Goal: Transaction & Acquisition: Purchase product/service

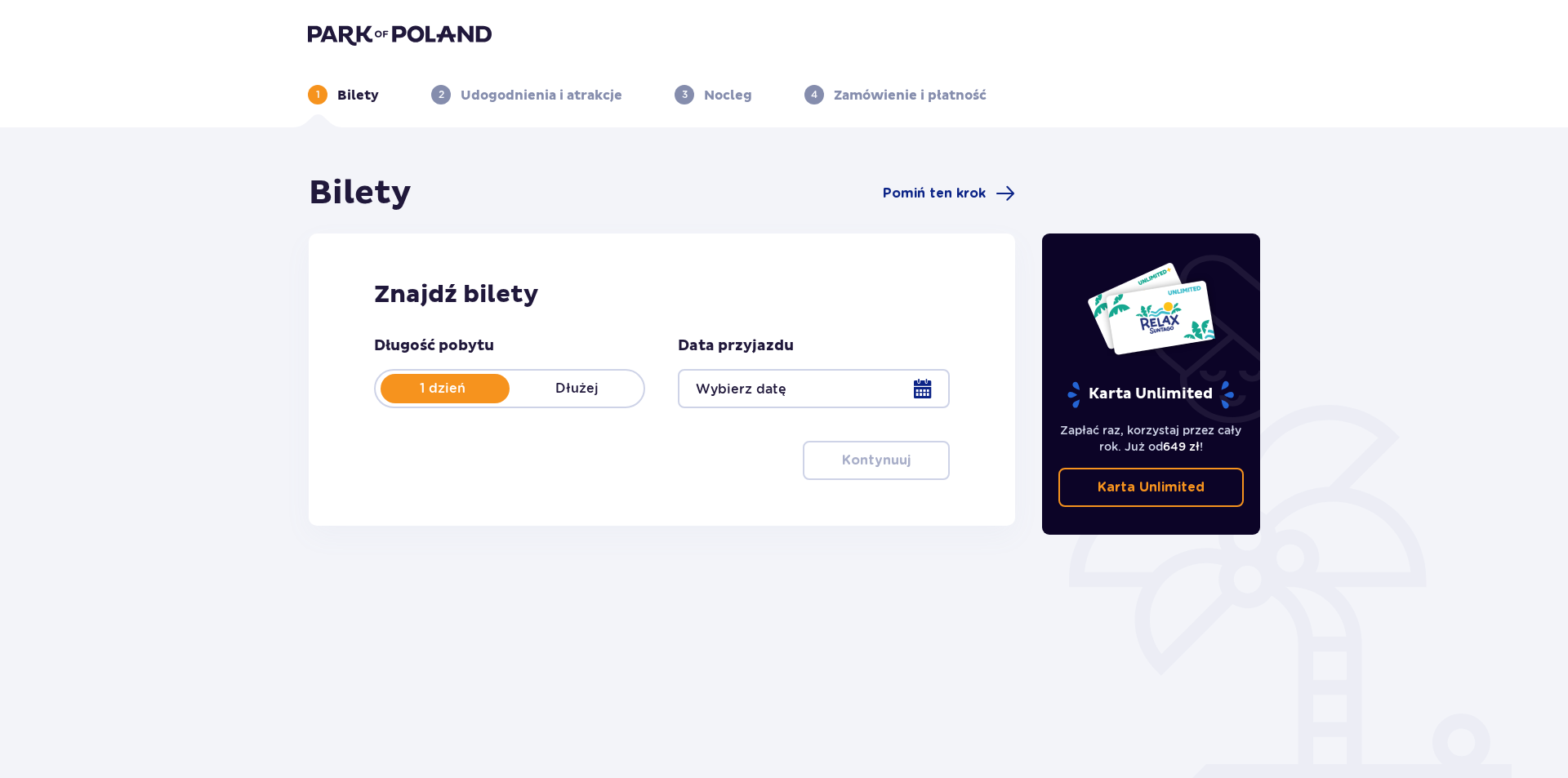
type input "[DATE]"
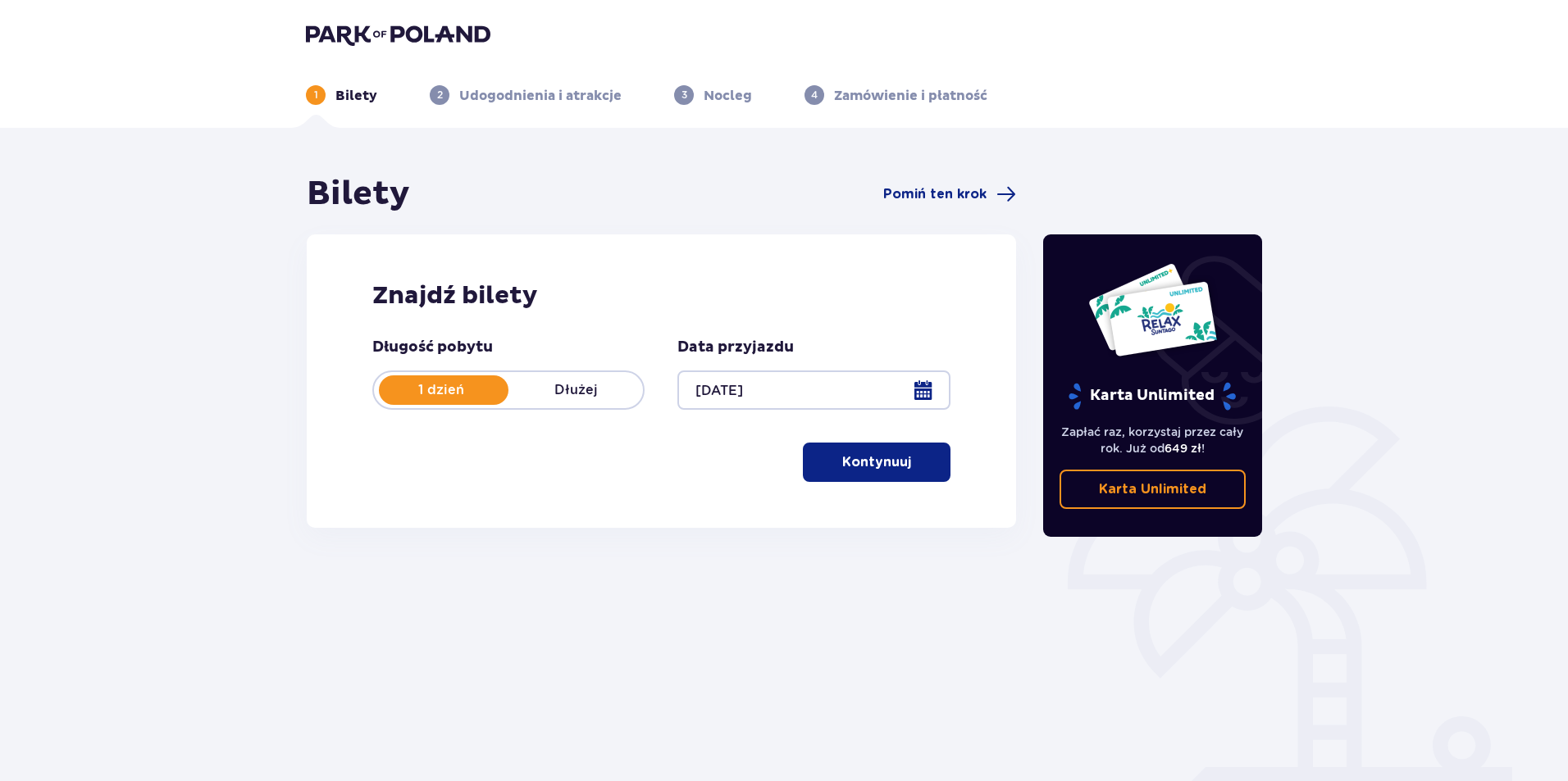
click at [866, 471] on p "Kontynuuj" at bounding box center [876, 462] width 69 height 18
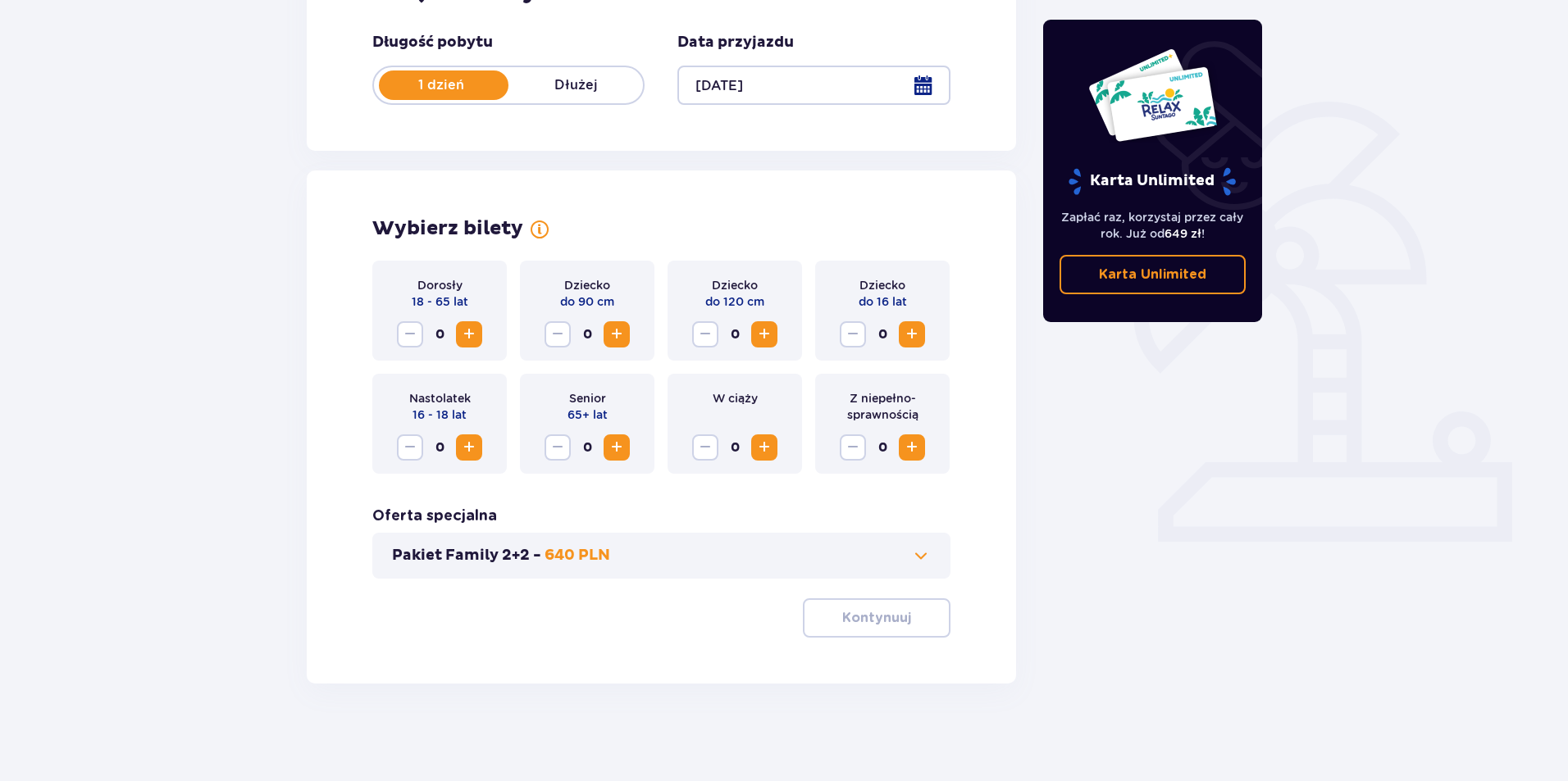
scroll to position [306, 0]
click at [463, 338] on span "Increase" at bounding box center [469, 333] width 20 height 20
click at [714, 563] on button "Pakiet Family 2+2 - 640 PLN" at bounding box center [661, 555] width 539 height 20
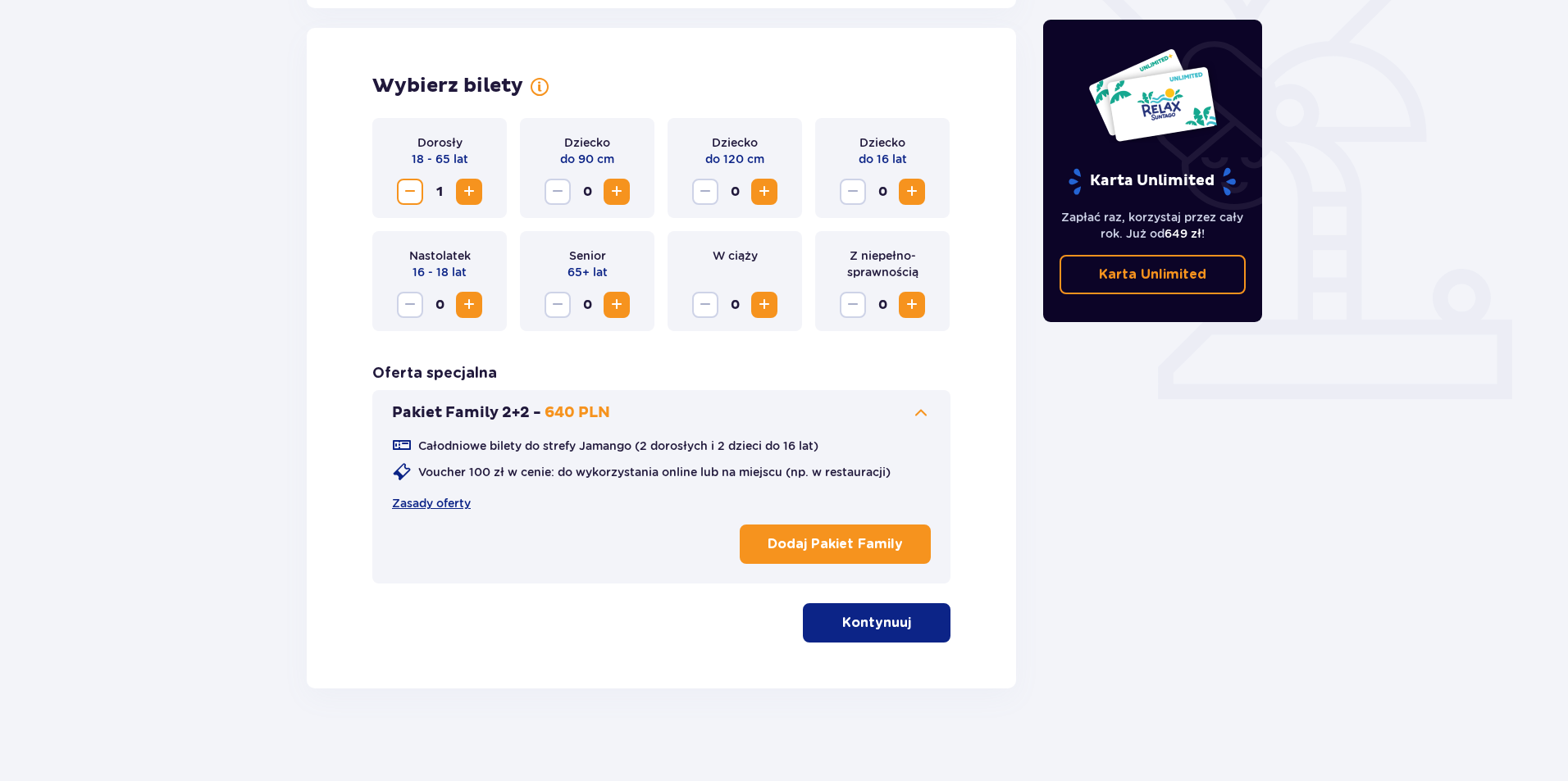
scroll to position [453, 0]
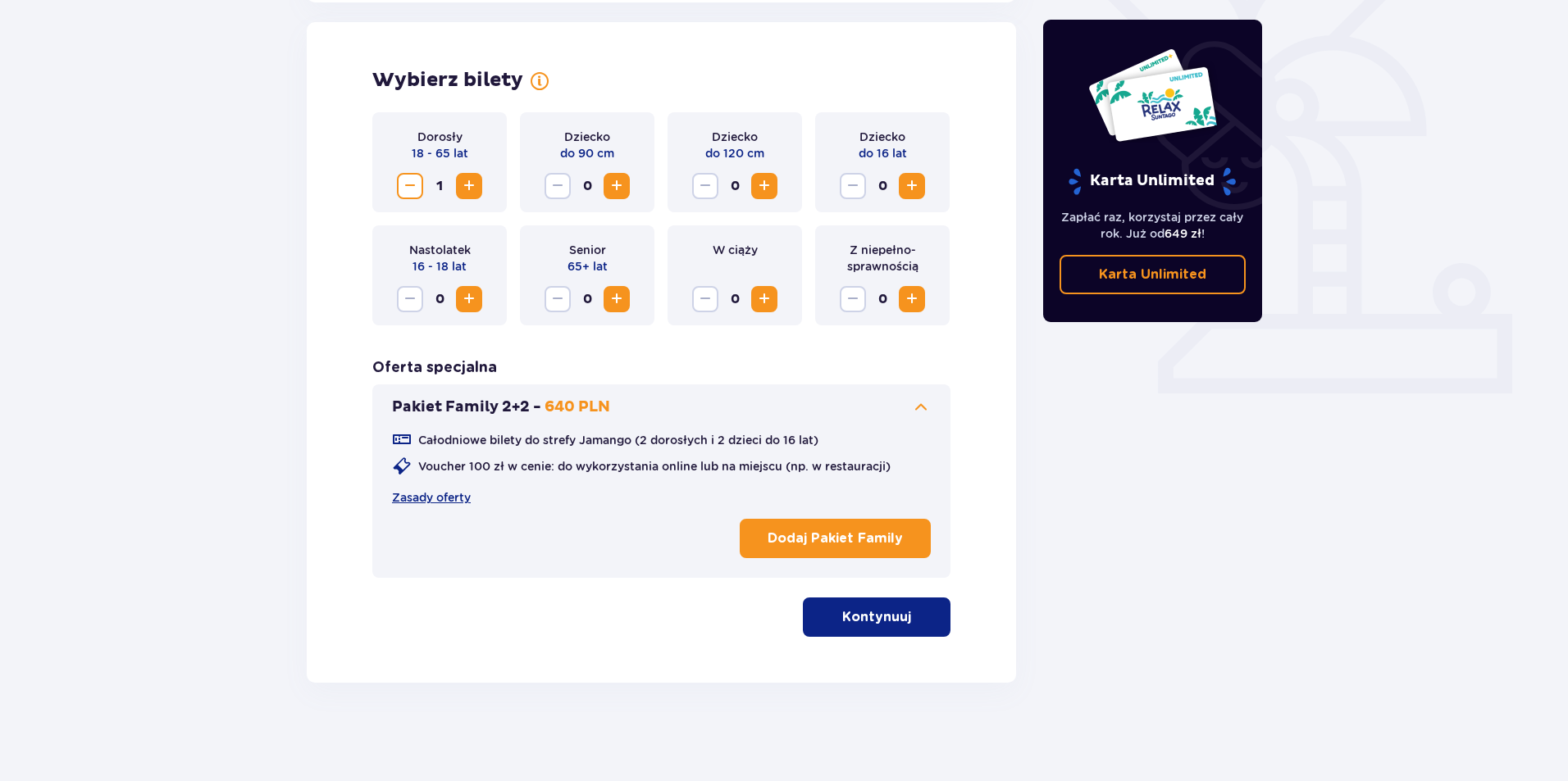
click at [921, 406] on span at bounding box center [920, 407] width 20 height 20
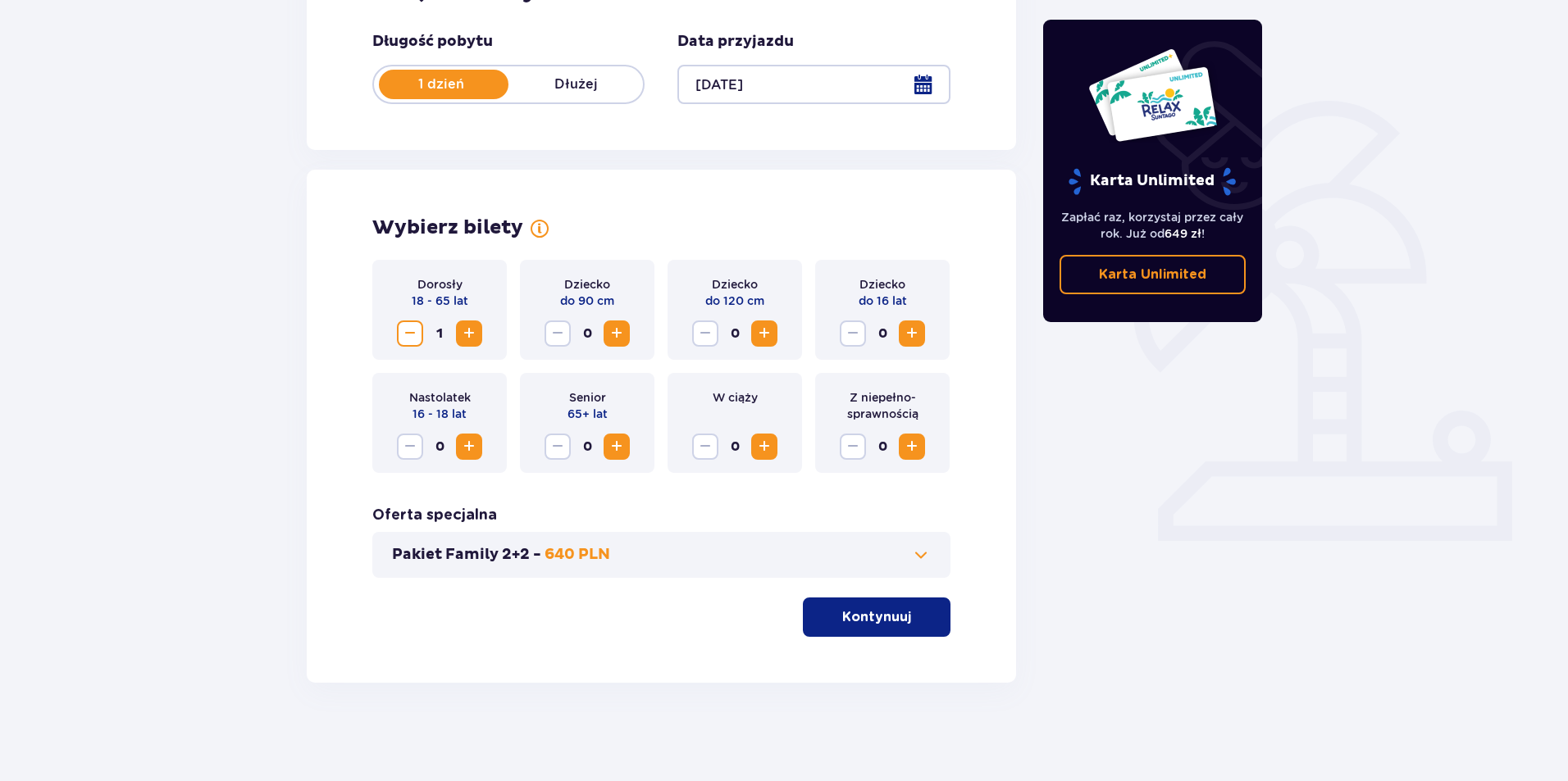
scroll to position [306, 0]
click at [895, 614] on p "Kontynuuj" at bounding box center [876, 617] width 69 height 18
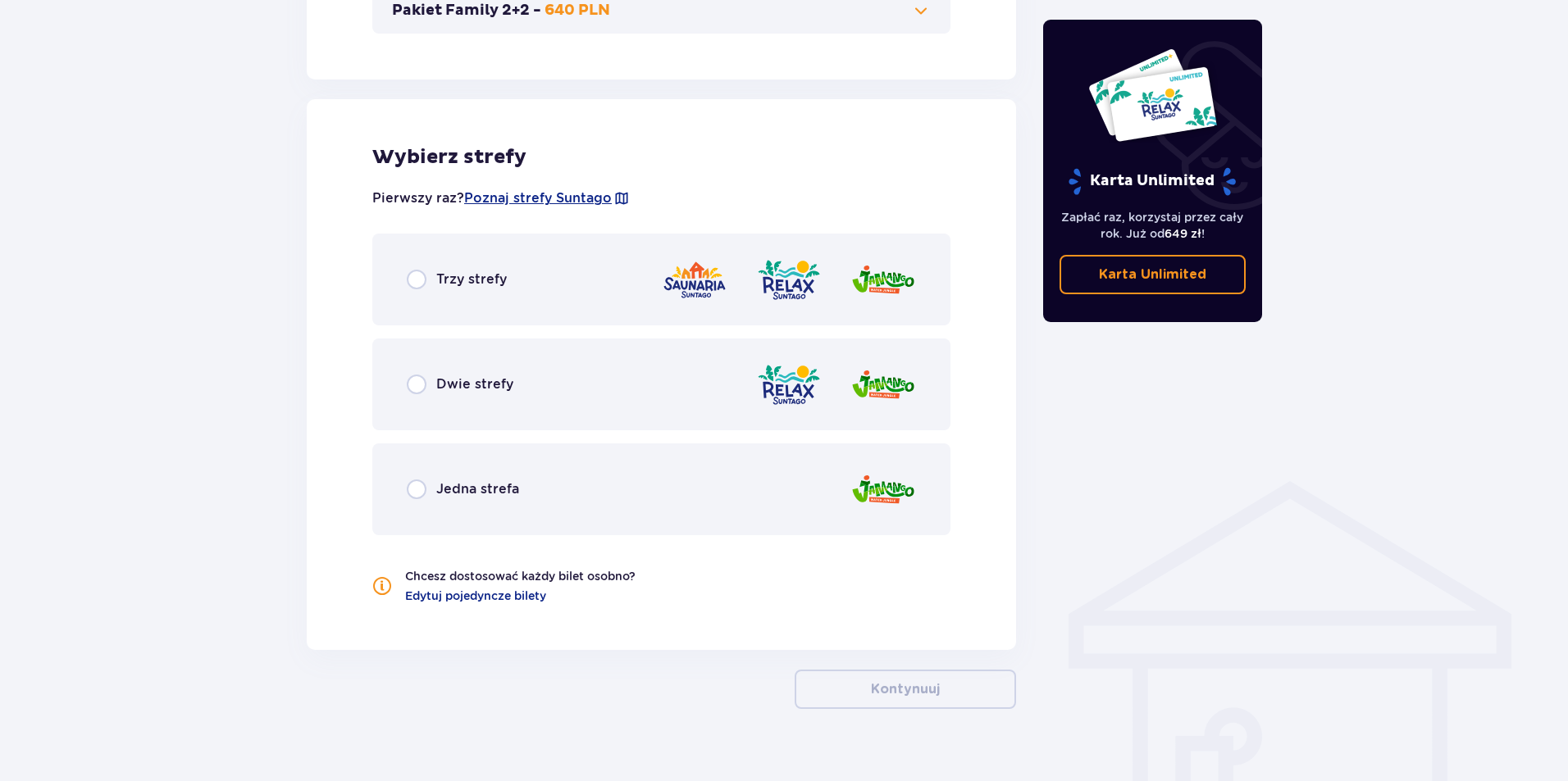
scroll to position [876, 0]
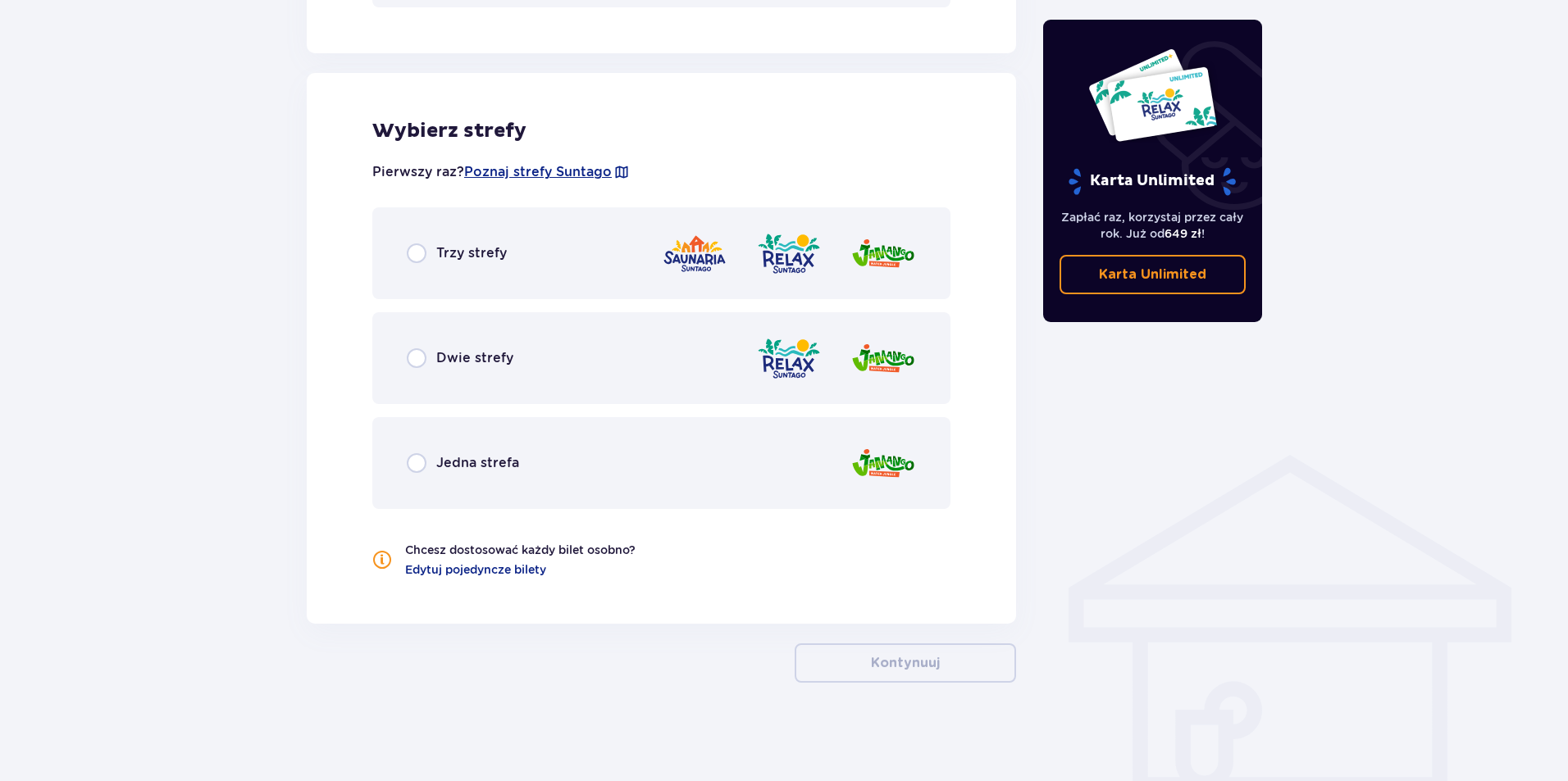
click at [442, 264] on div "Trzy strefy" at bounding box center [661, 253] width 578 height 92
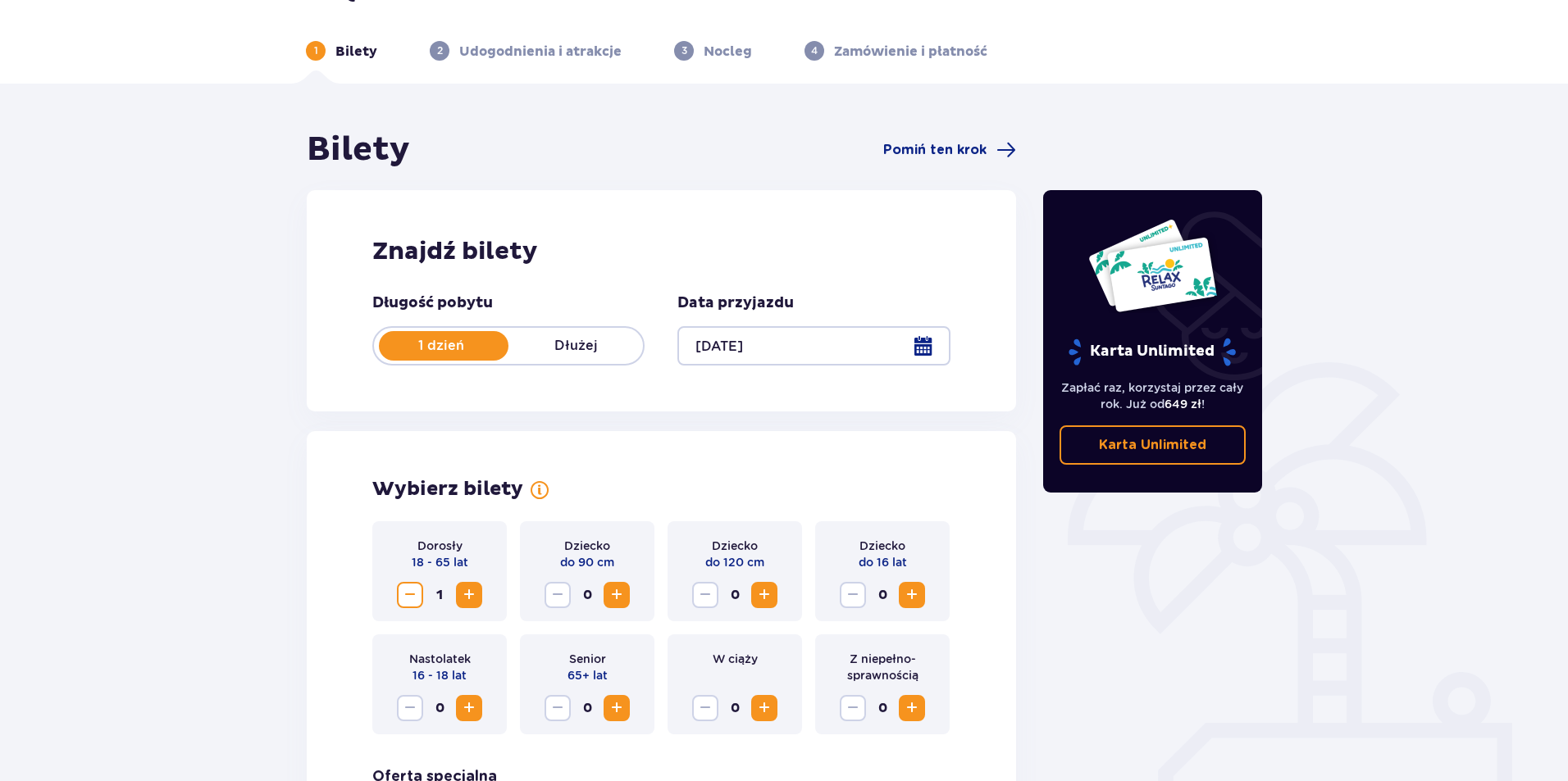
scroll to position [0, 0]
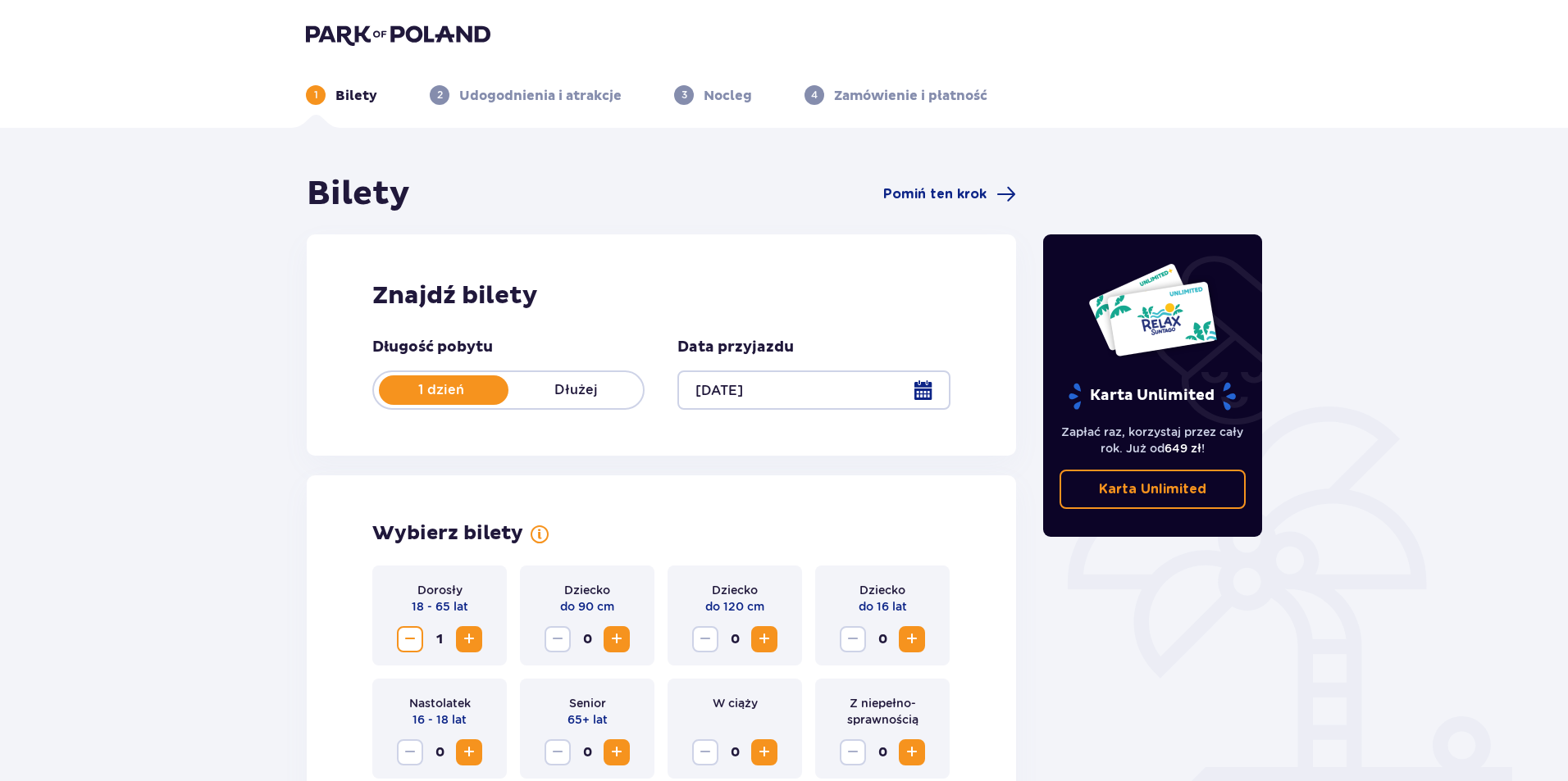
click at [320, 22] on header "1 Bilety 2 Udogodnienia i atrakcje 3 Nocleg 4 Zamówienie i płatność" at bounding box center [784, 63] width 1568 height 127
click at [330, 30] on img at bounding box center [398, 35] width 185 height 23
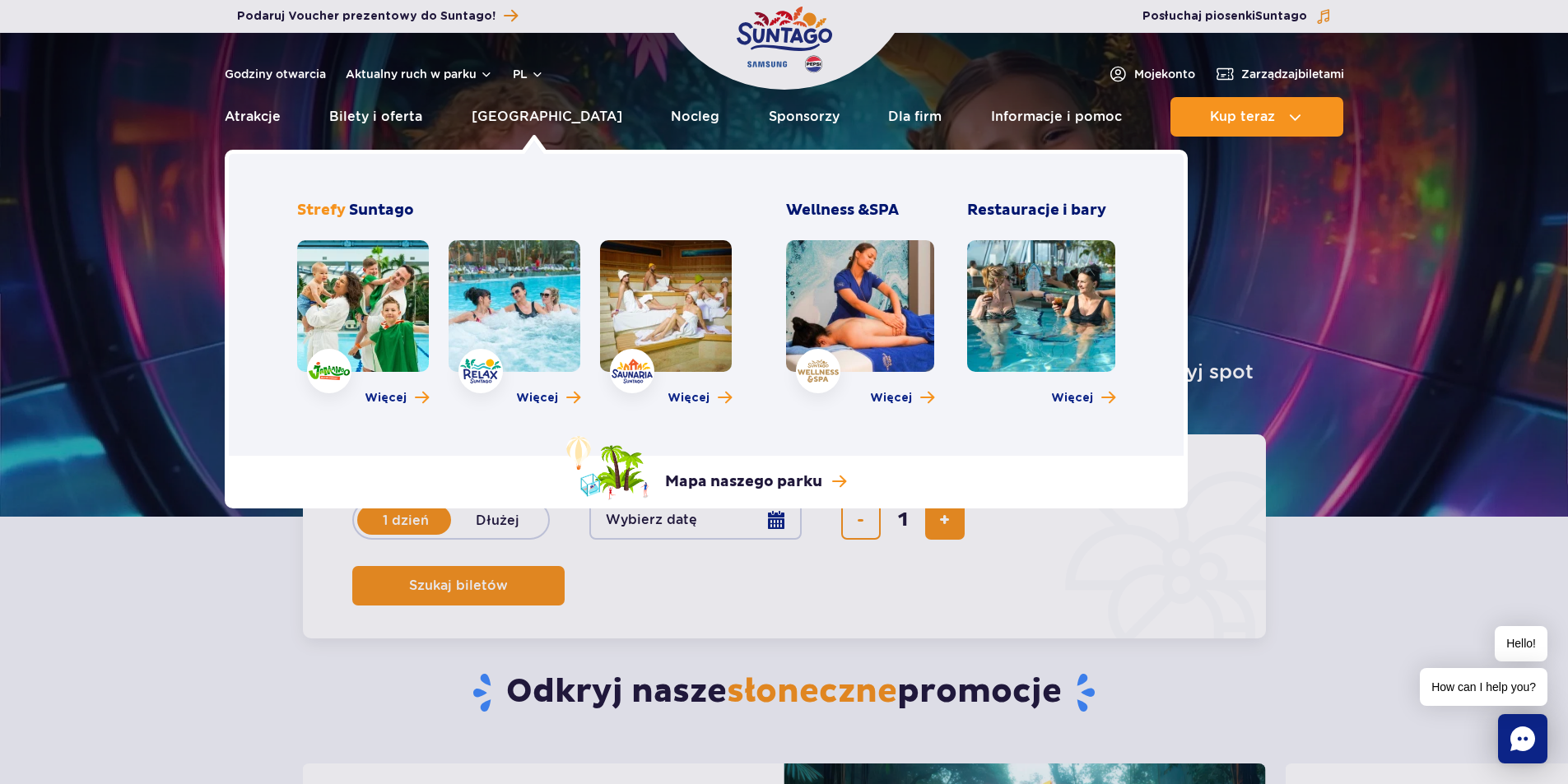
click at [638, 346] on link at bounding box center [665, 305] width 132 height 132
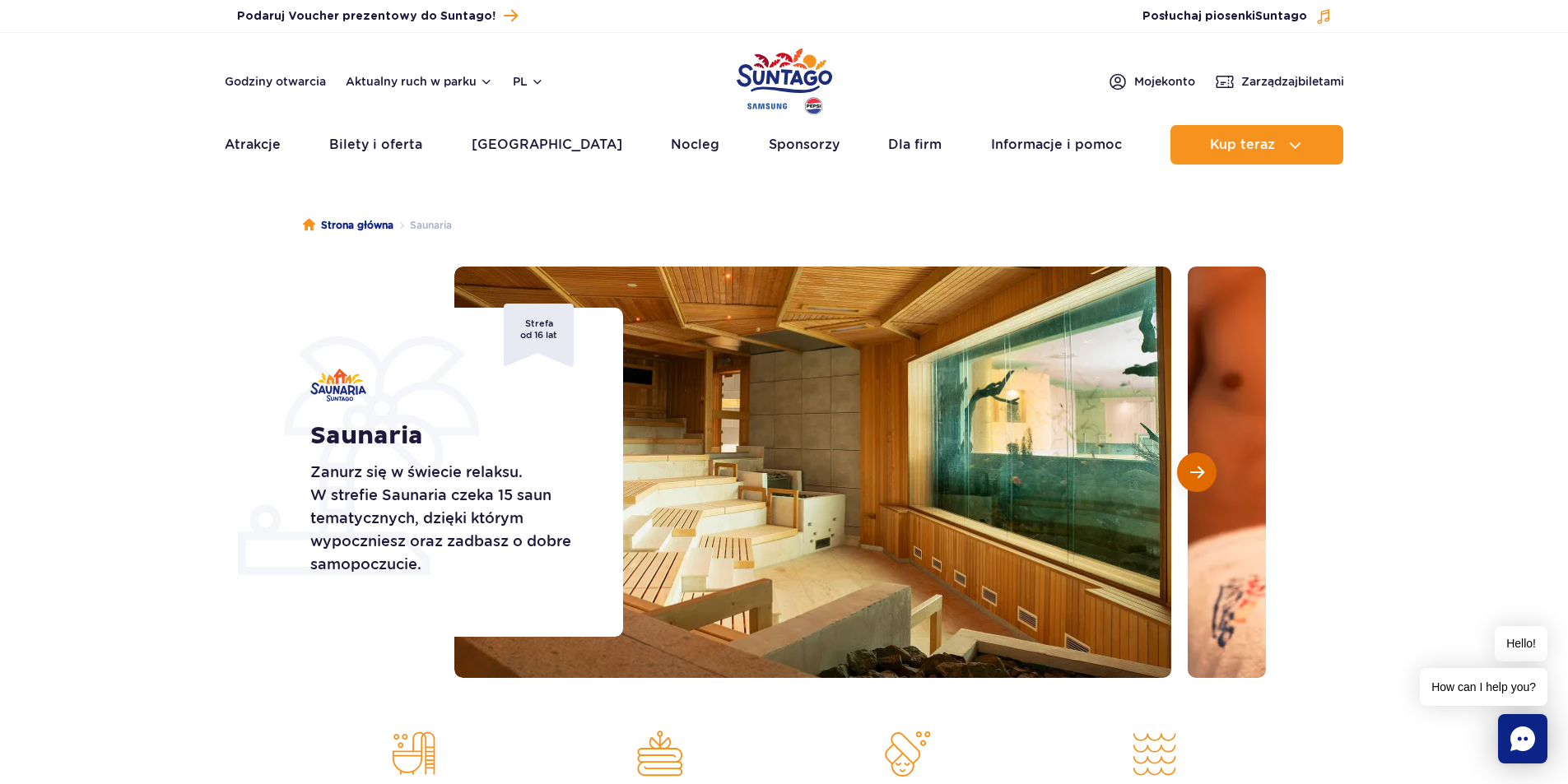
click at [1199, 479] on span "Następny slajd" at bounding box center [1197, 472] width 14 height 15
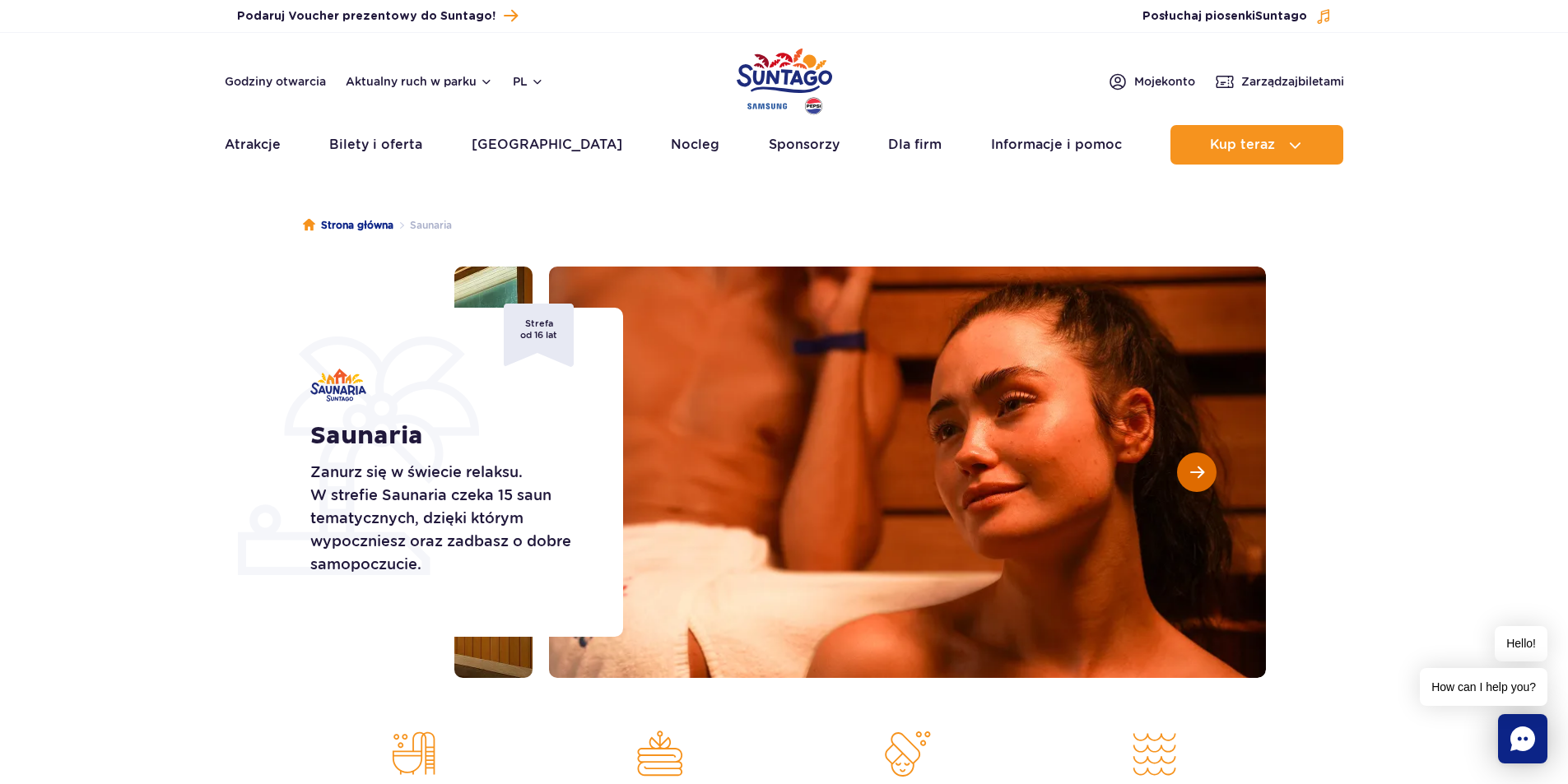
click at [1199, 479] on span "Następny slajd" at bounding box center [1197, 472] width 14 height 15
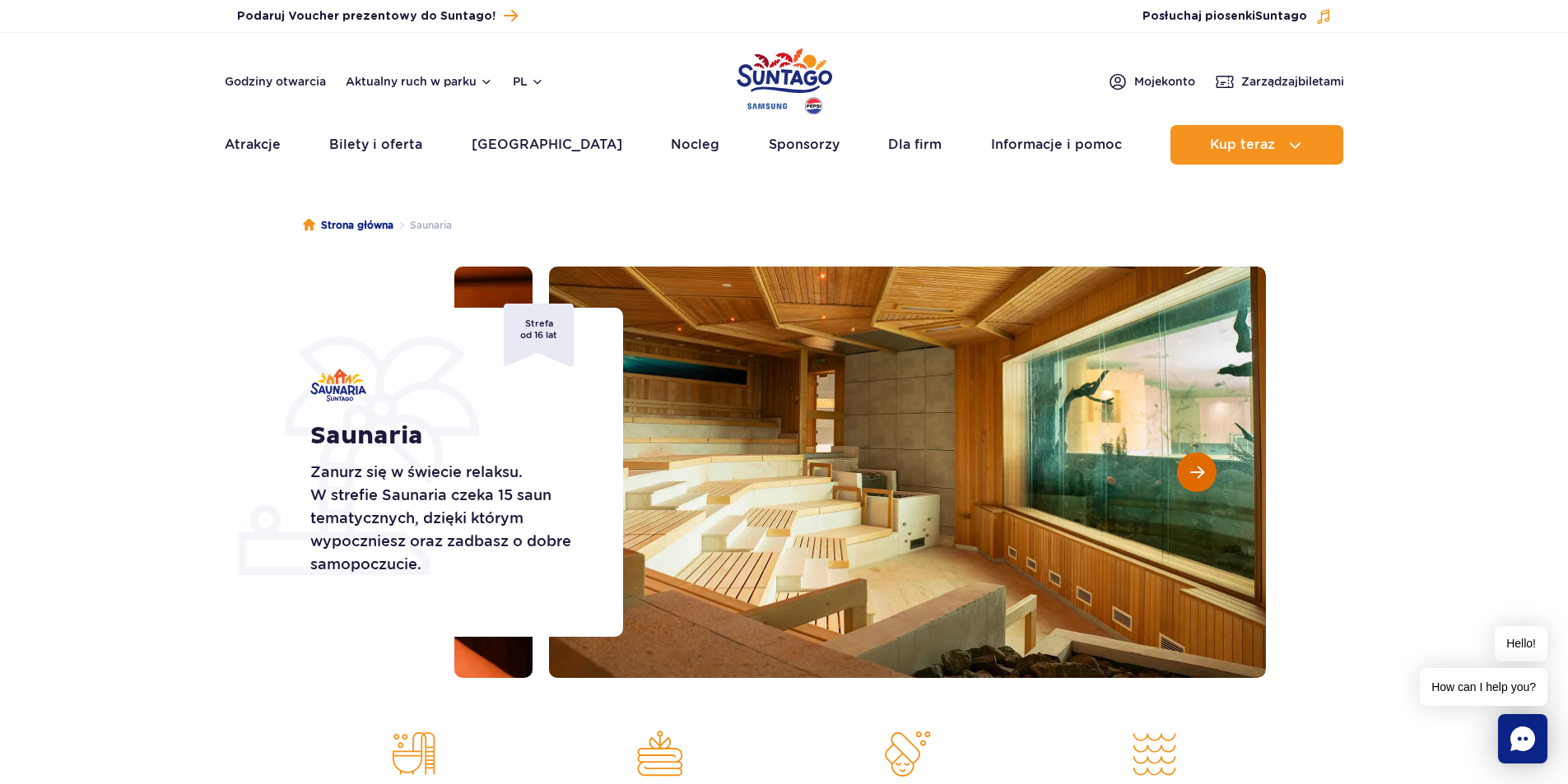
click at [1199, 479] on span "Następny slajd" at bounding box center [1197, 472] width 14 height 15
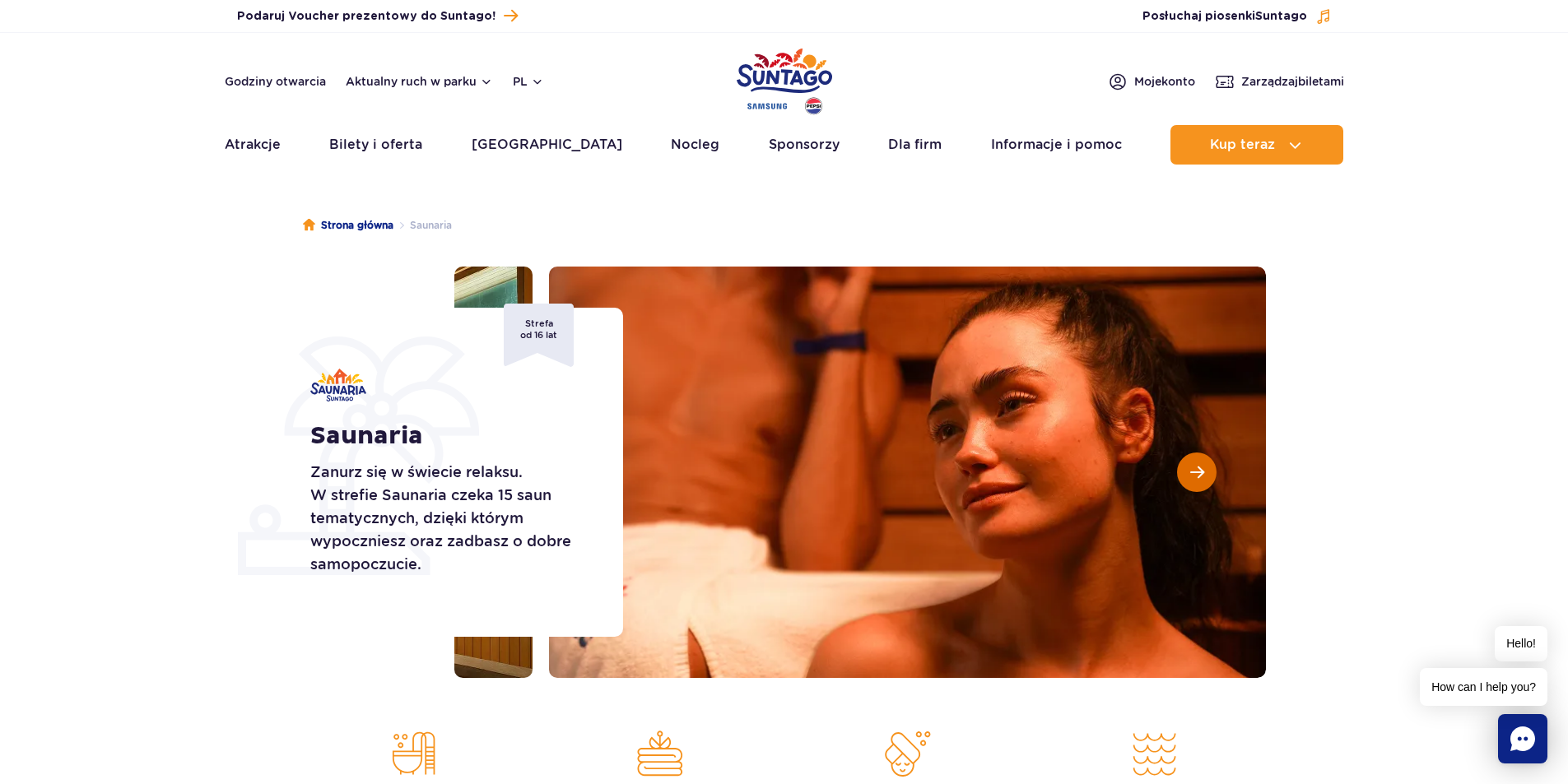
click at [1199, 479] on span "Następny slajd" at bounding box center [1197, 472] width 14 height 15
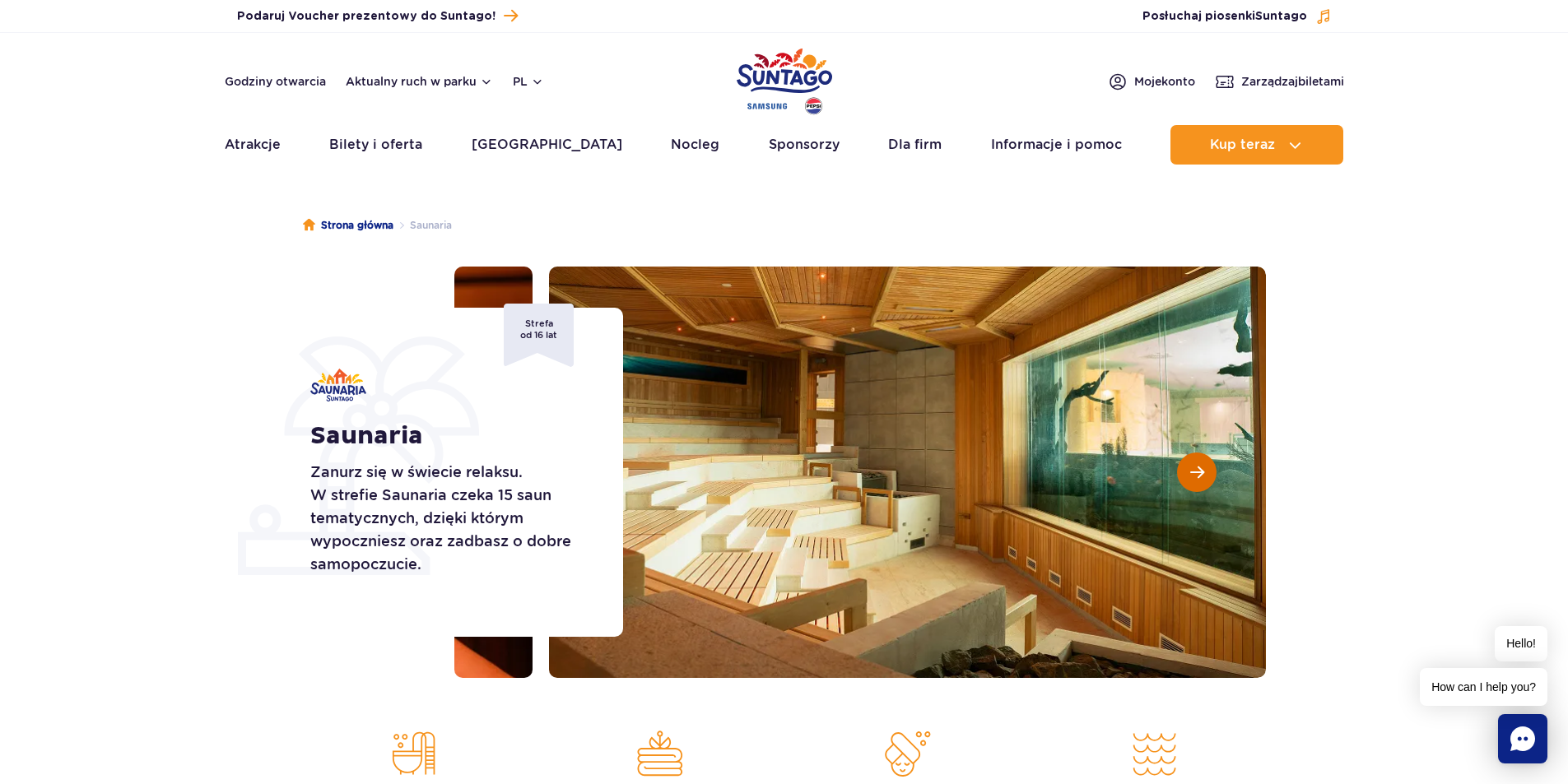
click at [1199, 479] on span "Następny slajd" at bounding box center [1197, 472] width 14 height 15
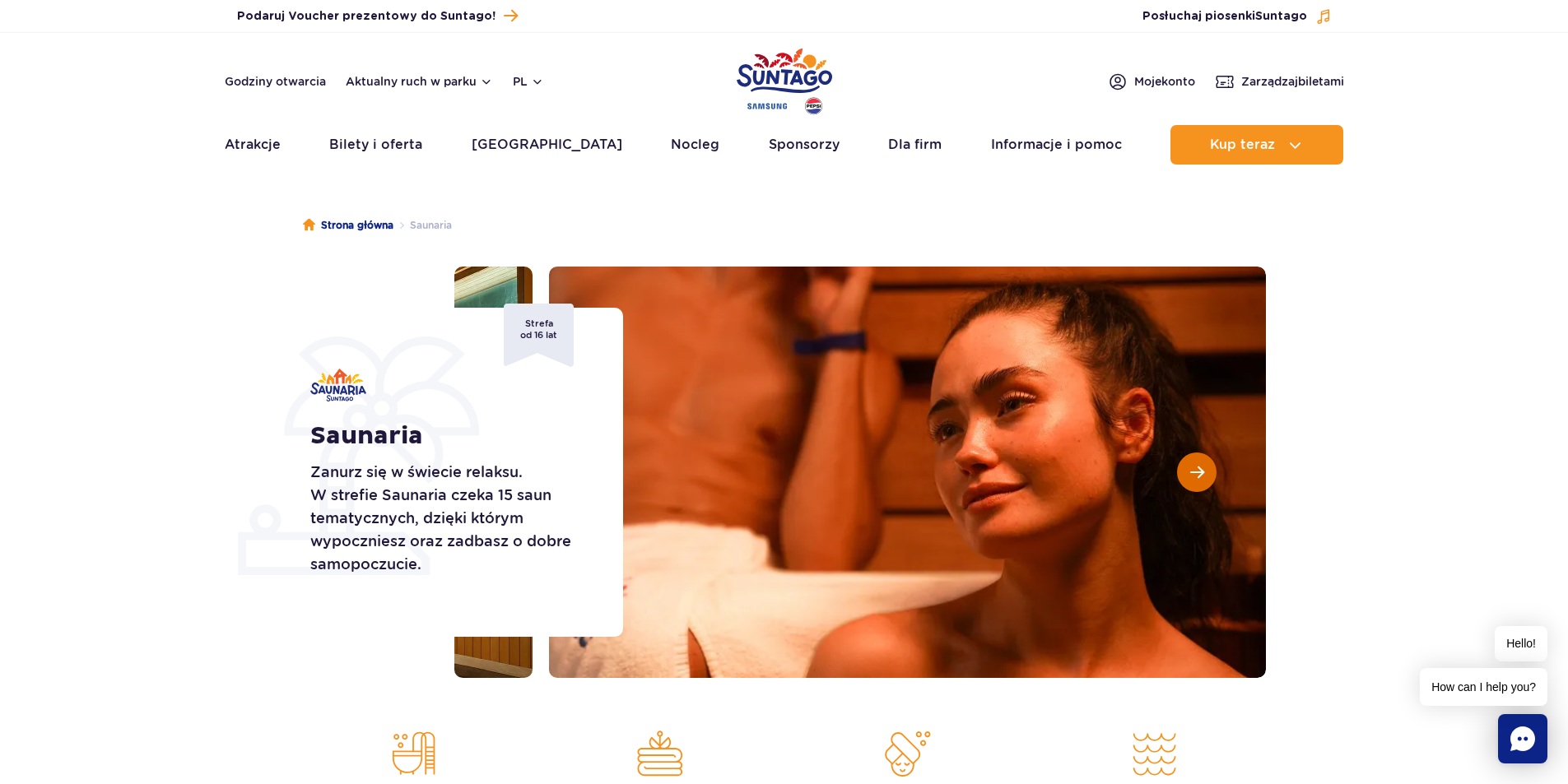
click at [1199, 479] on span "Następny slajd" at bounding box center [1197, 472] width 14 height 15
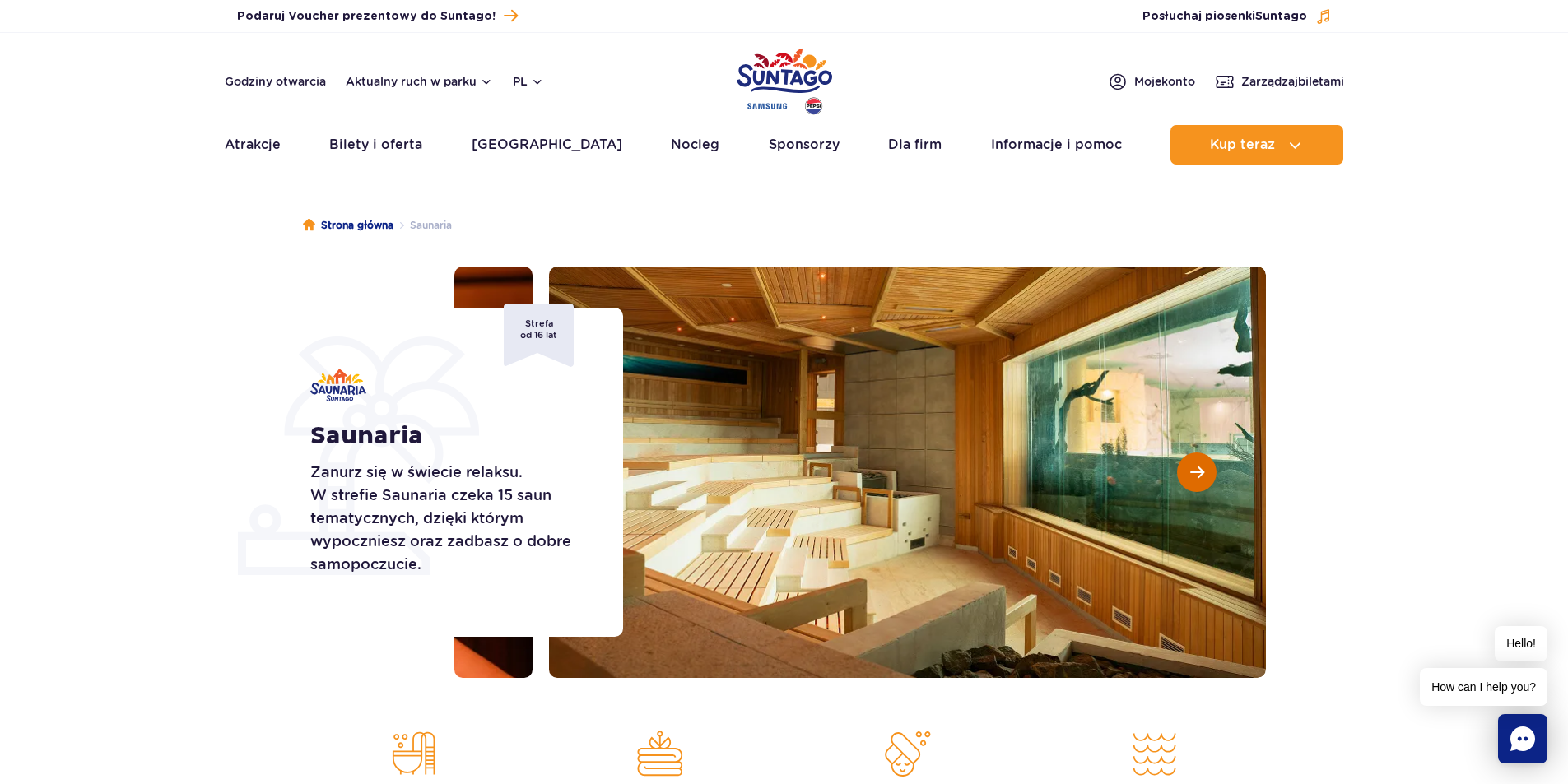
click at [1199, 479] on span "Następny slajd" at bounding box center [1197, 472] width 14 height 15
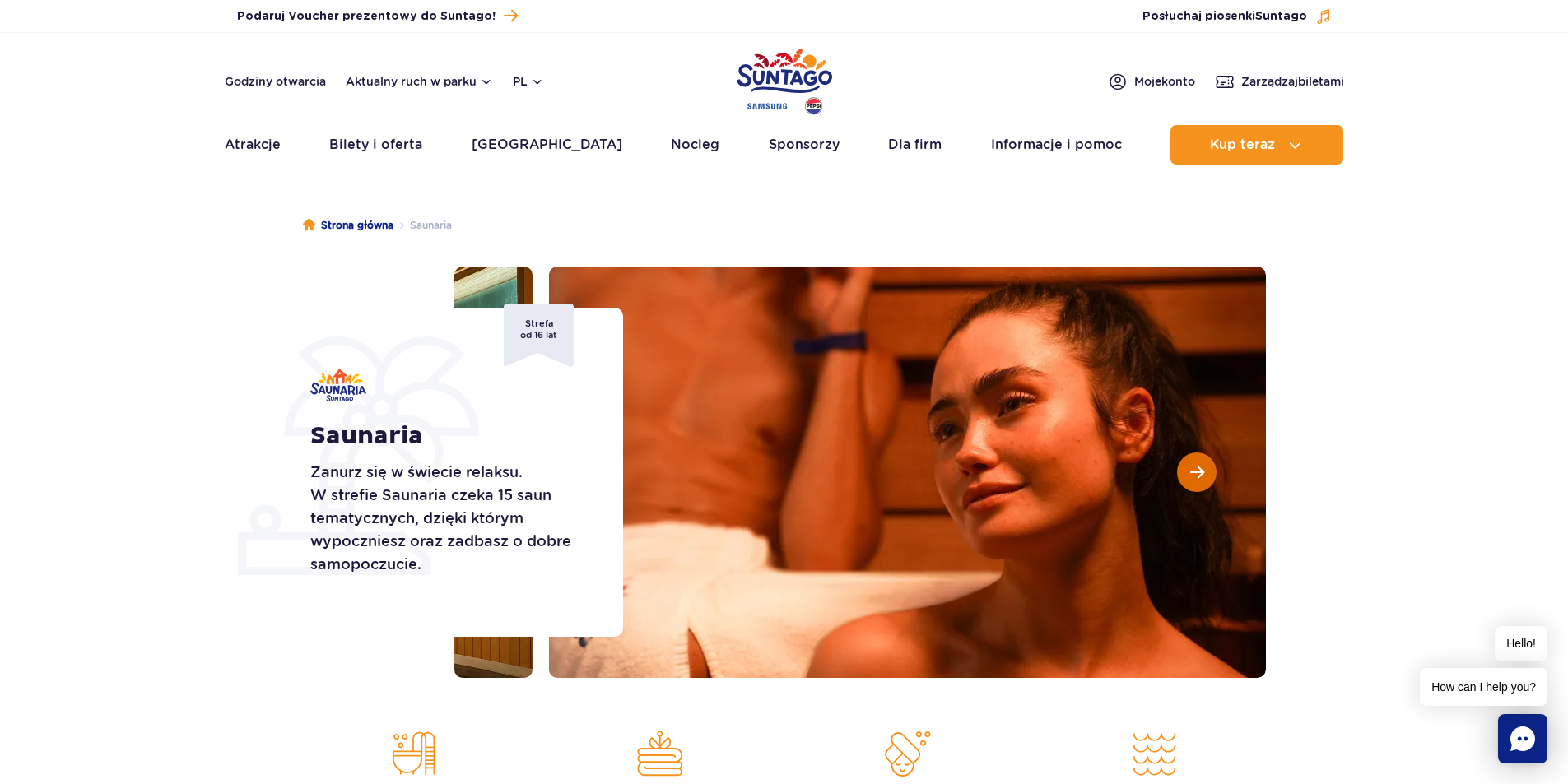
click at [1199, 479] on span "Następny slajd" at bounding box center [1197, 472] width 14 height 15
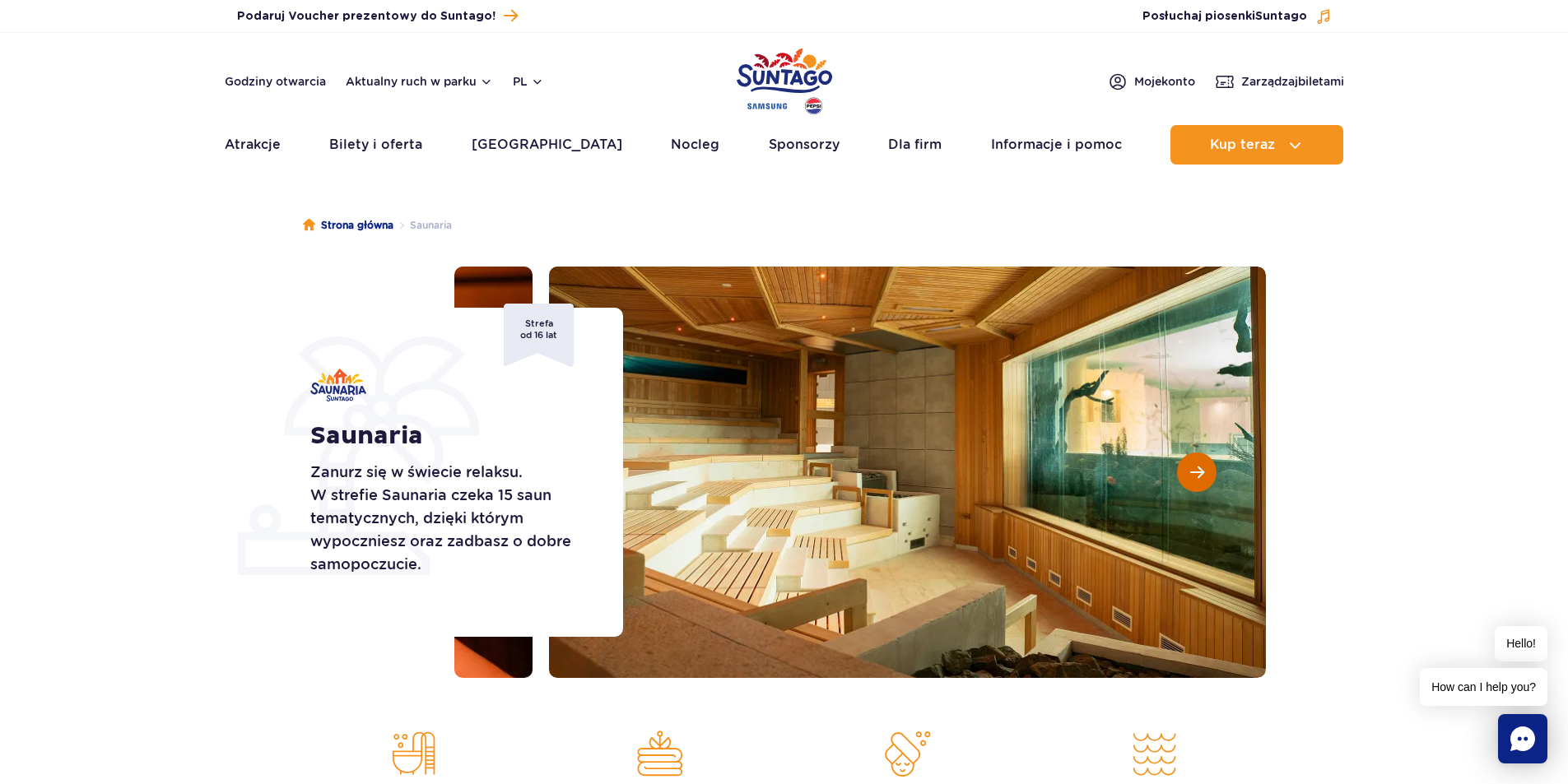
click at [1199, 479] on span "Następny slajd" at bounding box center [1197, 472] width 14 height 15
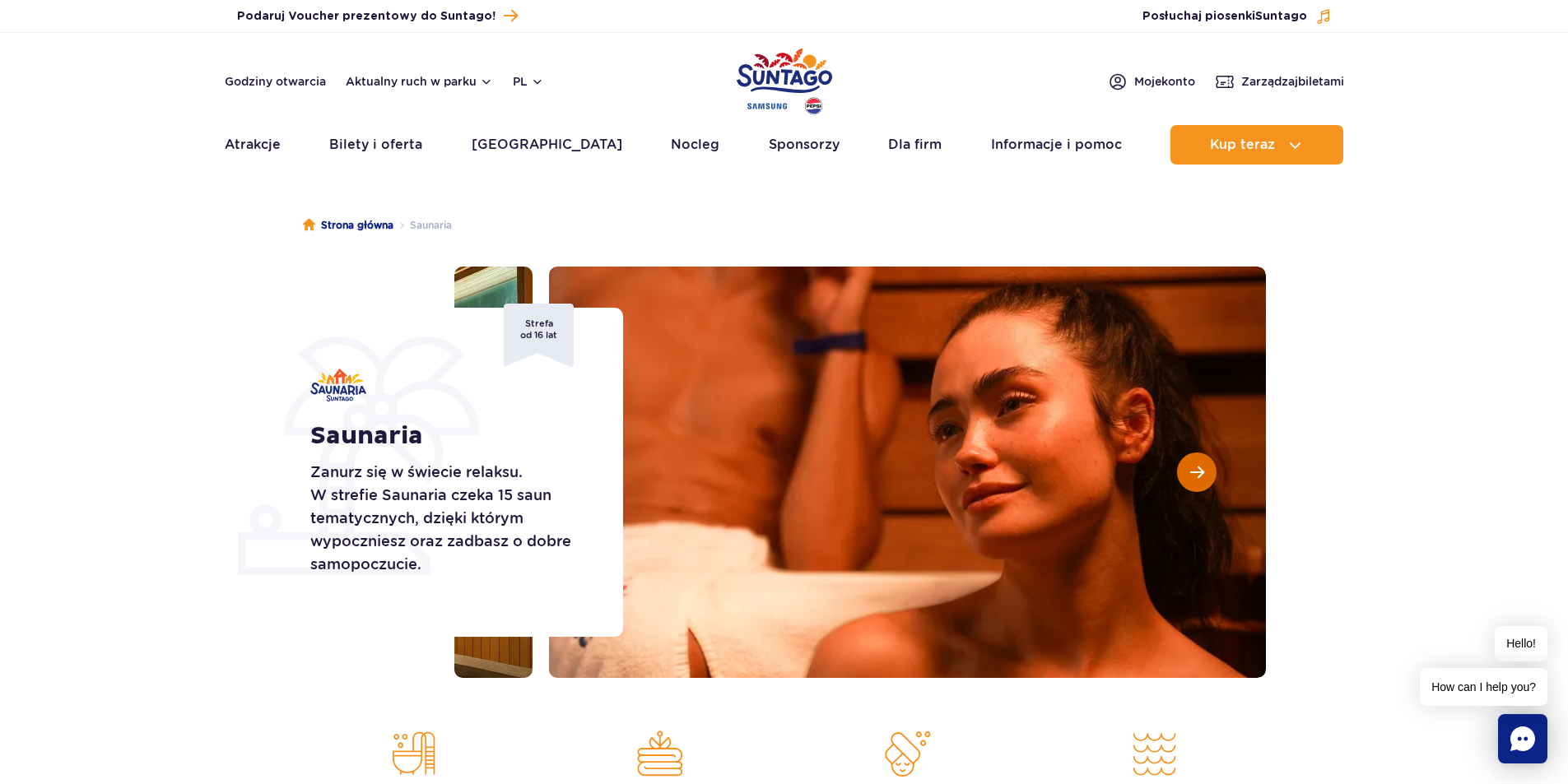
click at [1199, 479] on span "Następny slajd" at bounding box center [1197, 472] width 14 height 15
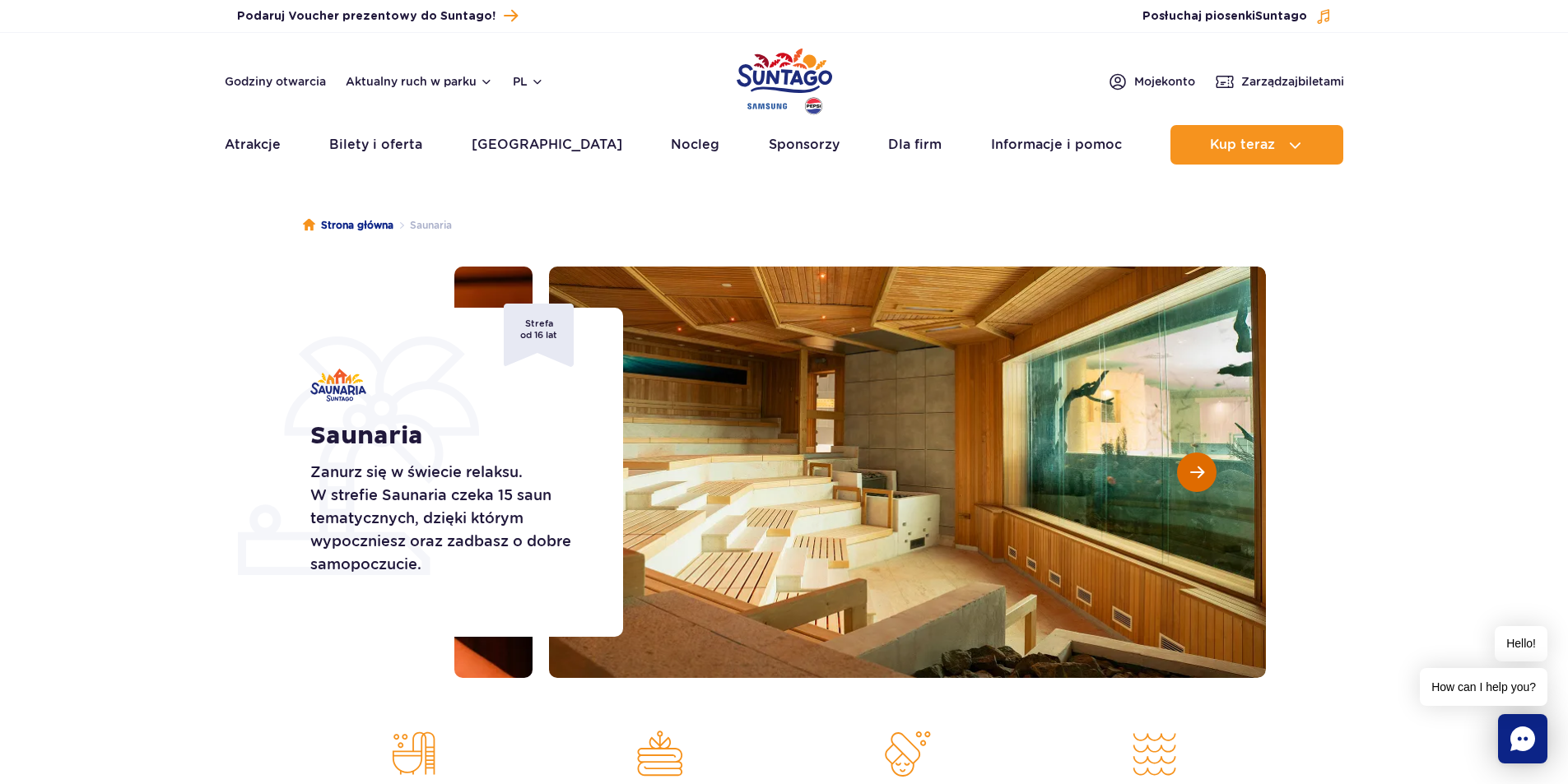
click at [1199, 479] on span "Następny slajd" at bounding box center [1197, 472] width 14 height 15
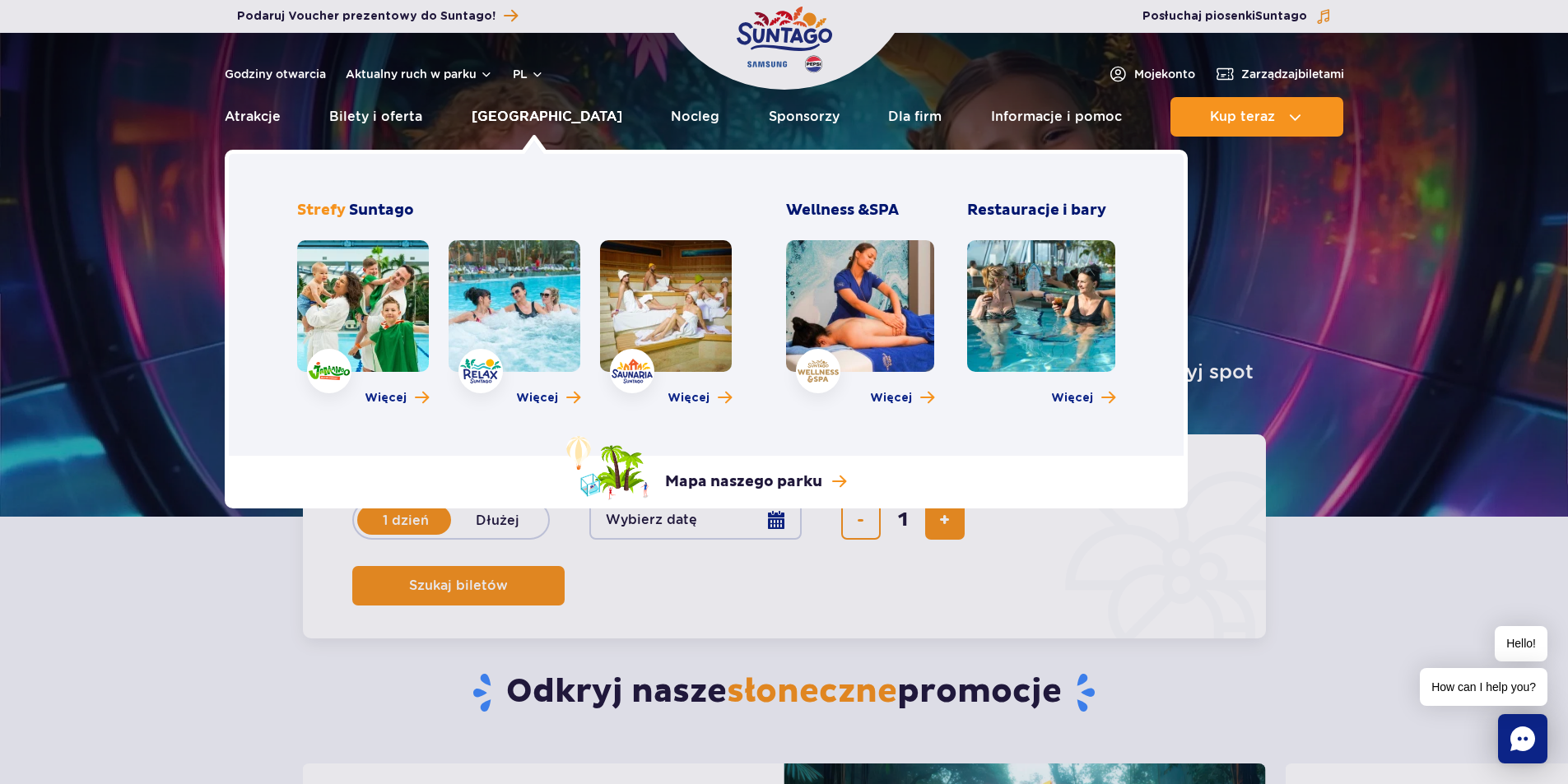
click at [519, 107] on link "[GEOGRAPHIC_DATA]" at bounding box center [547, 116] width 150 height 39
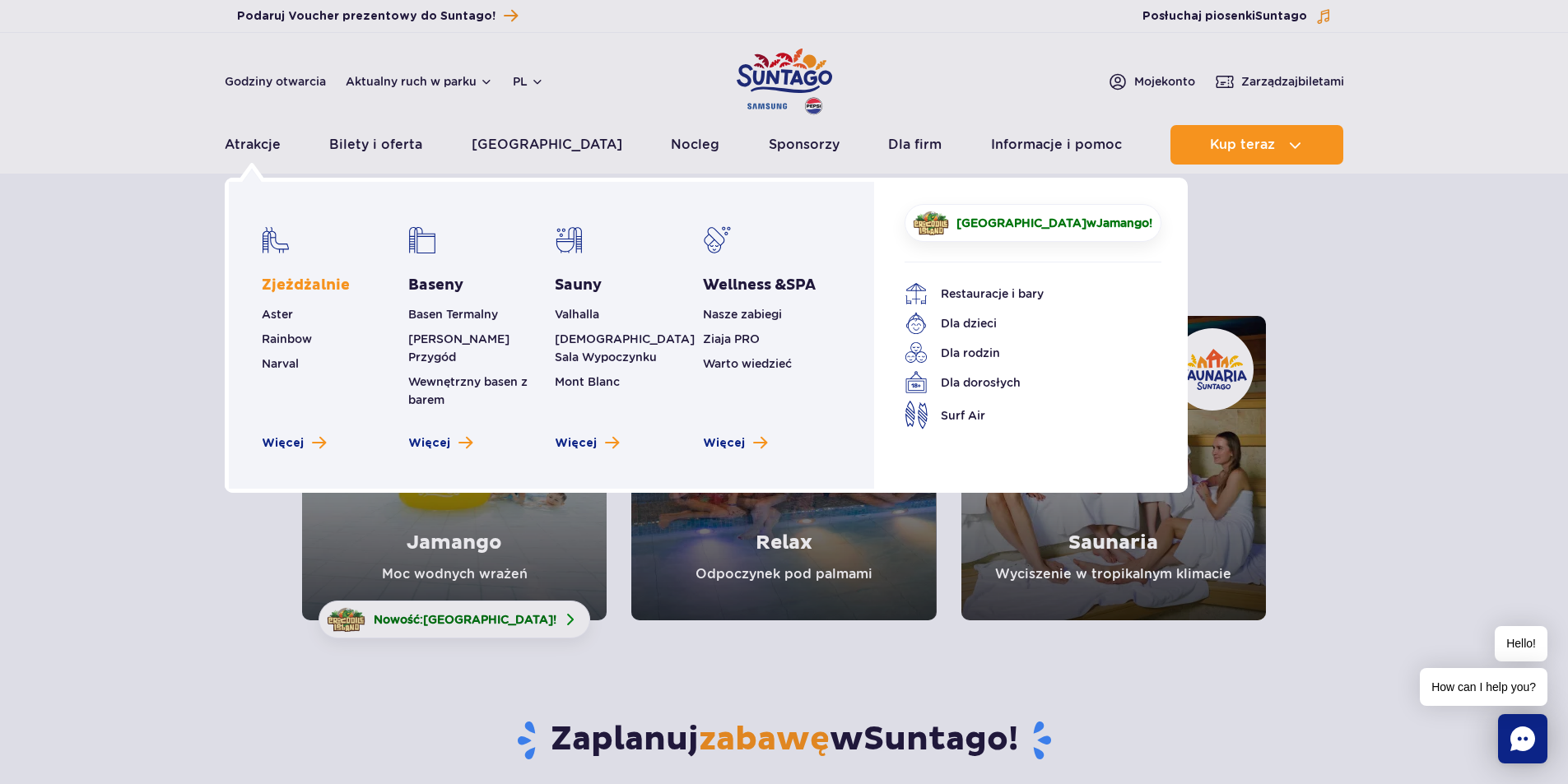
click at [272, 280] on link "Zjeżdżalnie" at bounding box center [305, 285] width 88 height 20
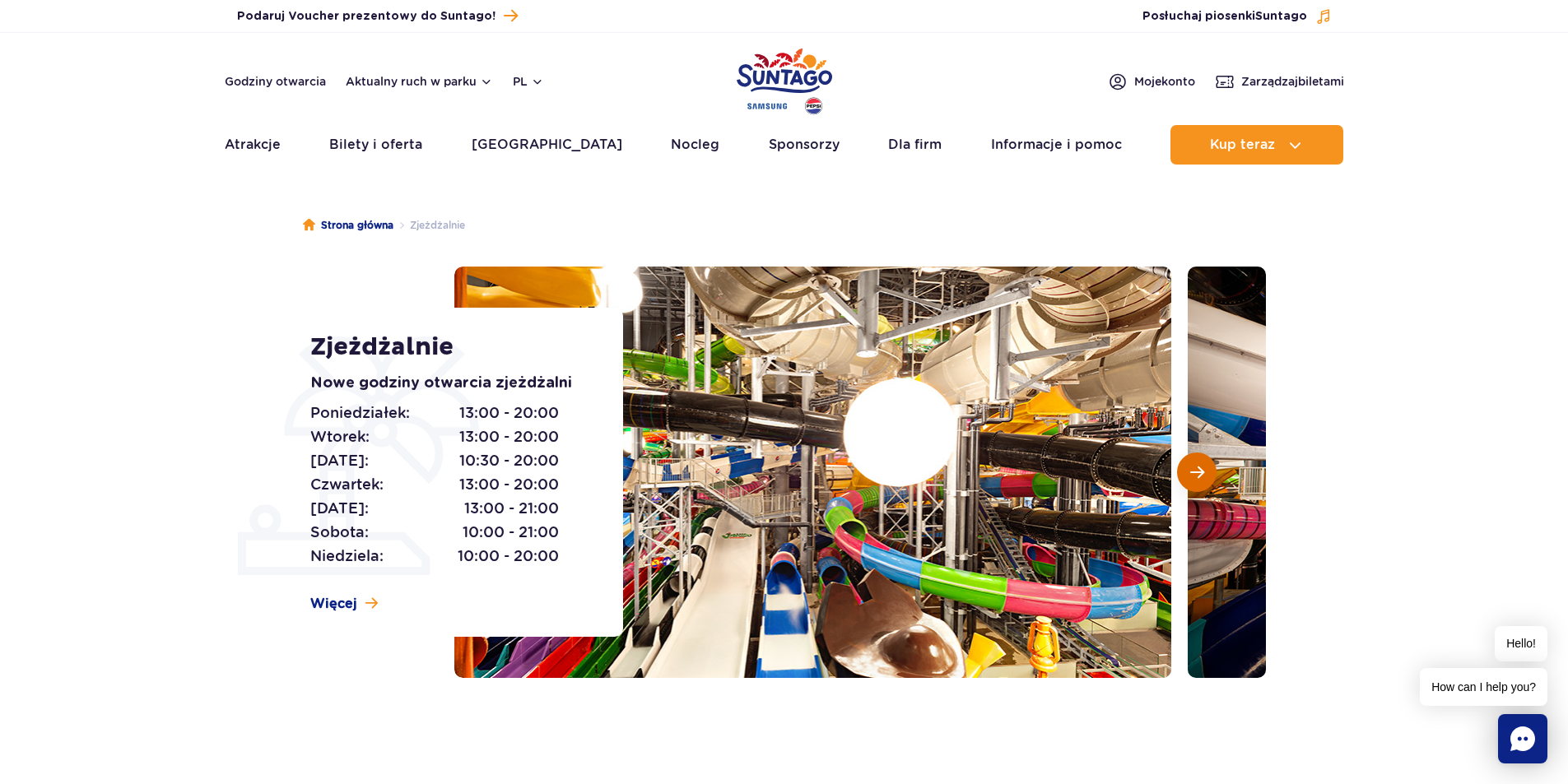
click at [1199, 471] on span "Następny slajd" at bounding box center [1197, 472] width 14 height 15
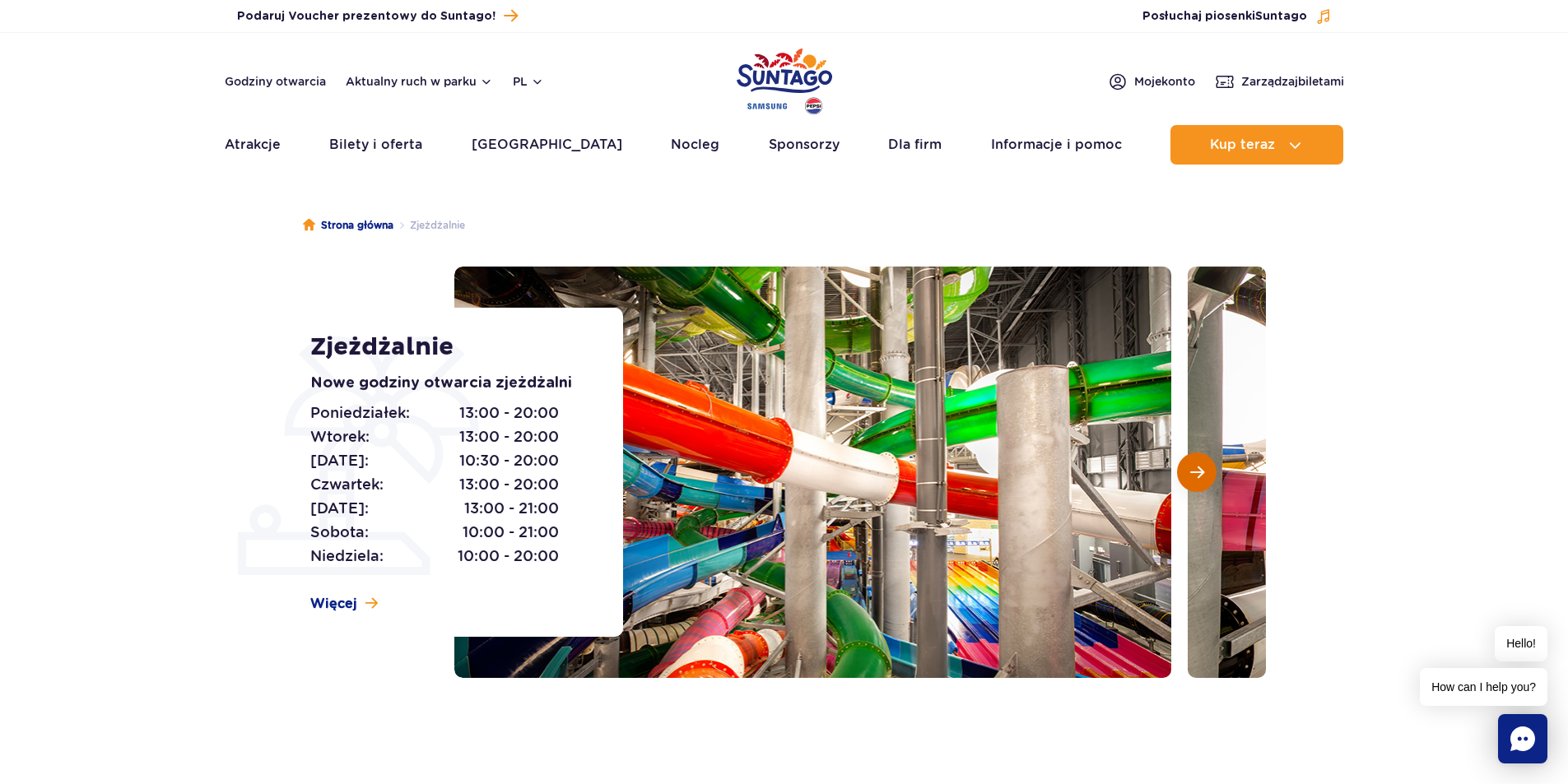
click at [1199, 471] on span "Następny slajd" at bounding box center [1197, 472] width 14 height 15
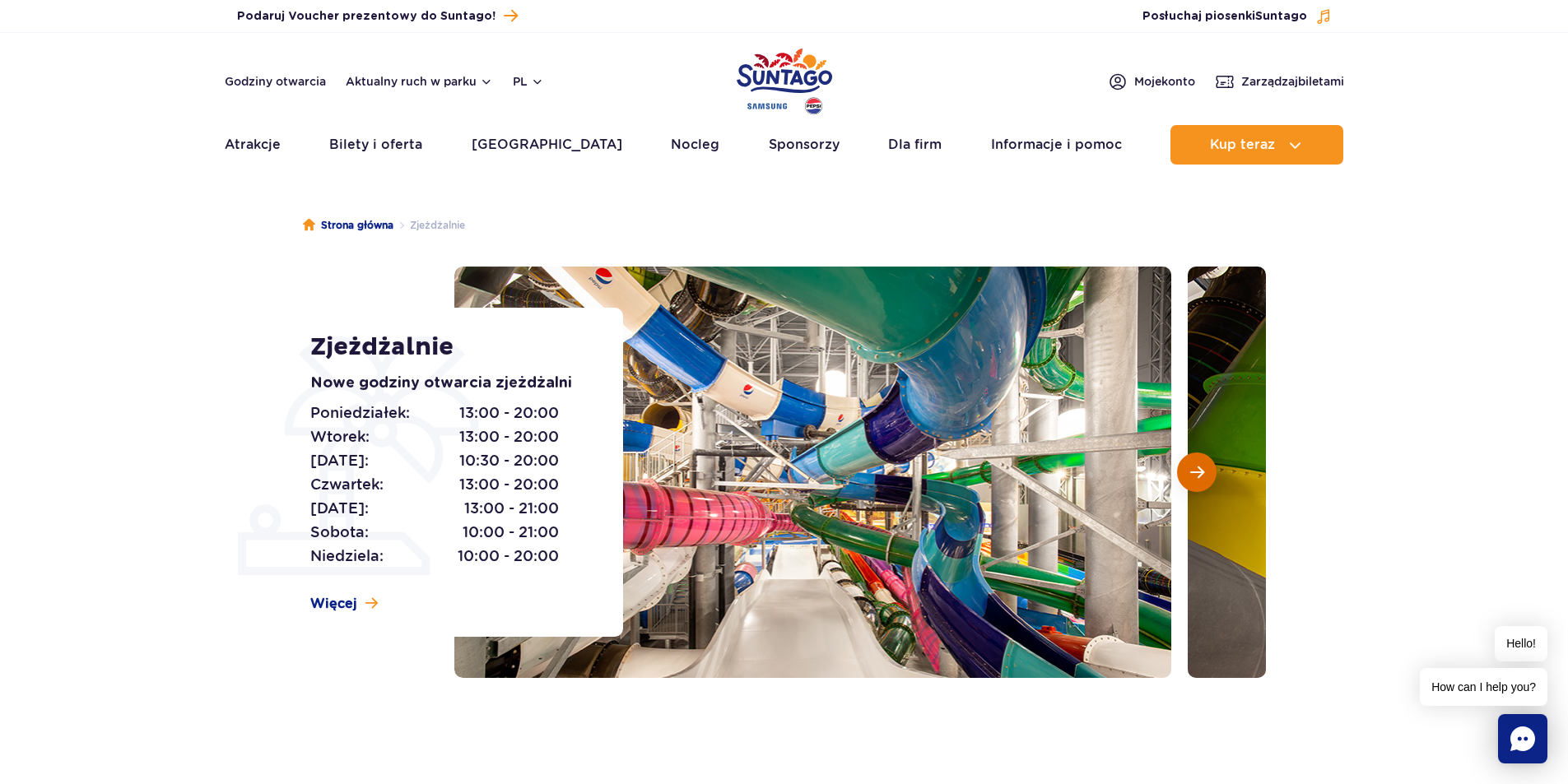
click at [1199, 471] on span "Następny slajd" at bounding box center [1197, 472] width 14 height 15
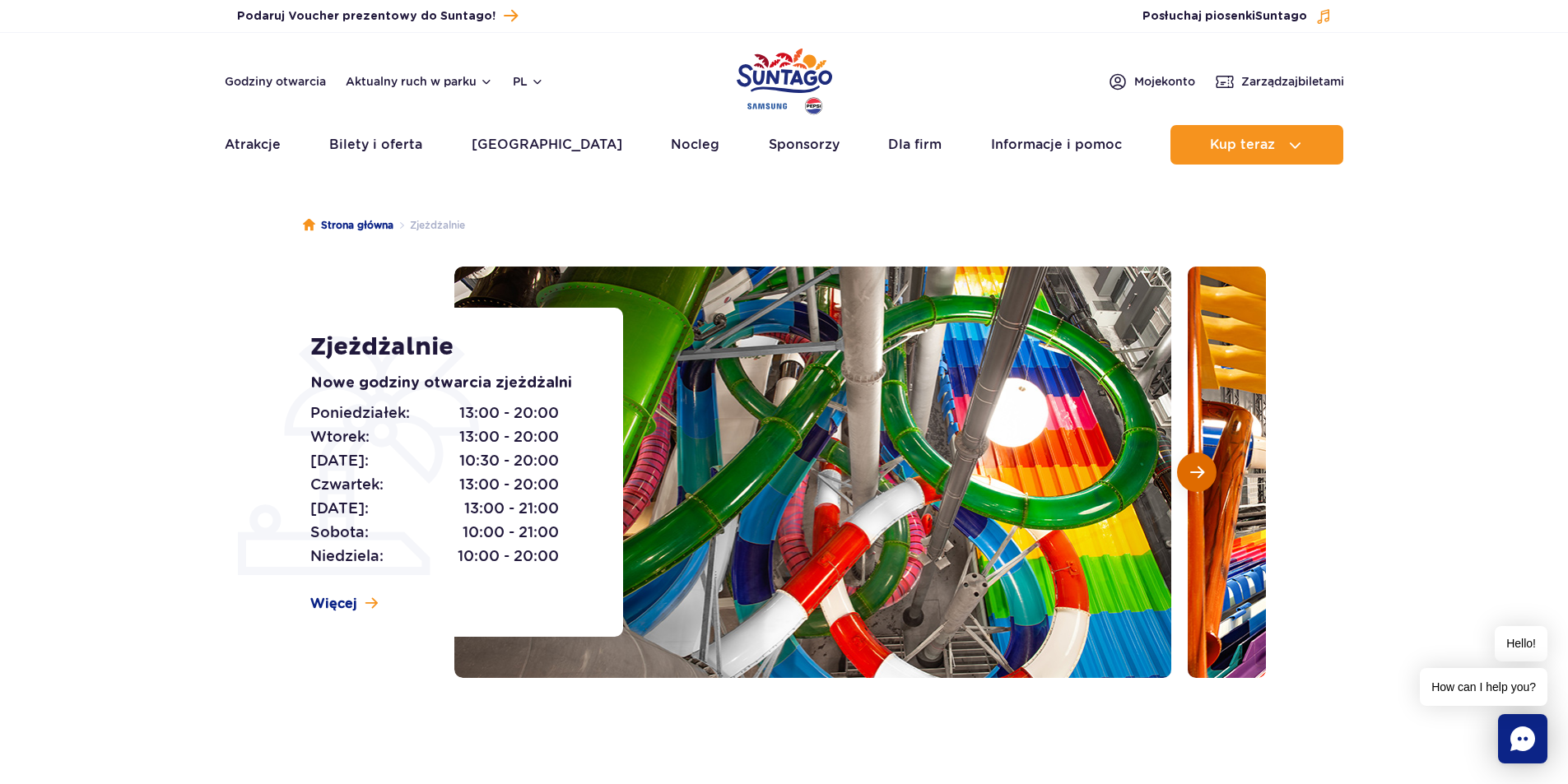
click at [1199, 471] on span "Następny slajd" at bounding box center [1197, 472] width 14 height 15
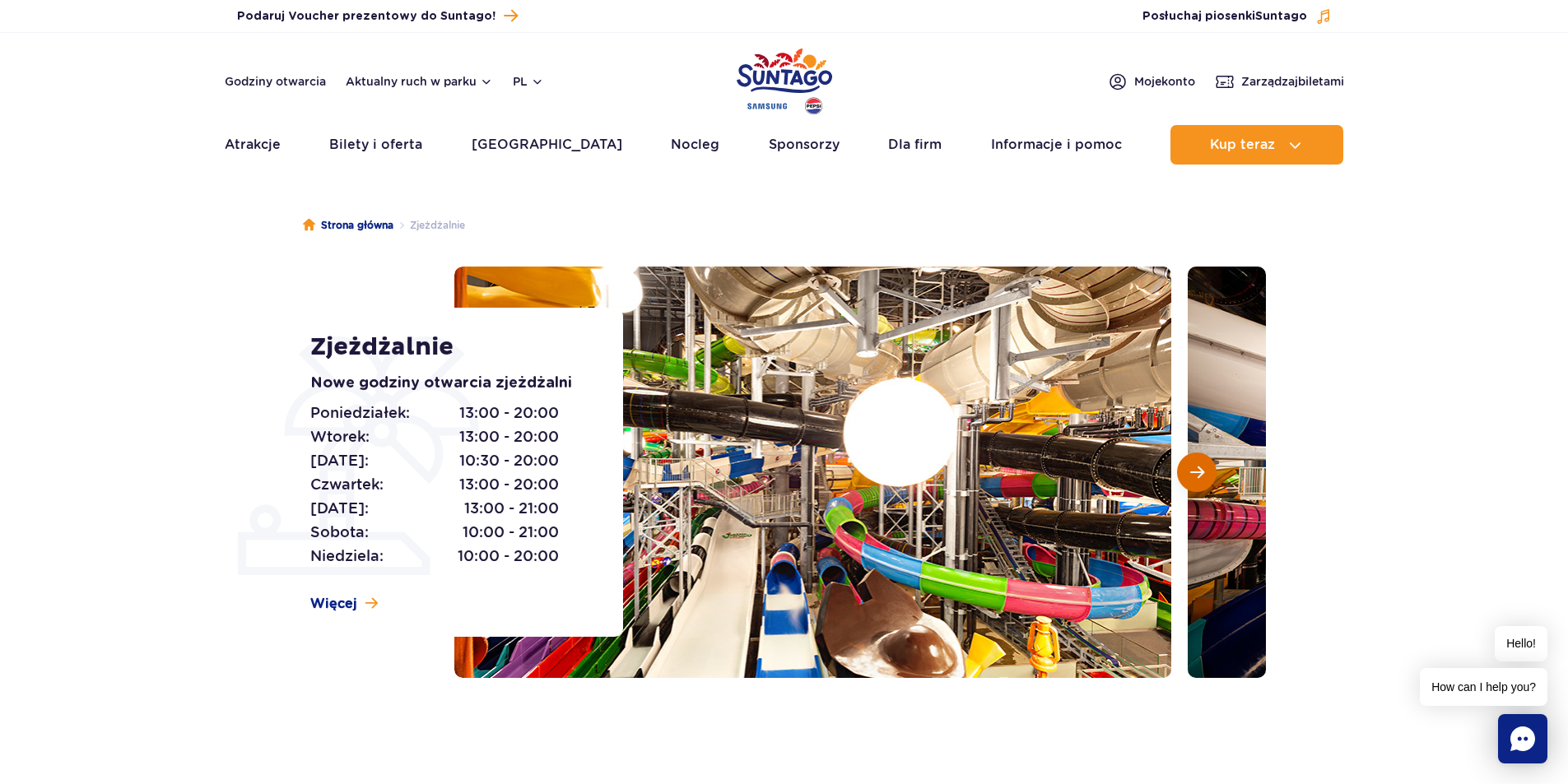
click at [1199, 471] on span "Następny slajd" at bounding box center [1197, 472] width 14 height 15
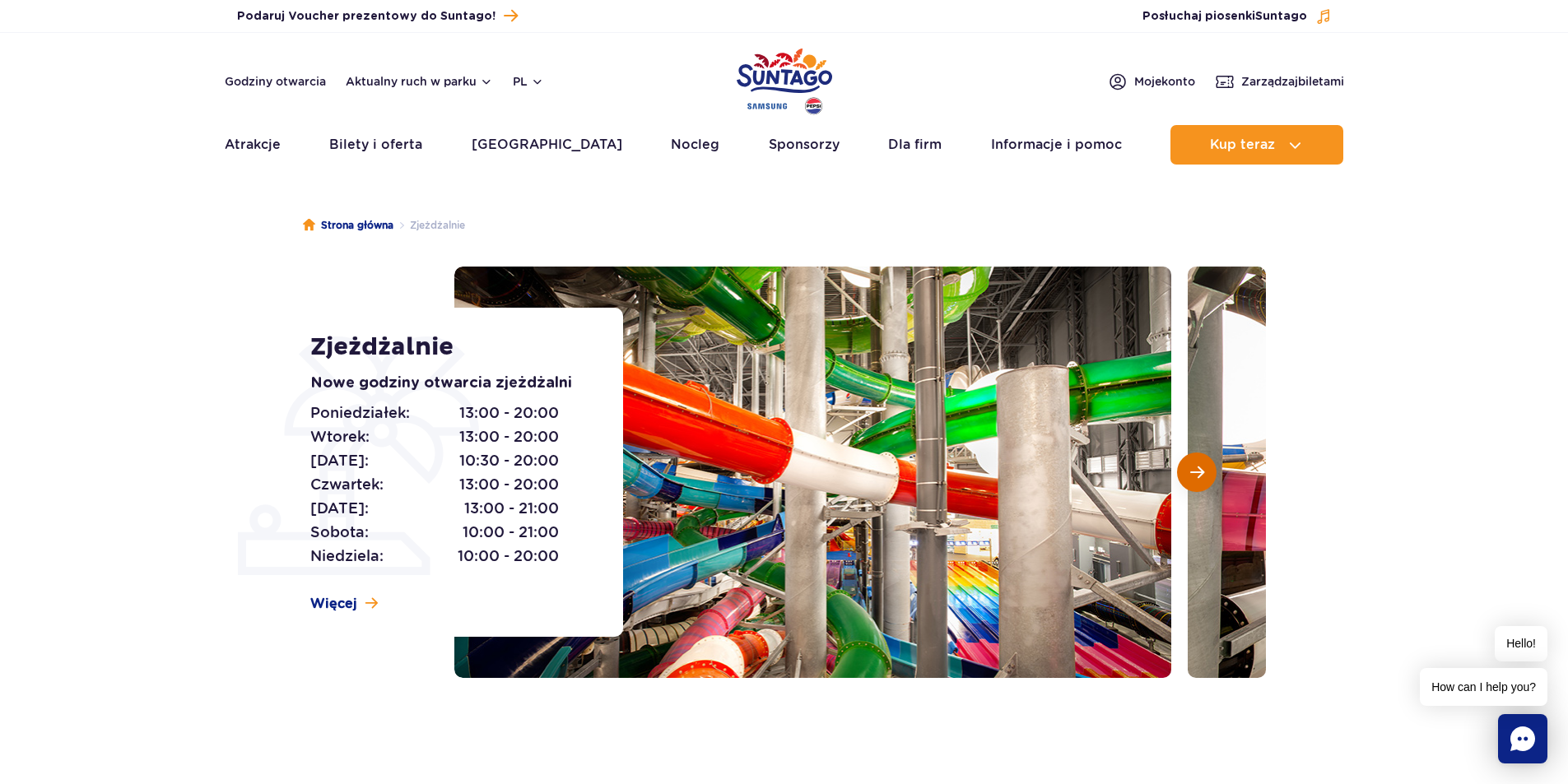
click at [1199, 471] on span "Następny slajd" at bounding box center [1197, 472] width 14 height 15
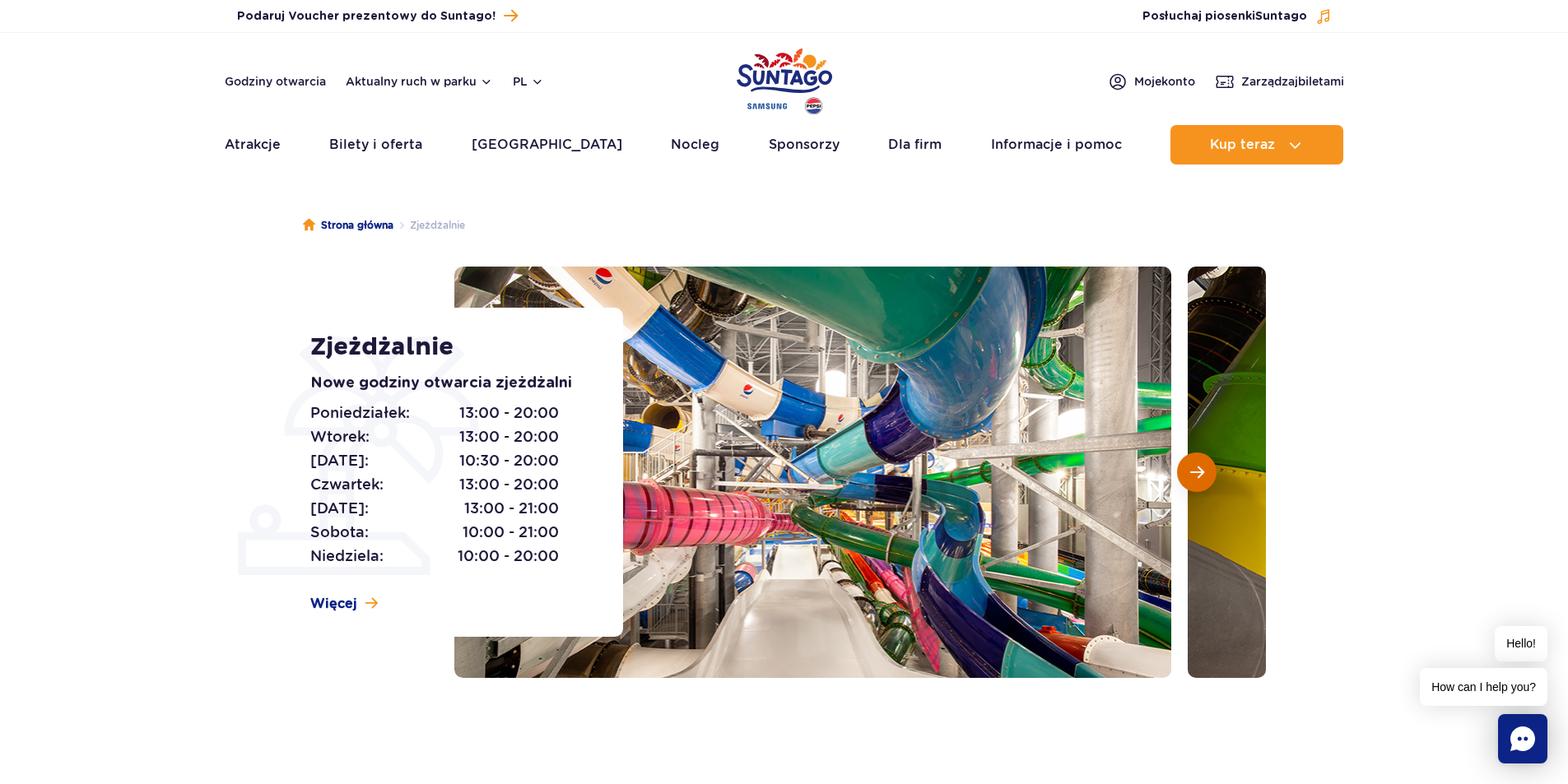
click at [1199, 471] on span "Następny slajd" at bounding box center [1197, 472] width 14 height 15
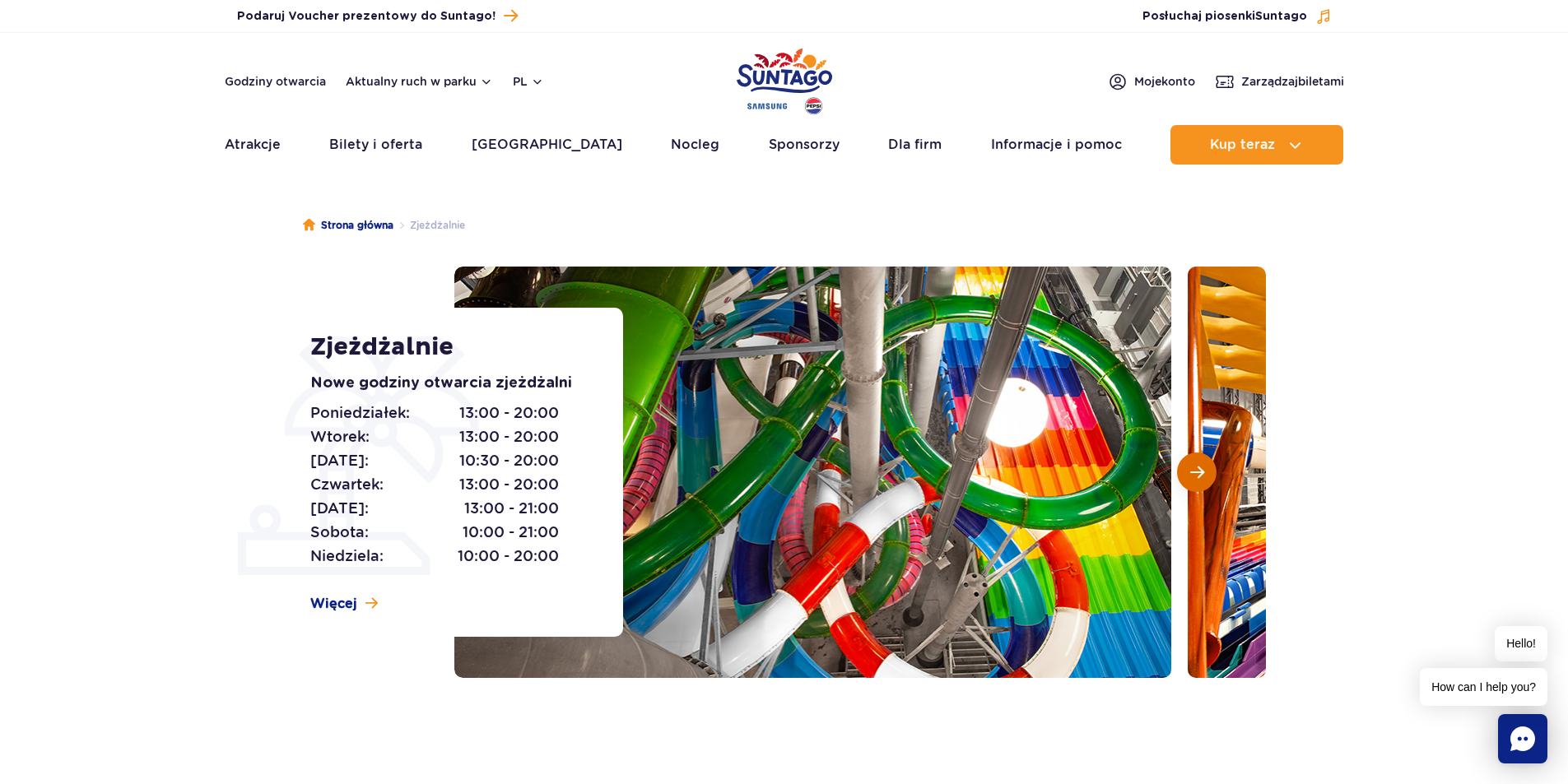
click at [1199, 471] on span "Następny slajd" at bounding box center [1197, 472] width 14 height 15
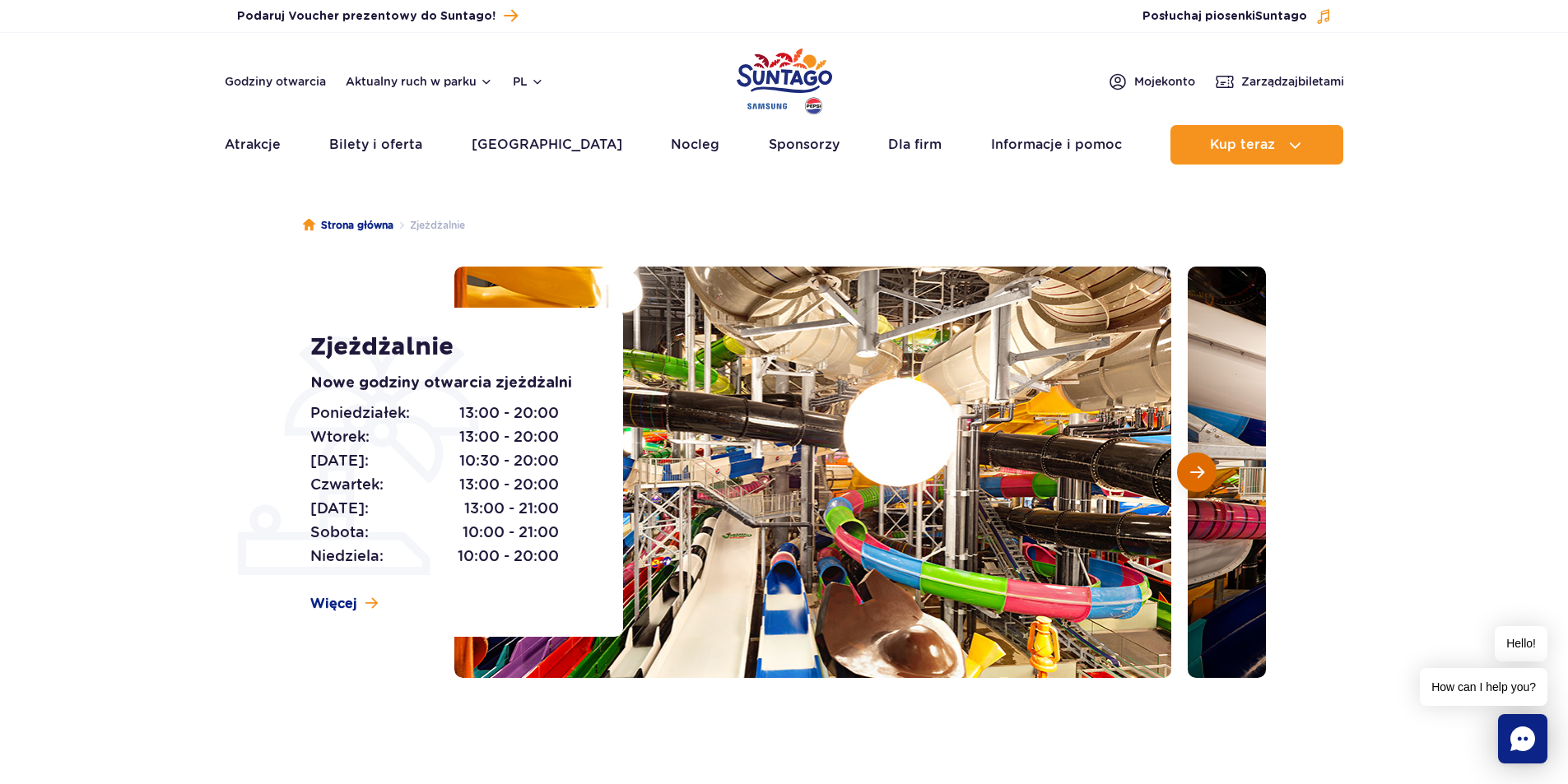
click at [1199, 471] on span "Następny slajd" at bounding box center [1197, 472] width 14 height 15
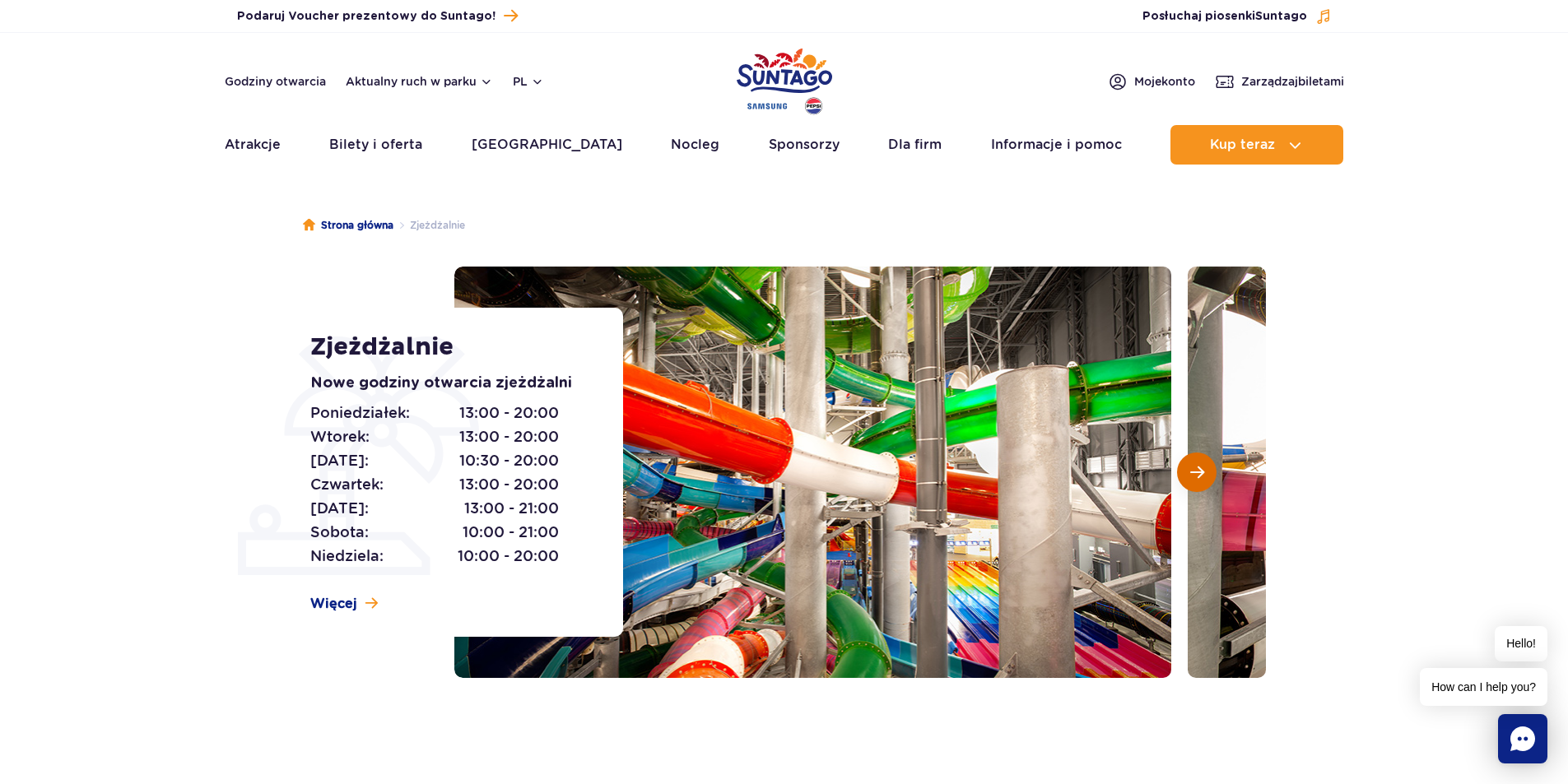
click at [1199, 471] on span "Następny slajd" at bounding box center [1197, 472] width 14 height 15
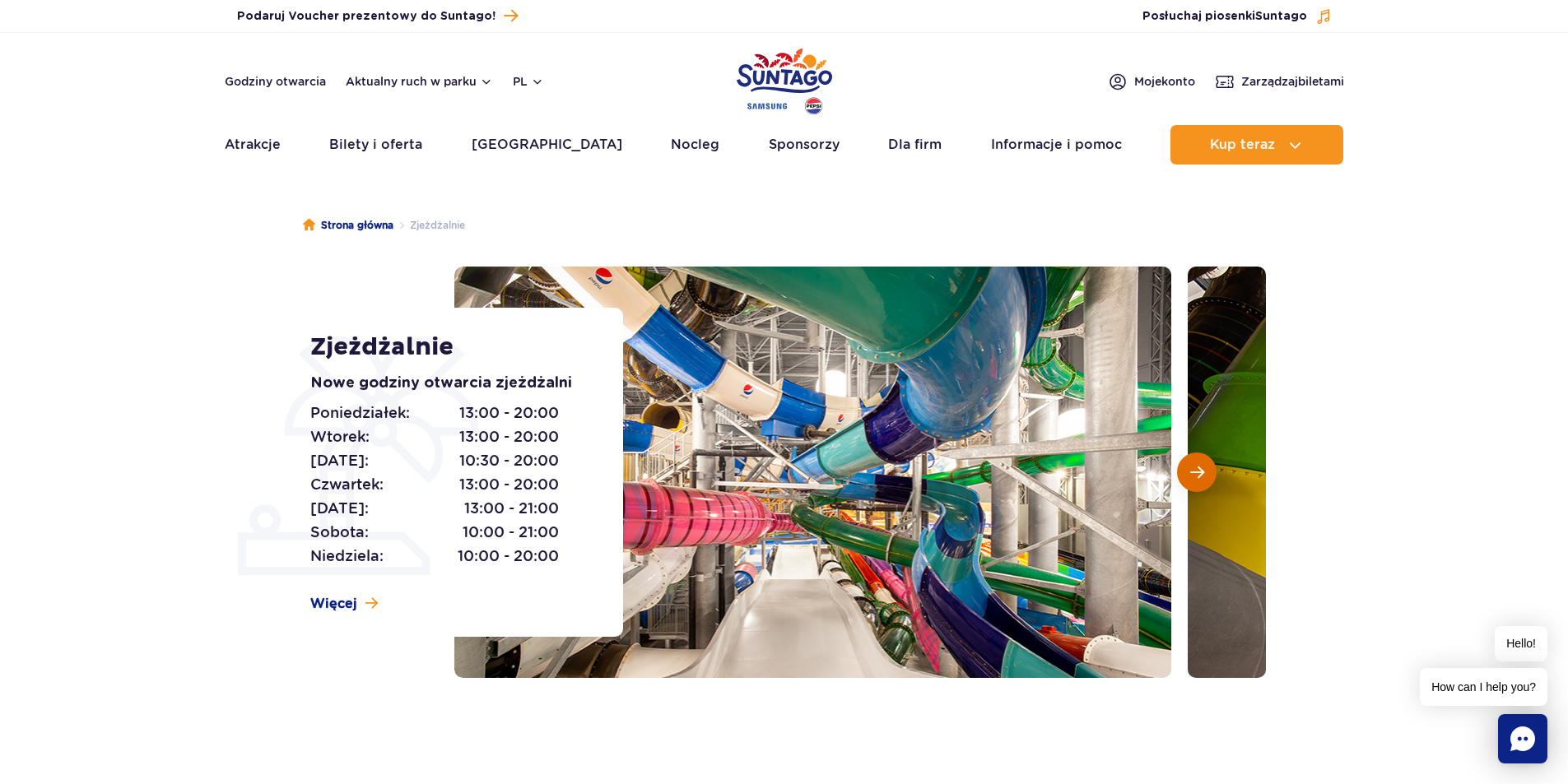
click at [1199, 471] on span "Następny slajd" at bounding box center [1197, 472] width 14 height 15
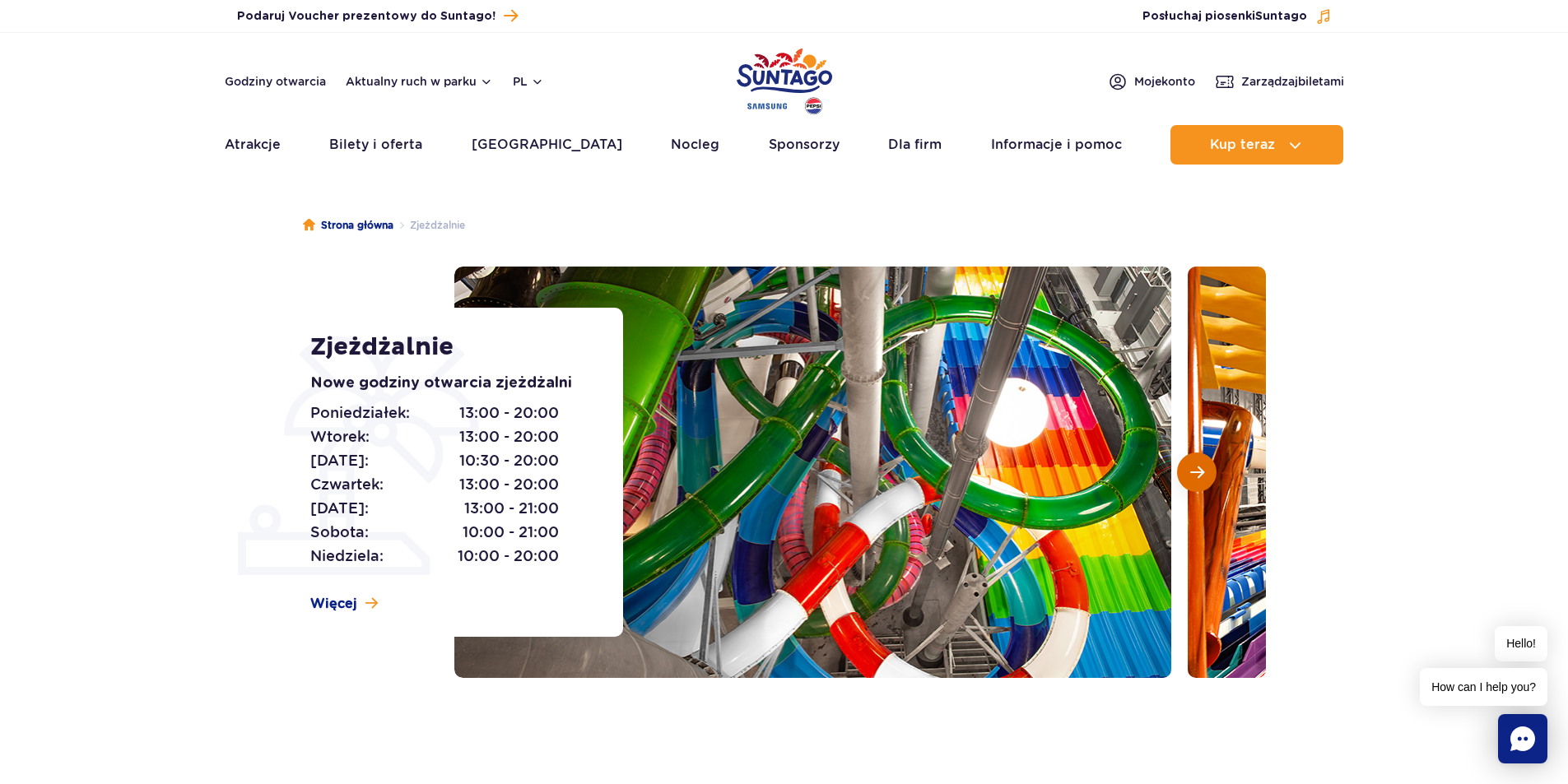
click at [1199, 471] on span "Następny slajd" at bounding box center [1197, 472] width 14 height 15
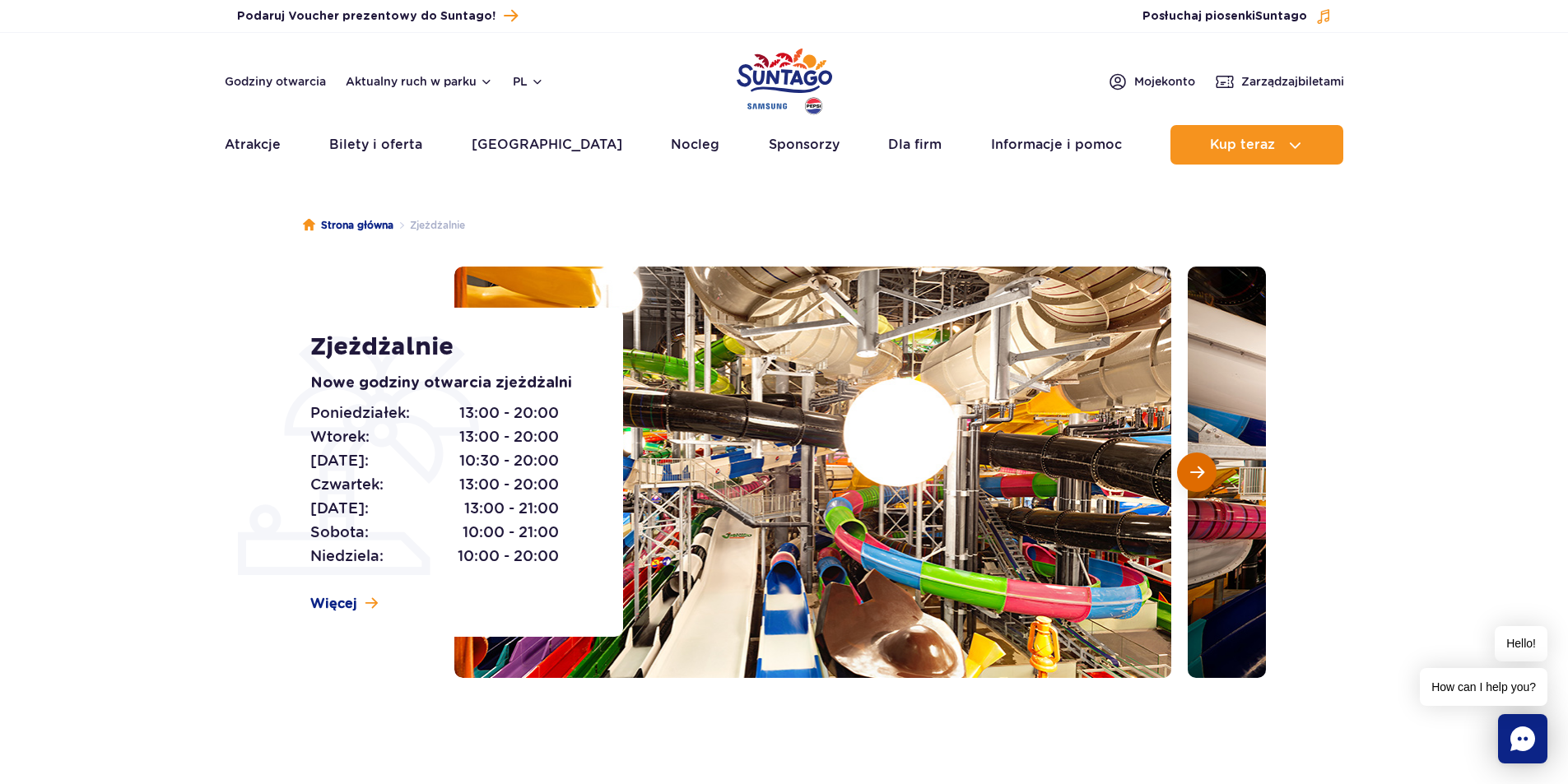
click at [1199, 471] on span "Następny slajd" at bounding box center [1197, 472] width 14 height 15
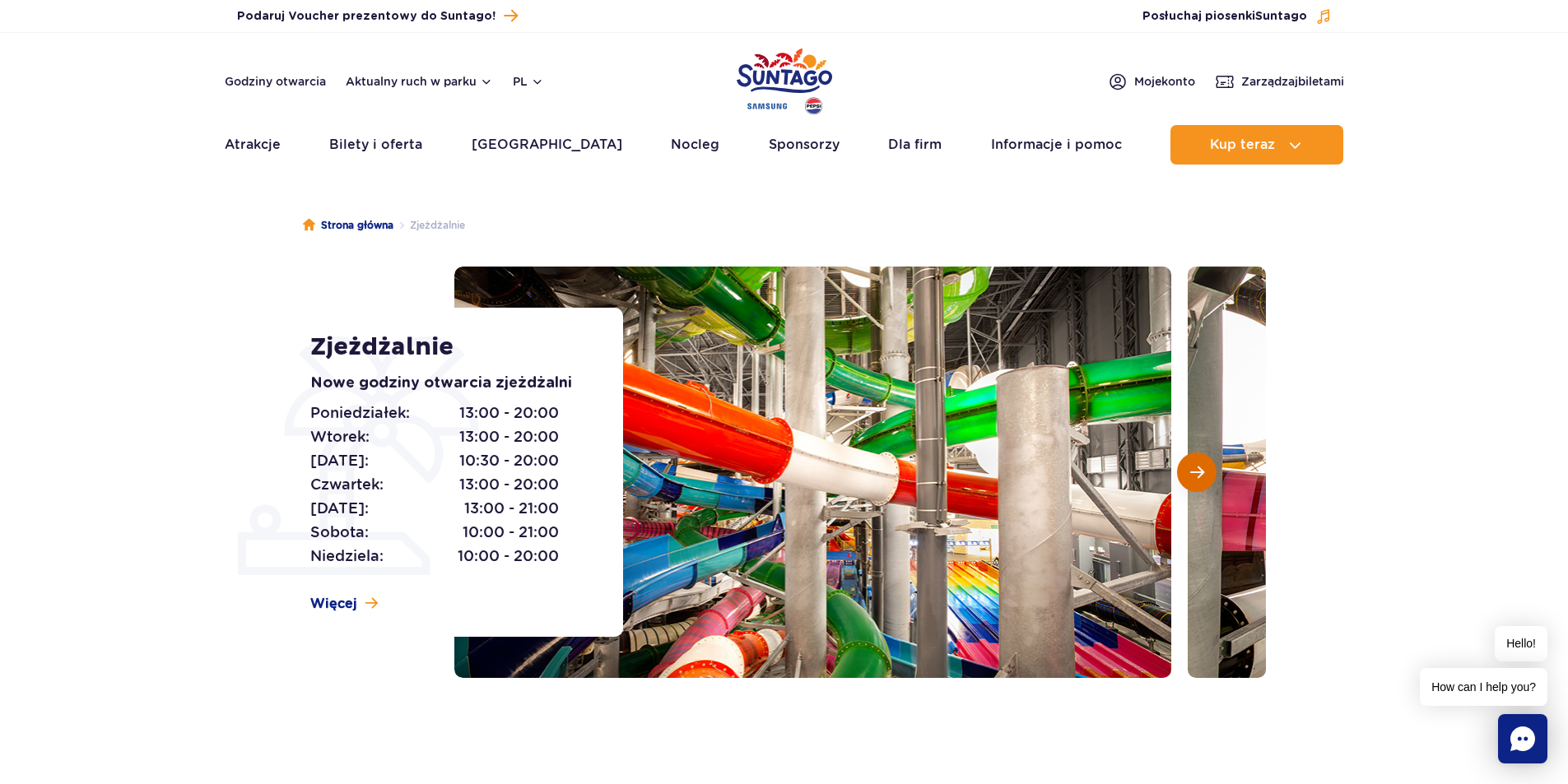
click at [1199, 471] on span "Następny slajd" at bounding box center [1197, 472] width 14 height 15
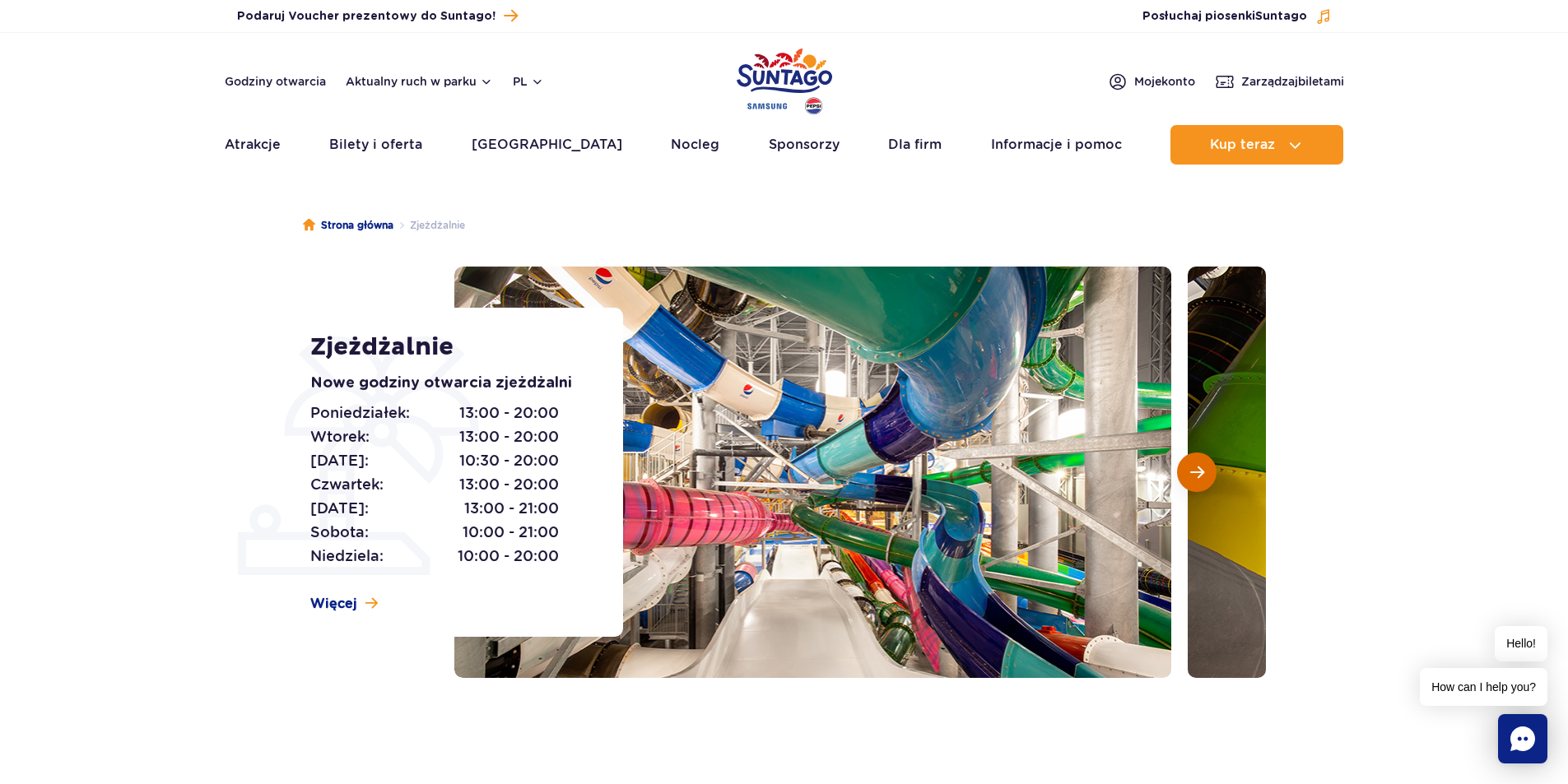
click at [1199, 471] on span "Następny slajd" at bounding box center [1197, 472] width 14 height 15
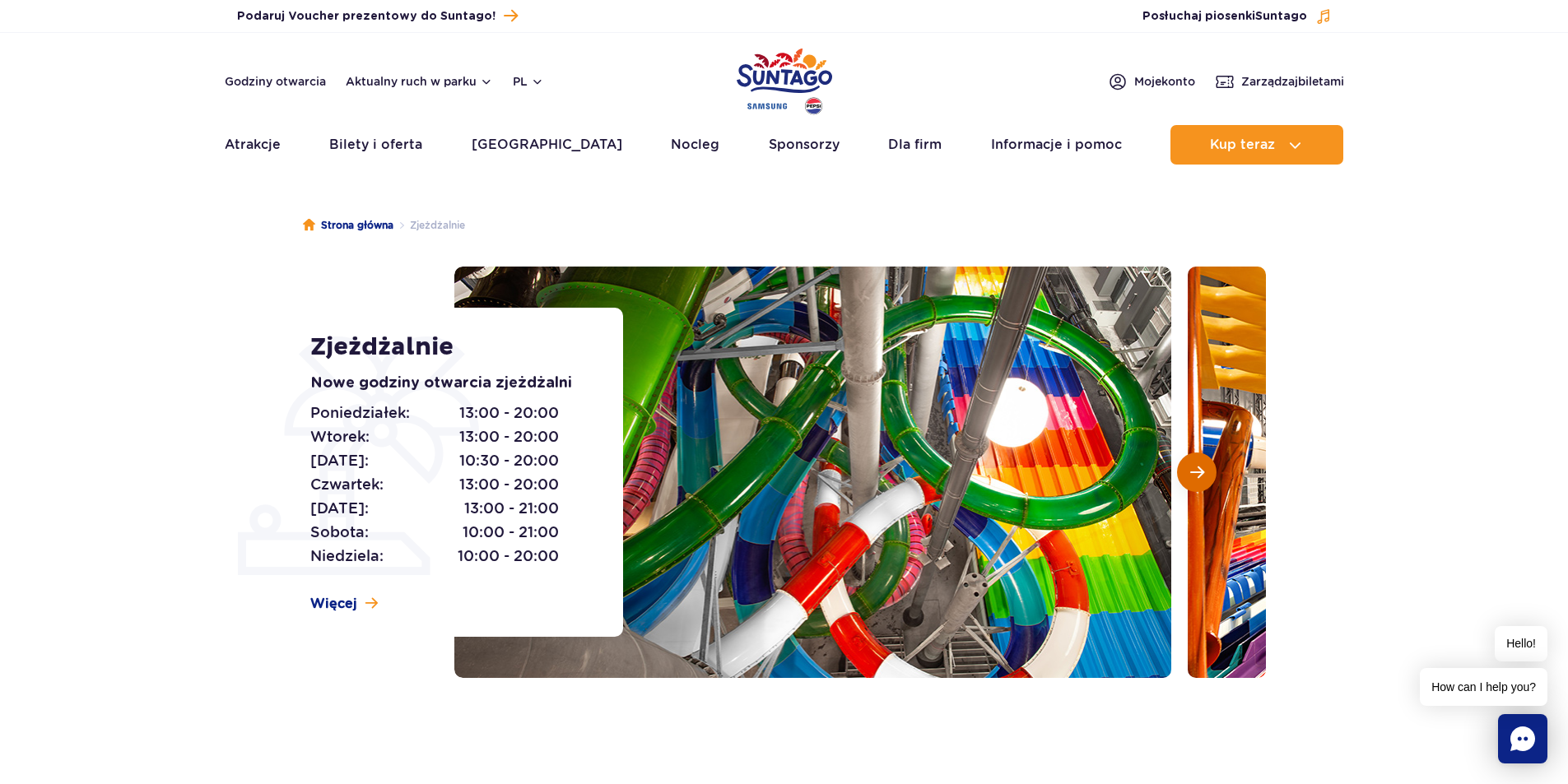
click at [1199, 471] on span "Następny slajd" at bounding box center [1197, 472] width 14 height 15
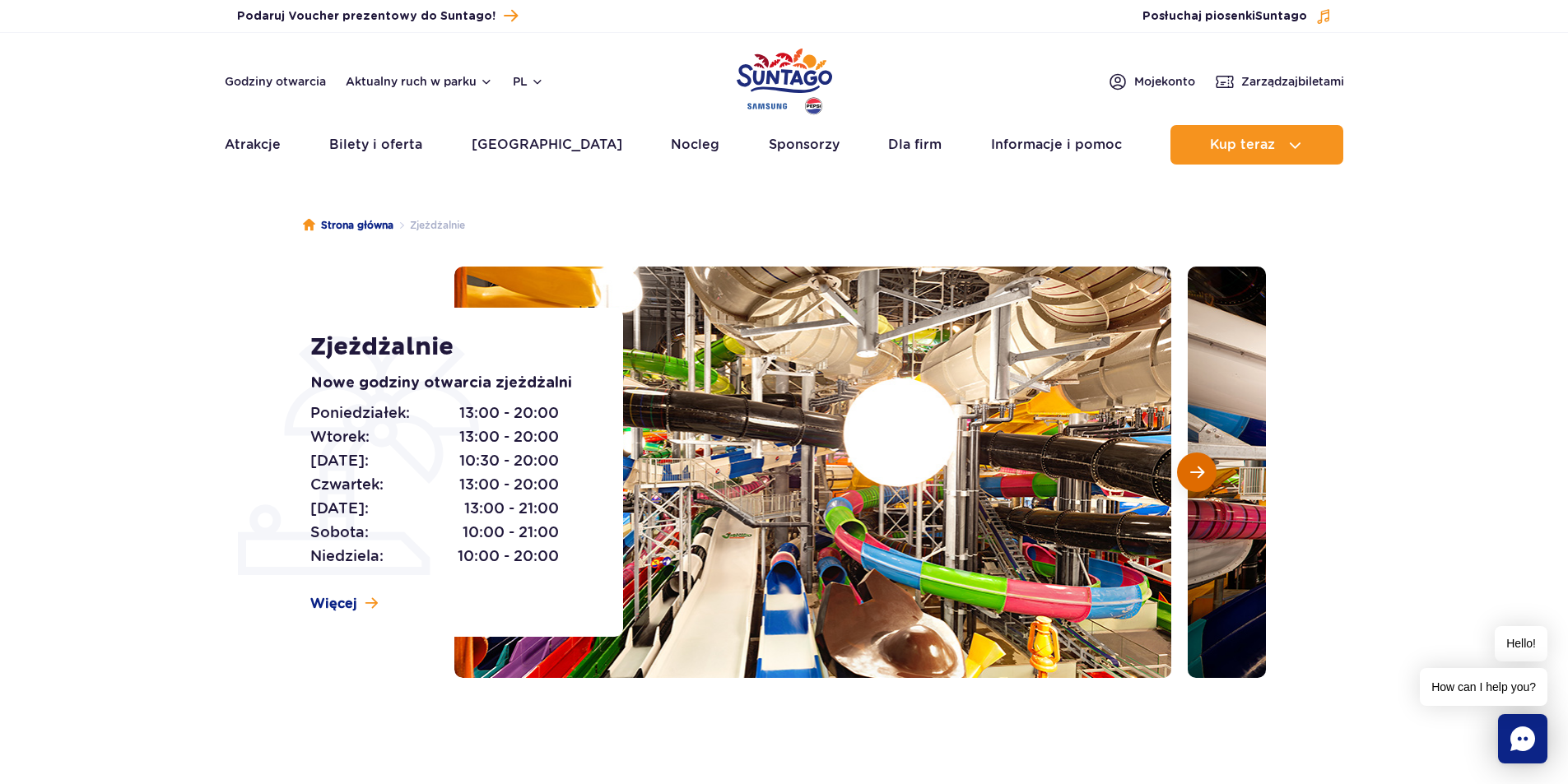
click at [1199, 471] on span "Następny slajd" at bounding box center [1197, 472] width 14 height 15
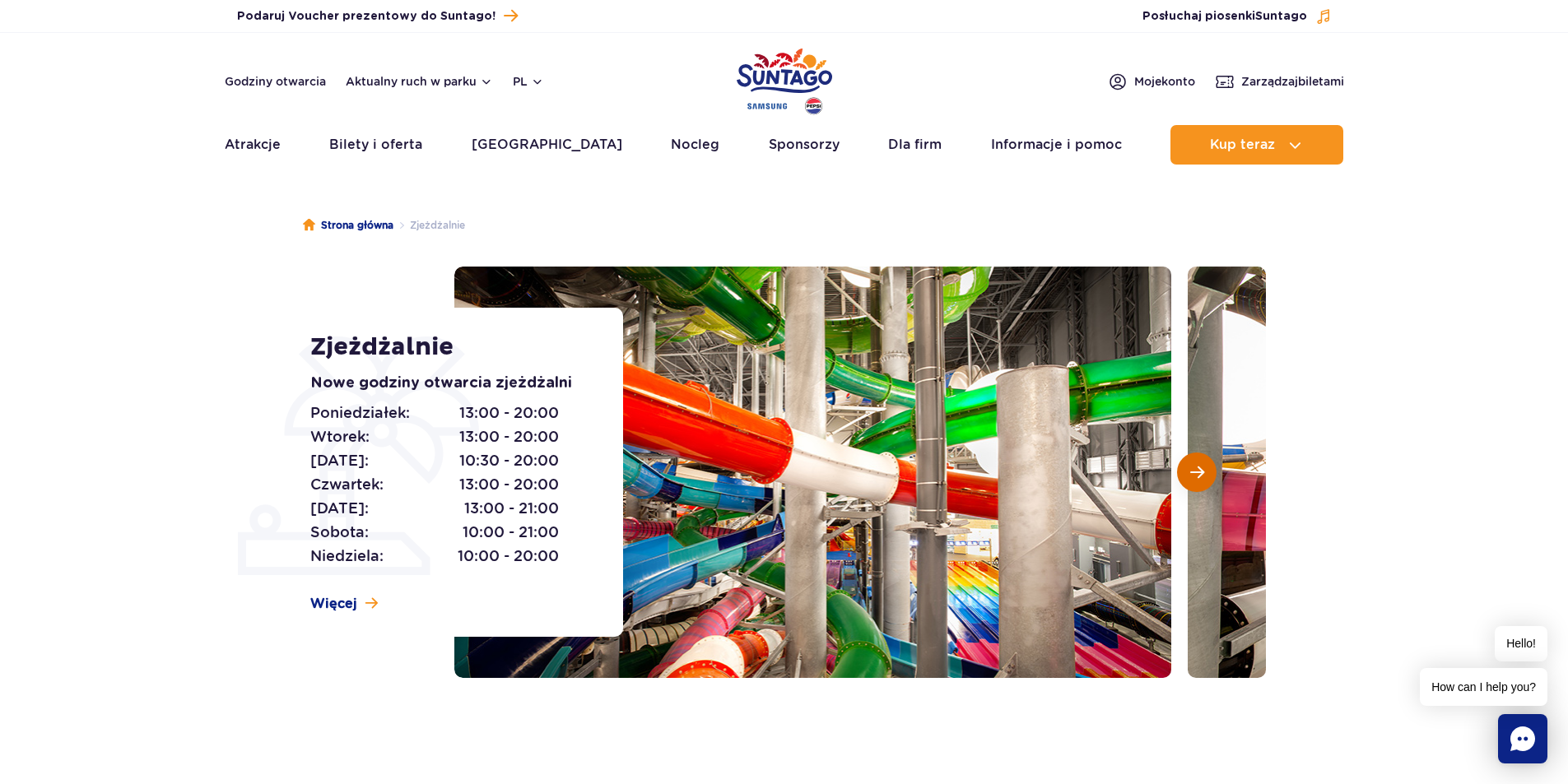
click at [1199, 471] on span "Następny slajd" at bounding box center [1197, 472] width 14 height 15
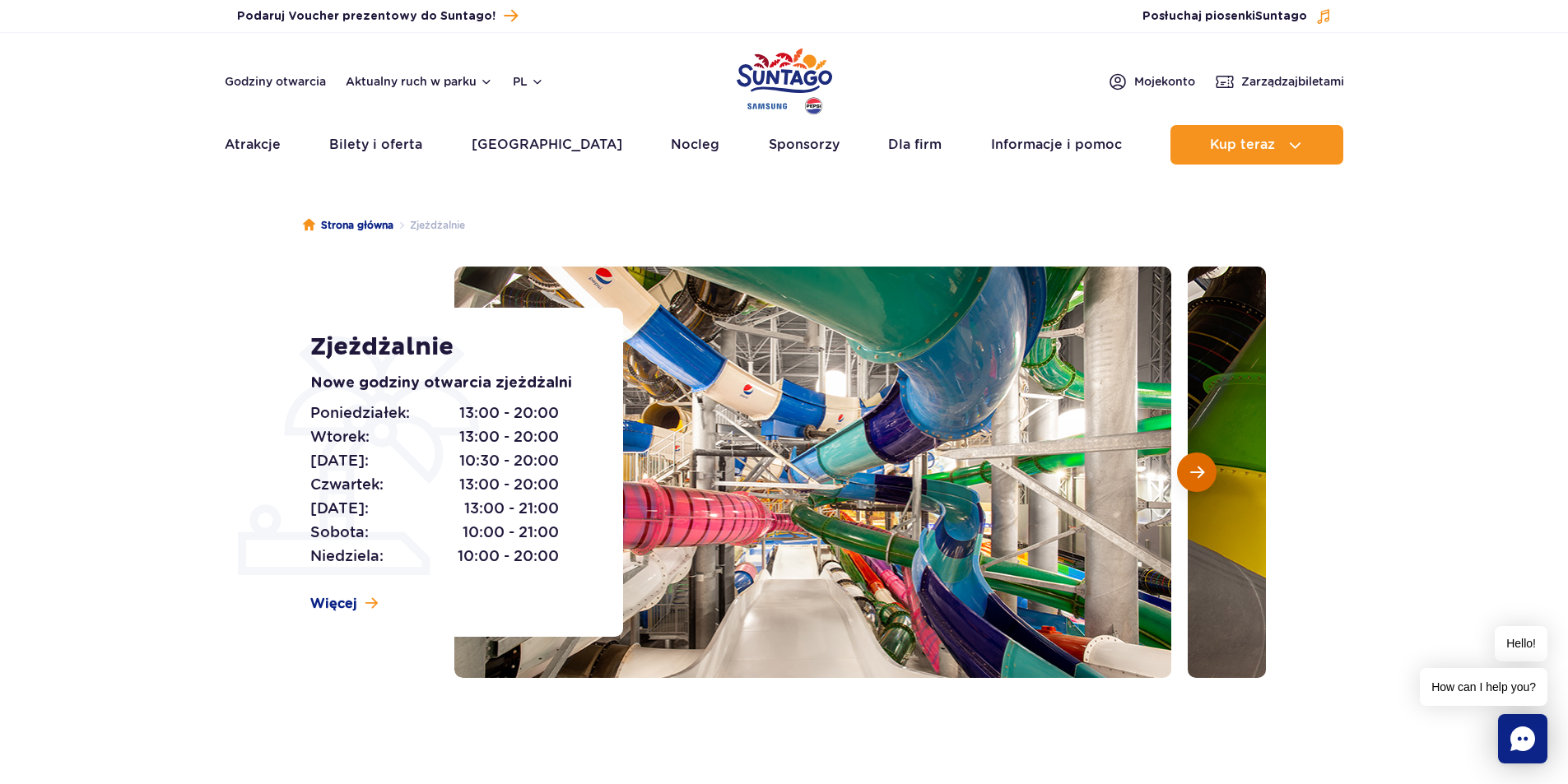
click at [1199, 471] on span "Następny slajd" at bounding box center [1197, 472] width 14 height 15
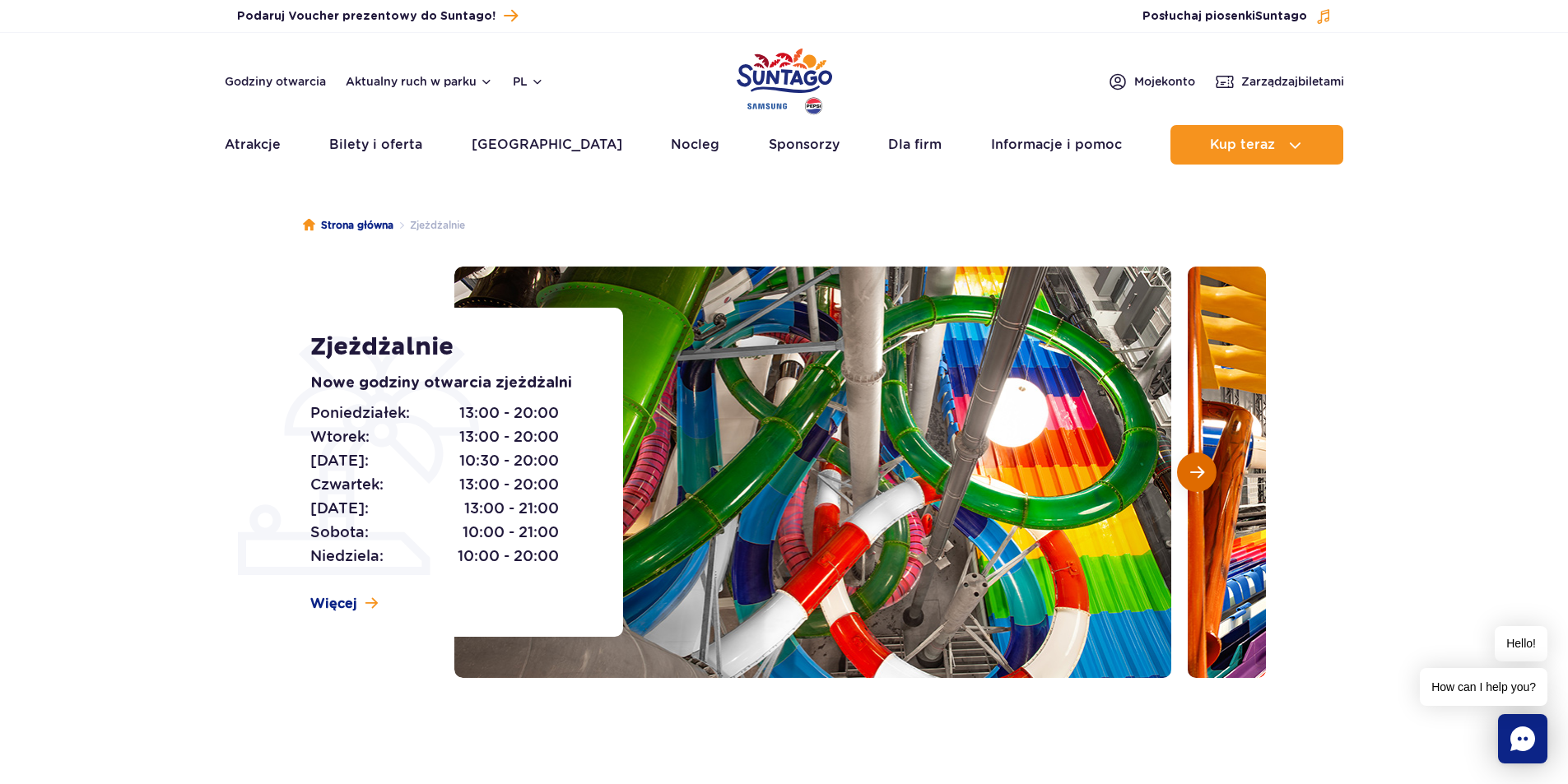
click at [1199, 471] on span "Następny slajd" at bounding box center [1197, 472] width 14 height 15
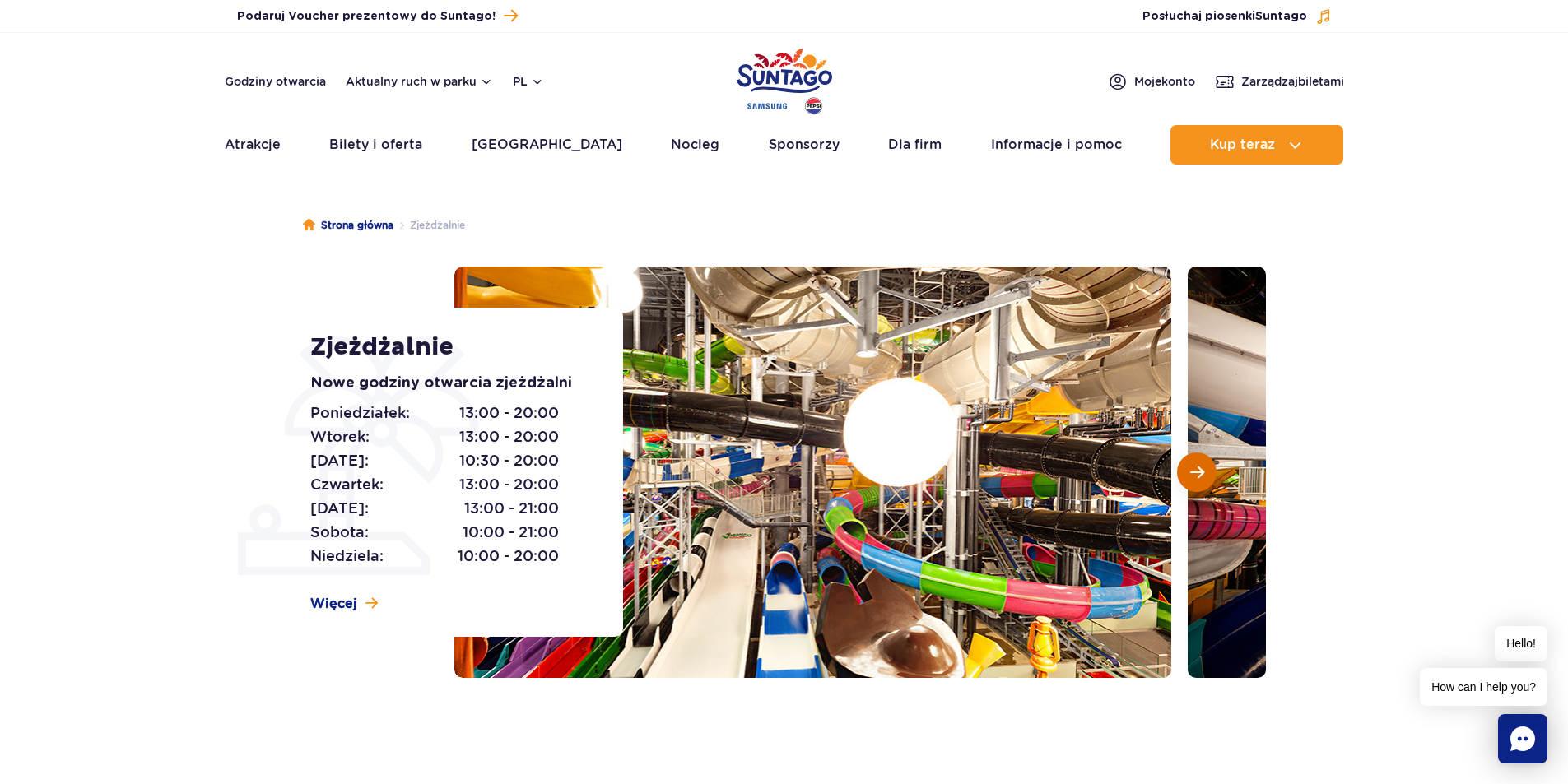
click at [1199, 471] on span "Następny slajd" at bounding box center [1197, 472] width 14 height 15
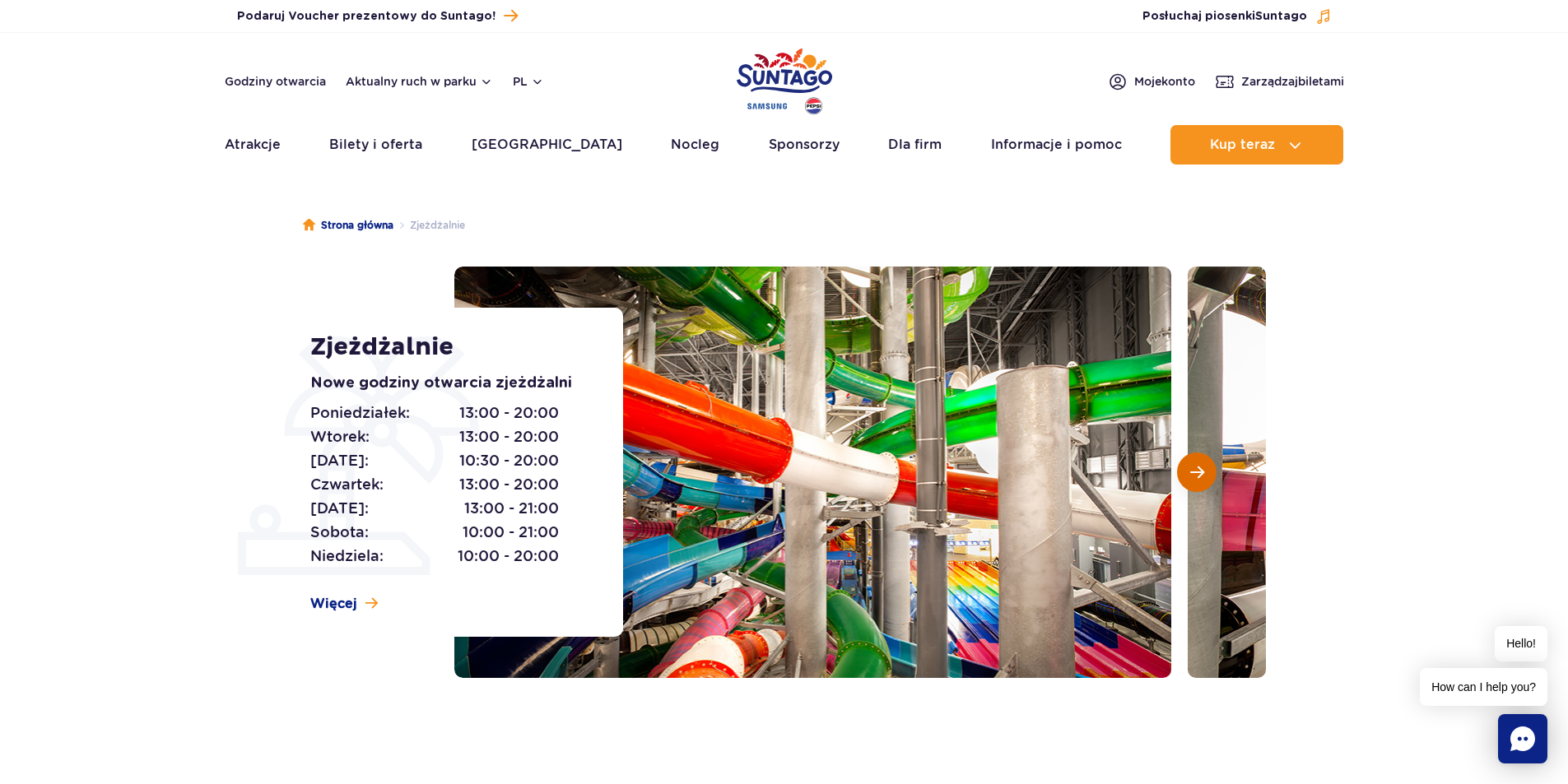
click at [1199, 471] on span "Następny slajd" at bounding box center [1197, 472] width 14 height 15
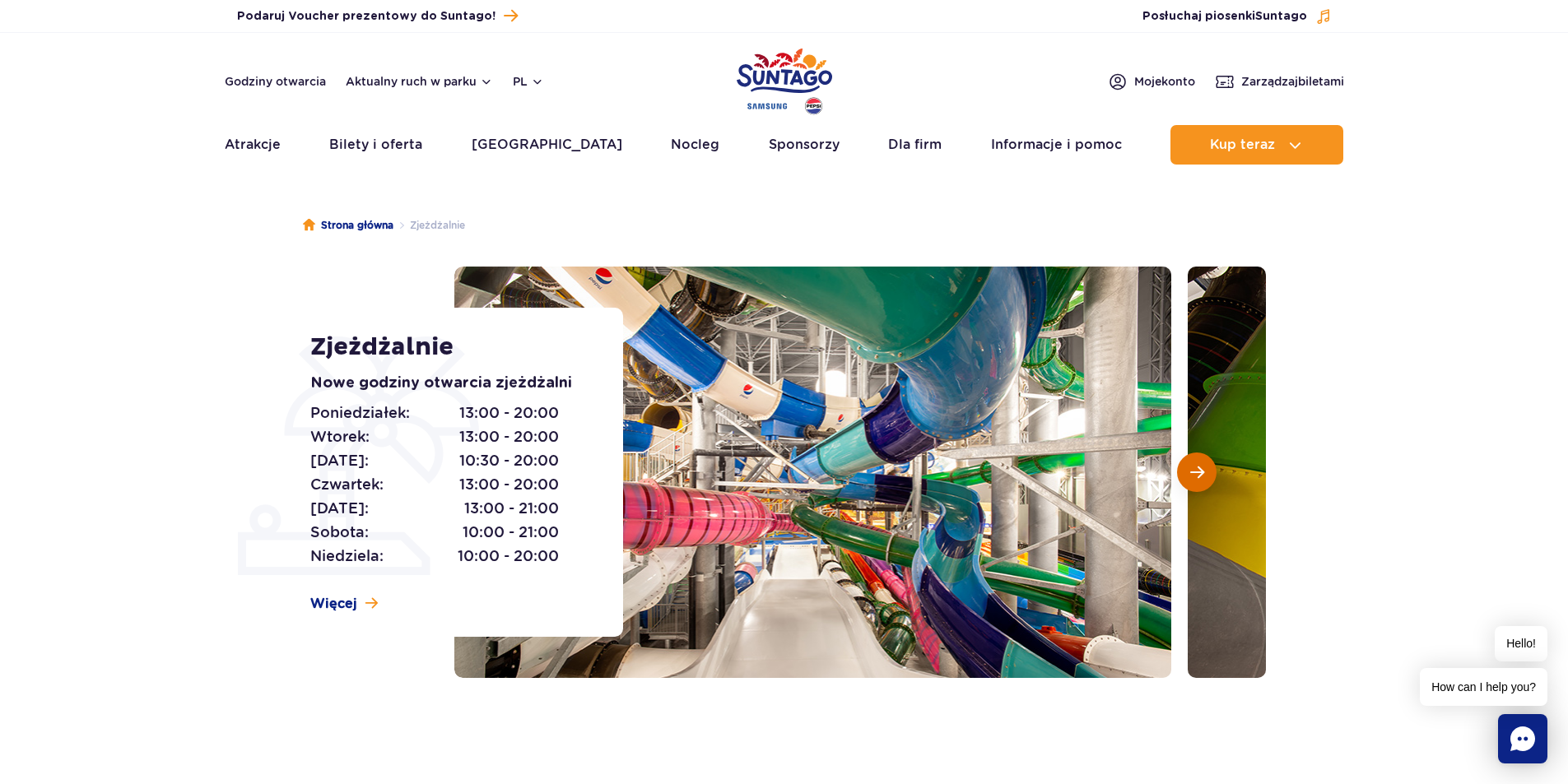
click at [1199, 471] on span "Następny slajd" at bounding box center [1197, 472] width 14 height 15
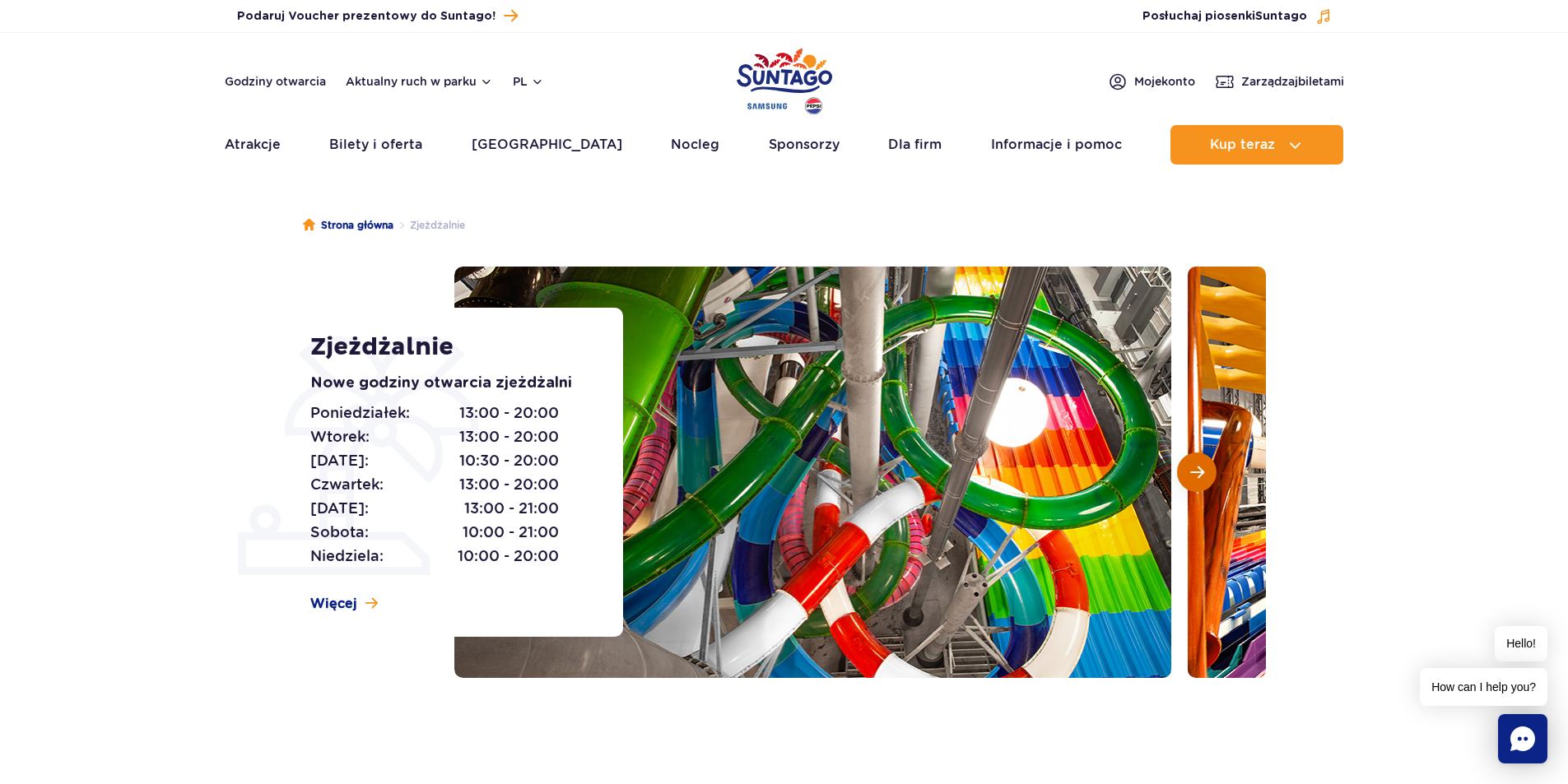
click at [1199, 471] on span "Następny slajd" at bounding box center [1197, 472] width 14 height 15
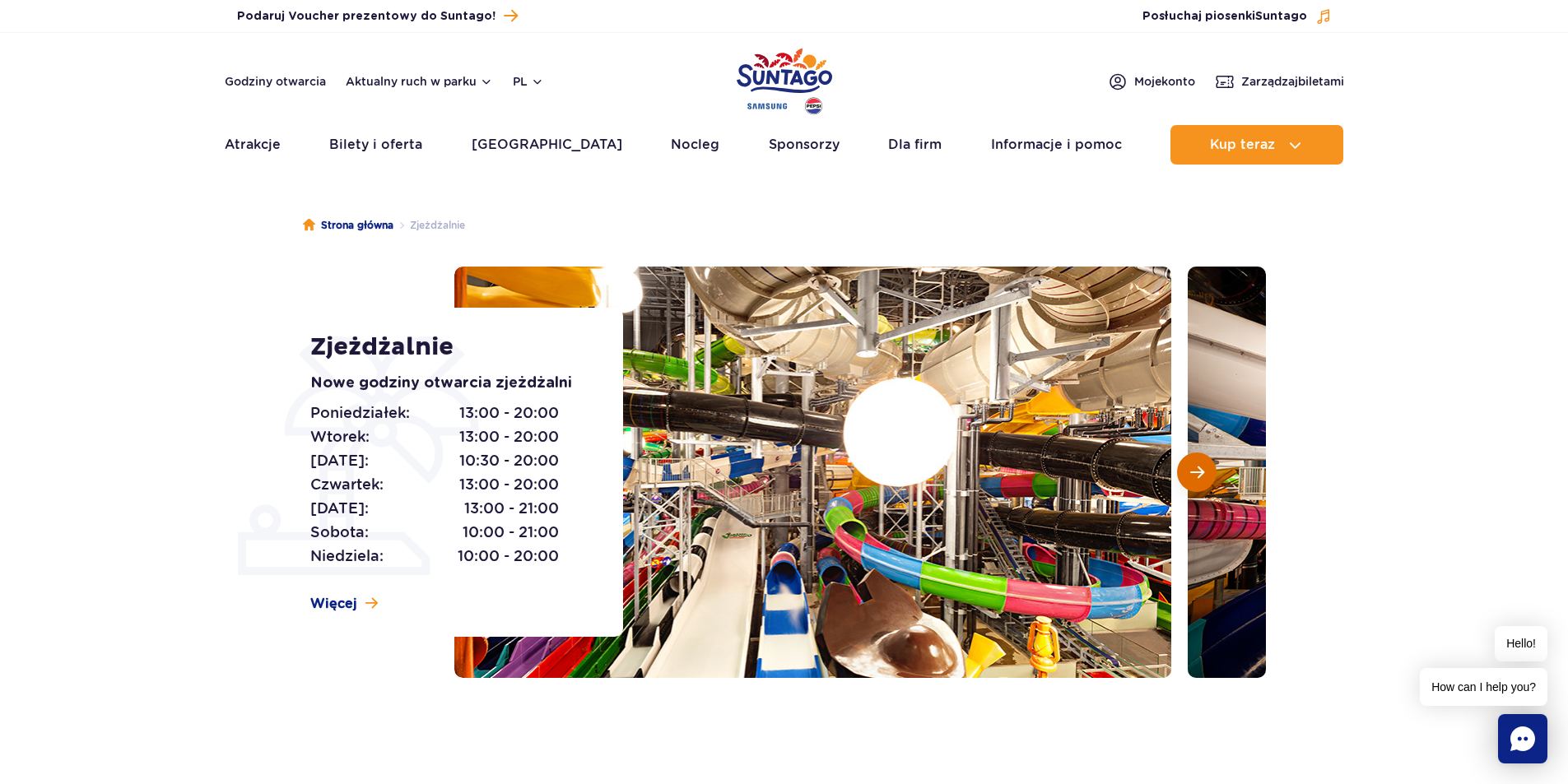
click at [1199, 471] on span "Następny slajd" at bounding box center [1197, 472] width 14 height 15
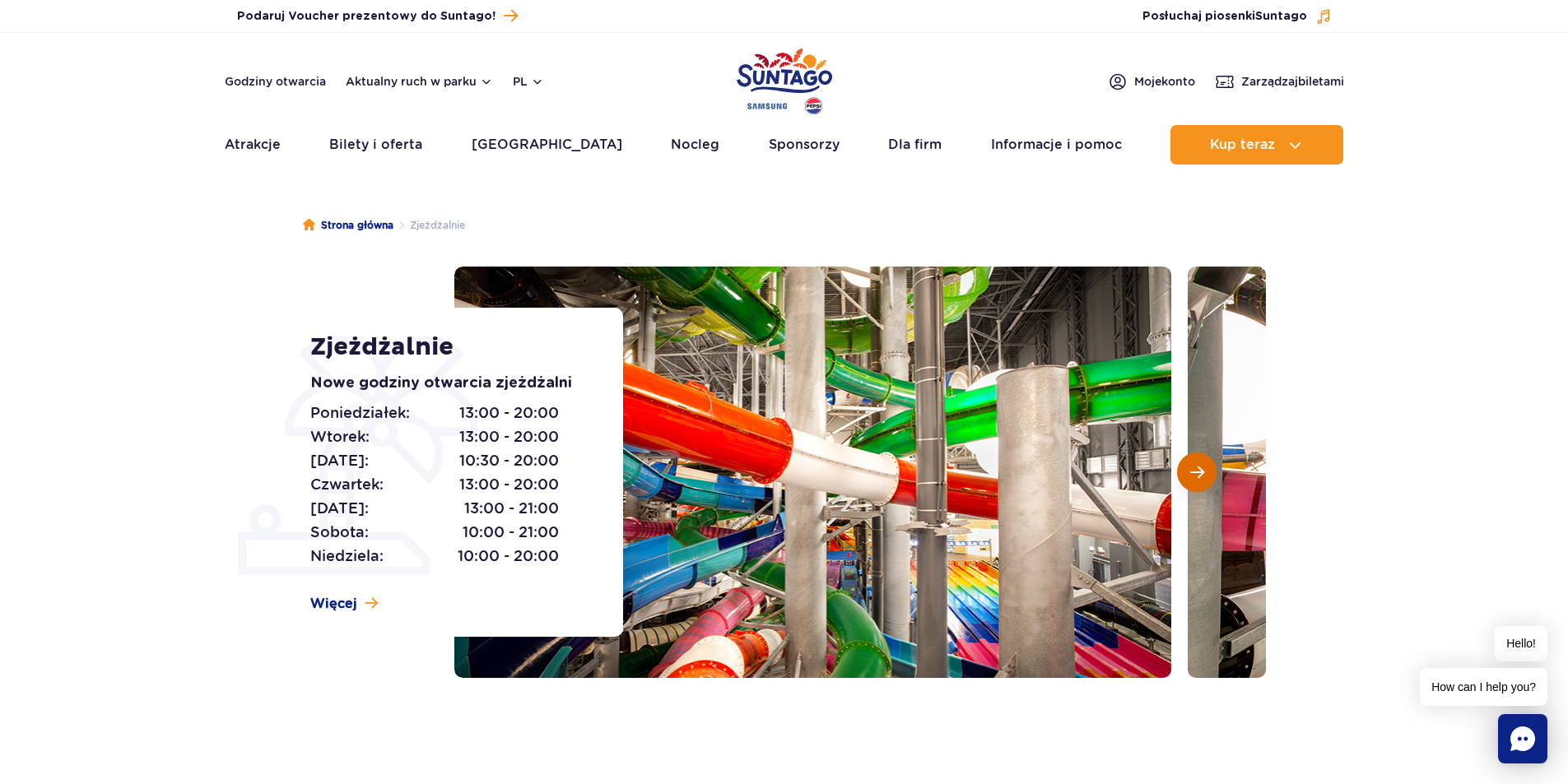
click at [1199, 471] on span "Następny slajd" at bounding box center [1197, 472] width 14 height 15
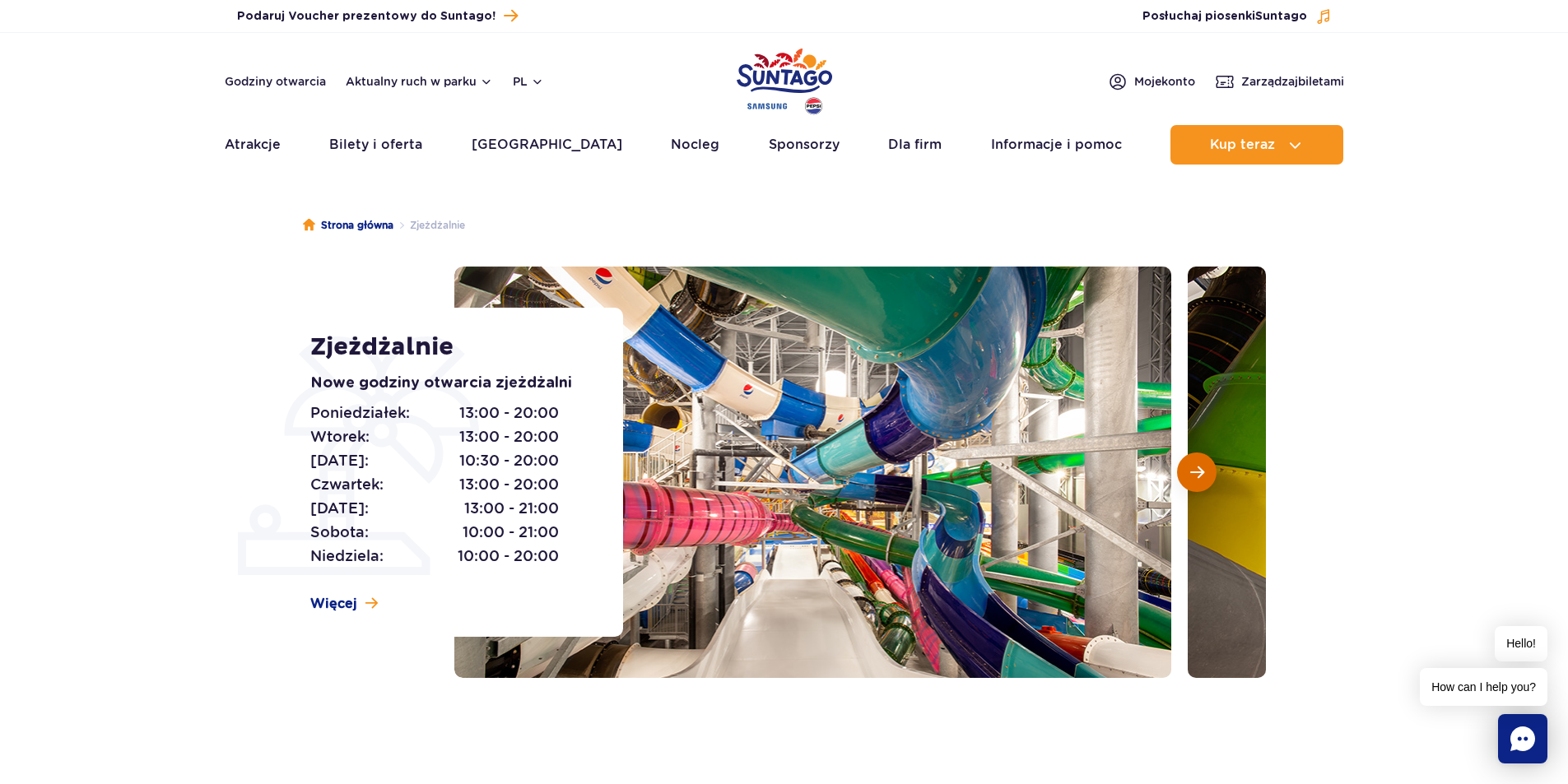
click at [1199, 471] on span "Następny slajd" at bounding box center [1197, 472] width 14 height 15
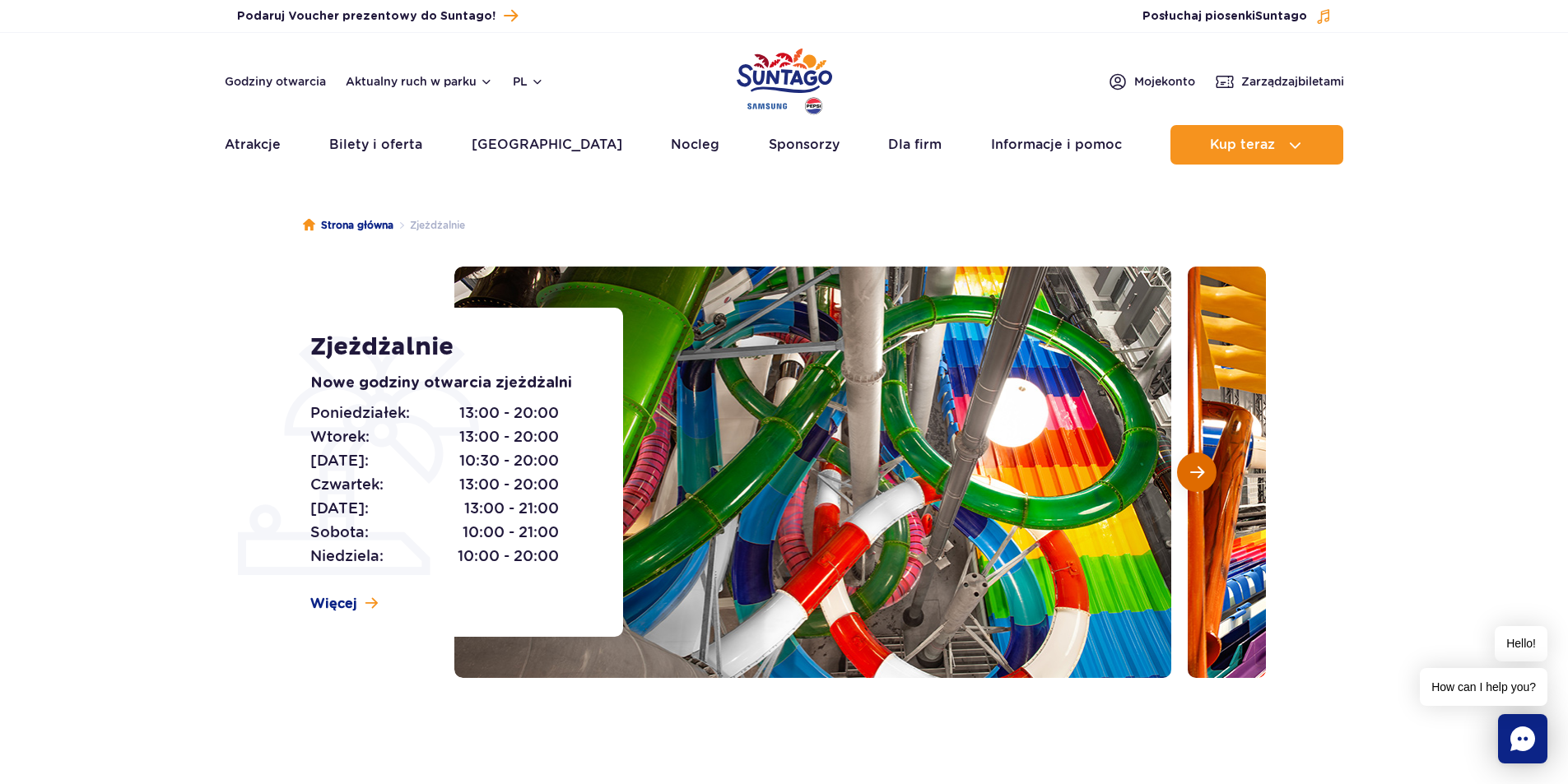
click at [1199, 471] on span "Następny slajd" at bounding box center [1197, 472] width 14 height 15
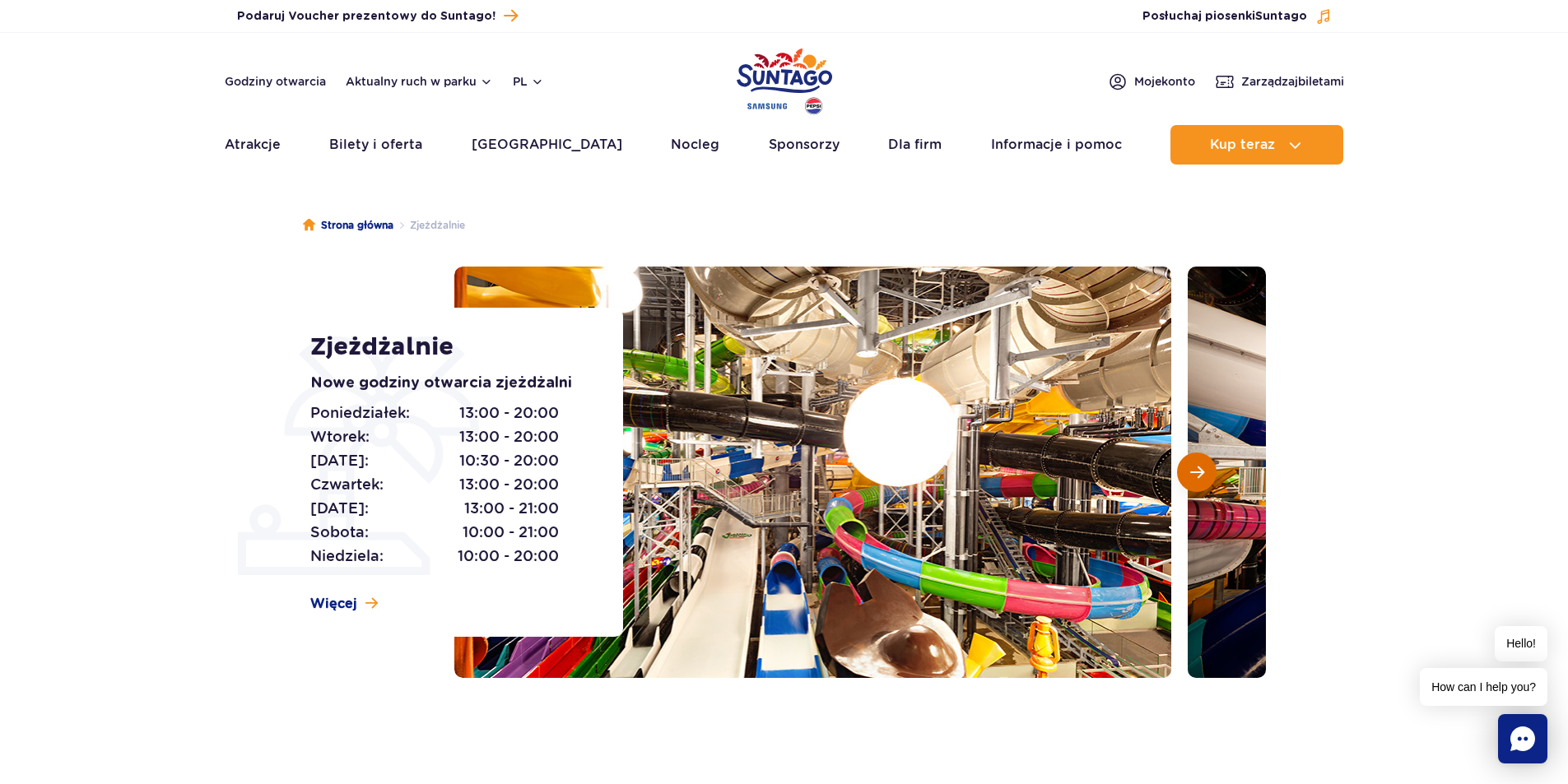
click at [1199, 471] on span "Następny slajd" at bounding box center [1197, 472] width 14 height 15
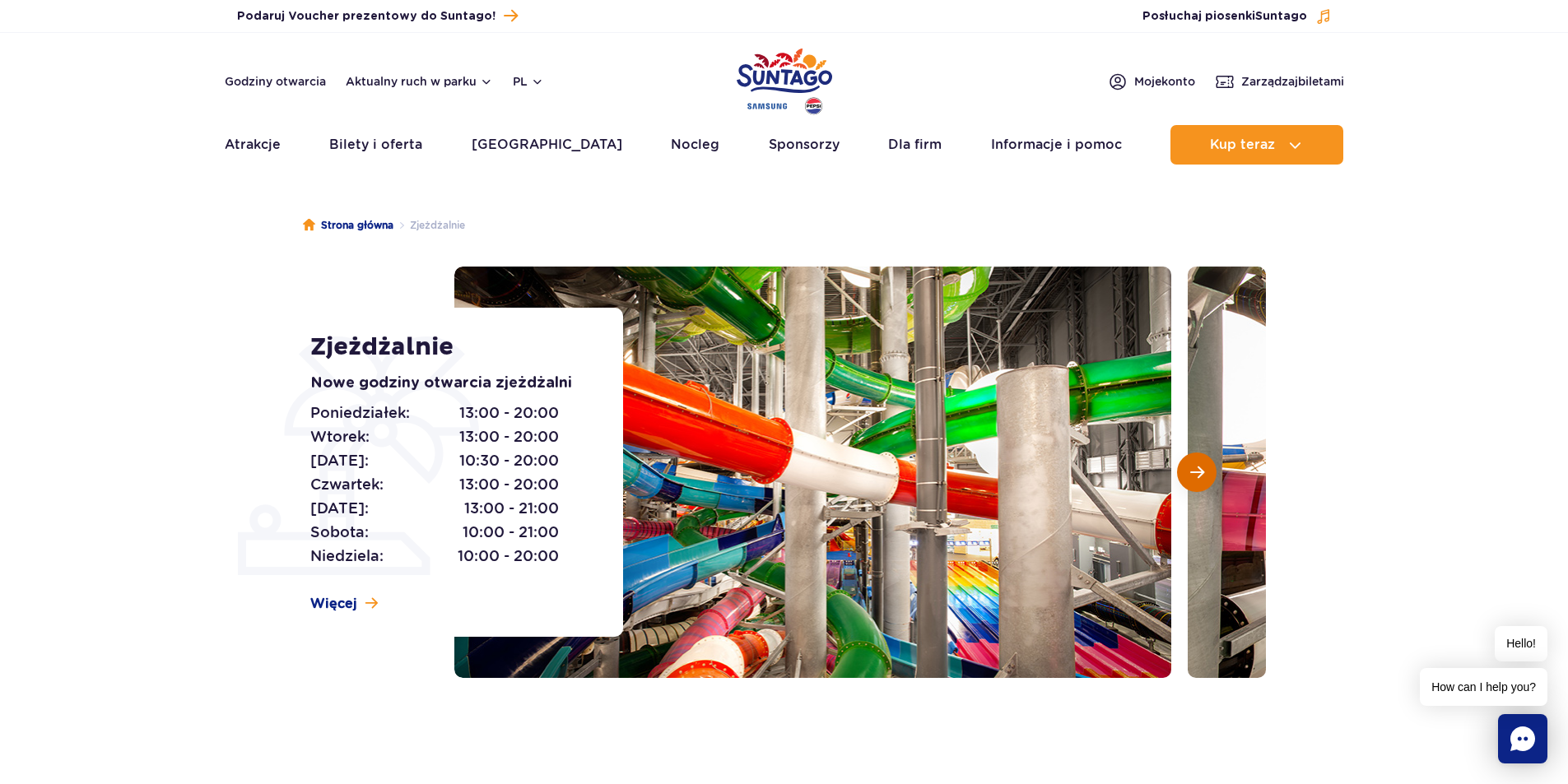
click at [1199, 471] on span "Następny slajd" at bounding box center [1197, 472] width 14 height 15
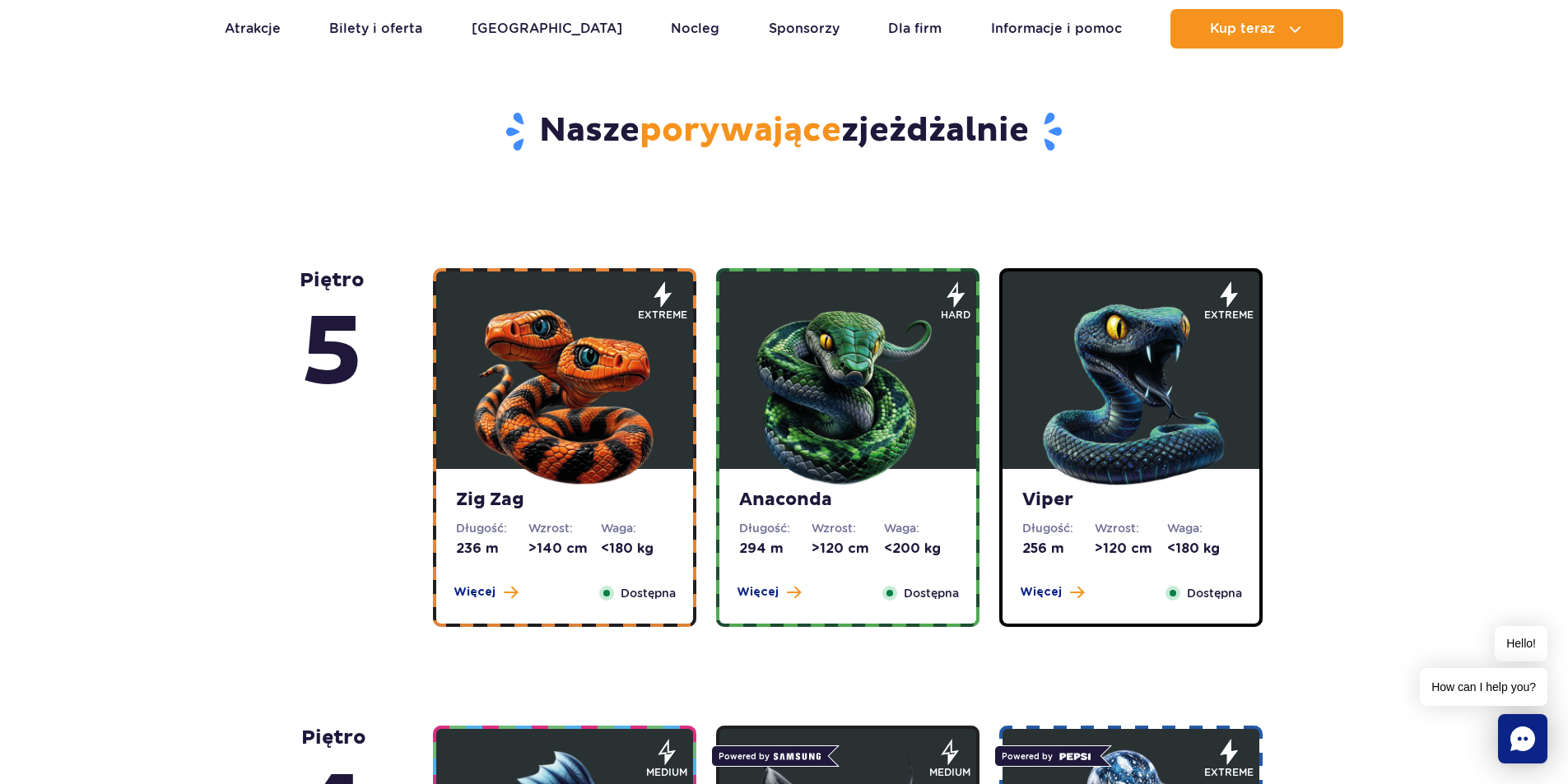
scroll to position [822, 0]
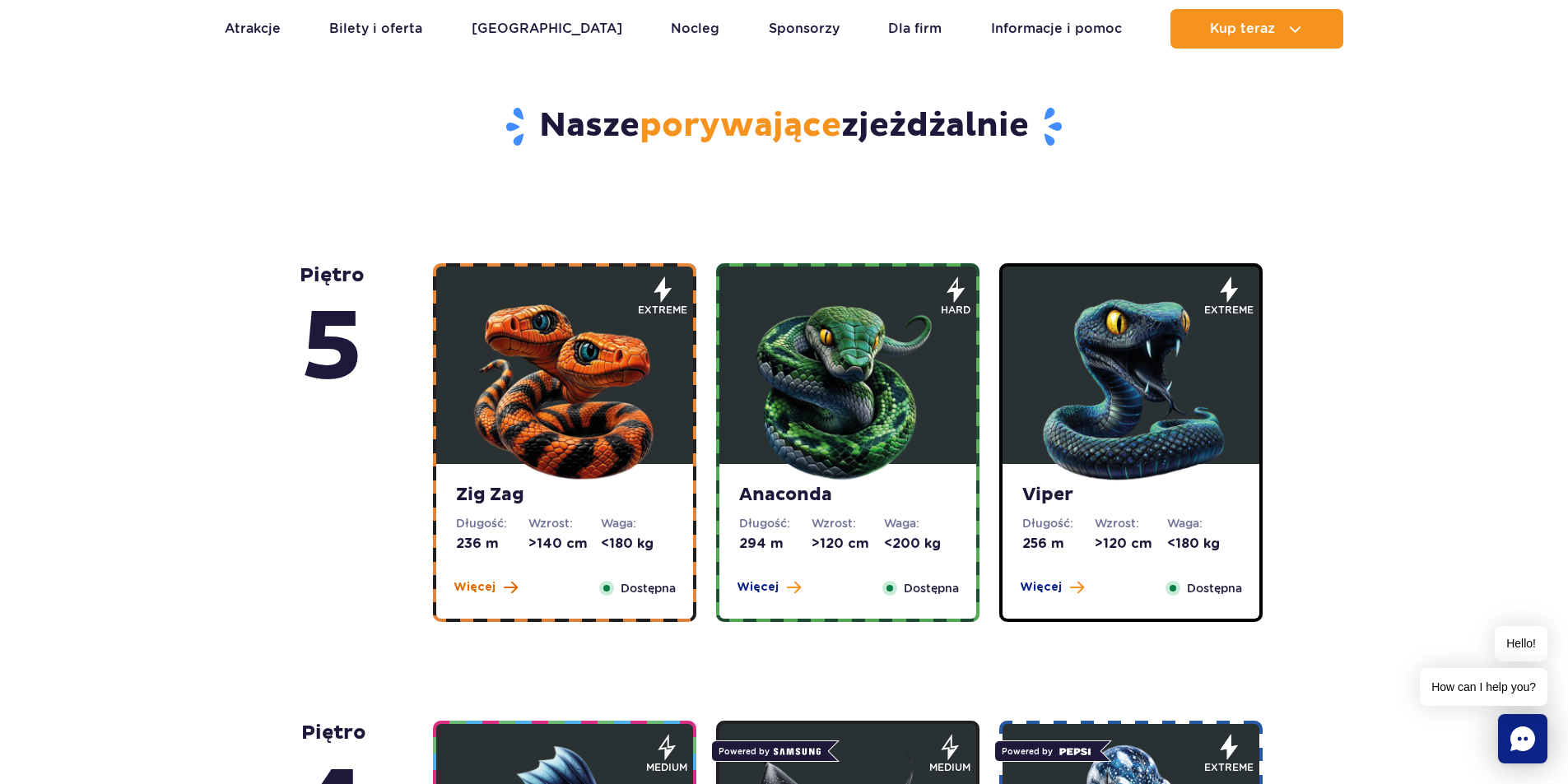
click at [473, 583] on span "Więcej" at bounding box center [475, 587] width 42 height 16
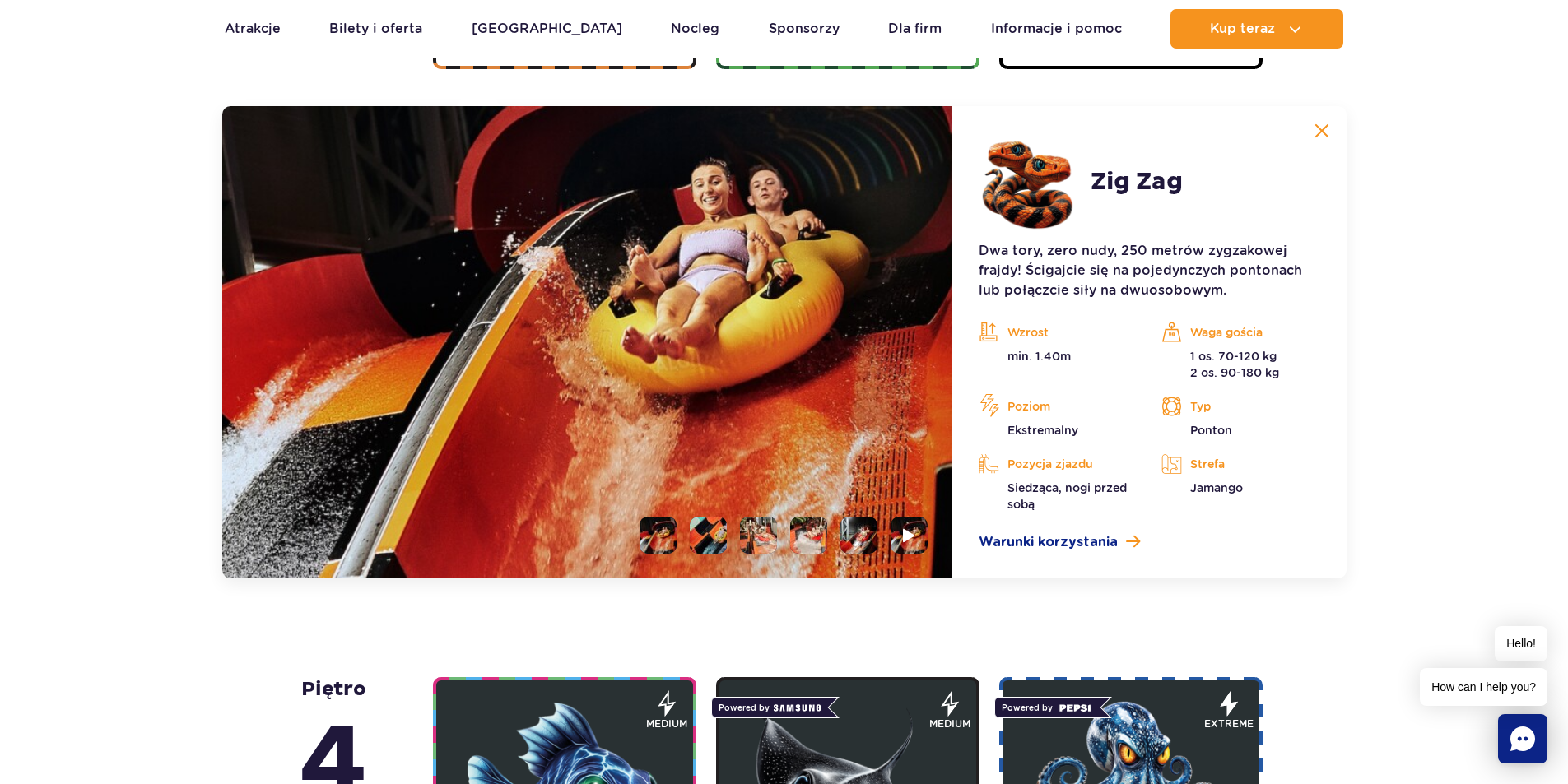
scroll to position [1383, 0]
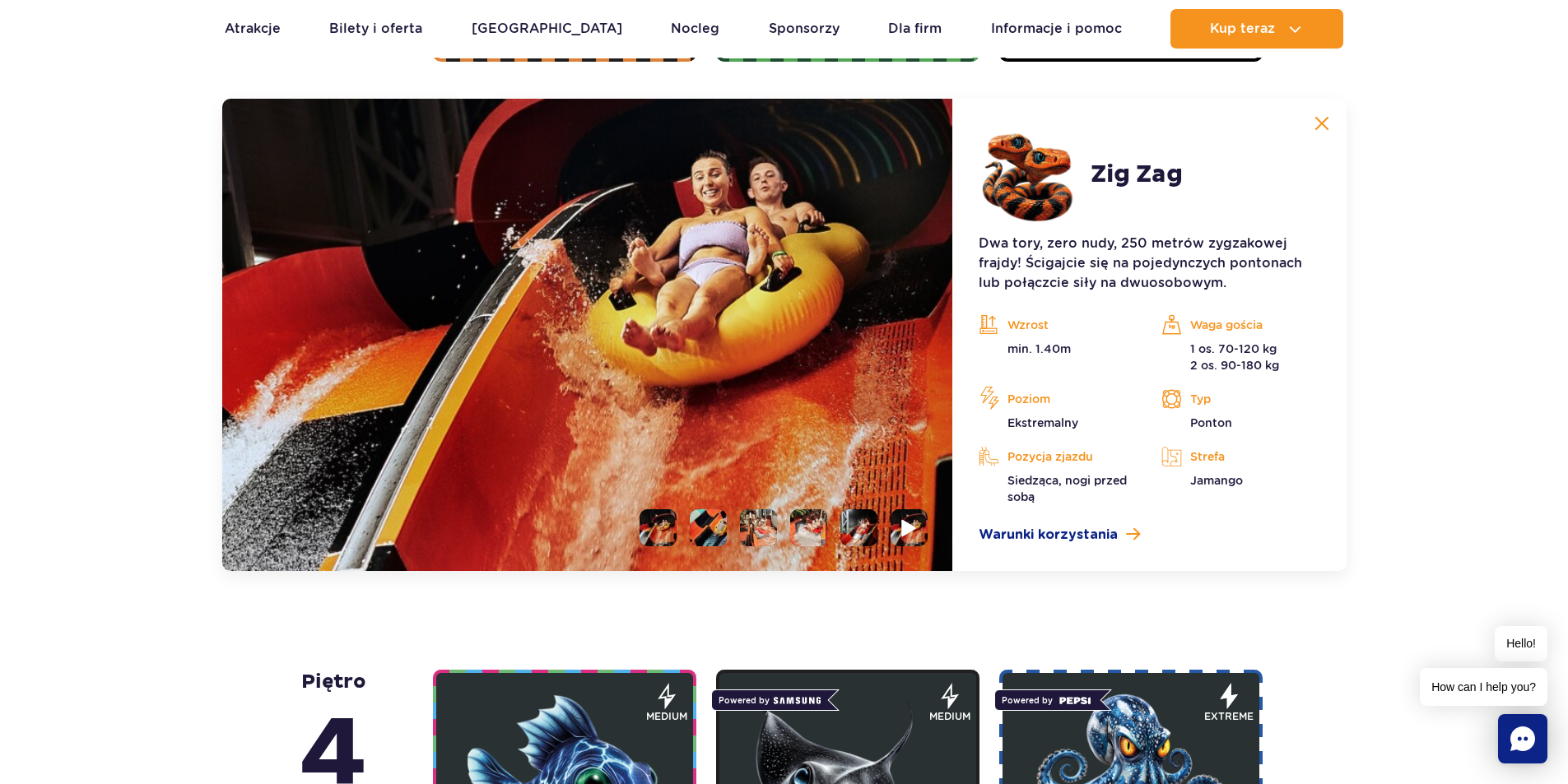
click at [900, 533] on li at bounding box center [909, 527] width 37 height 37
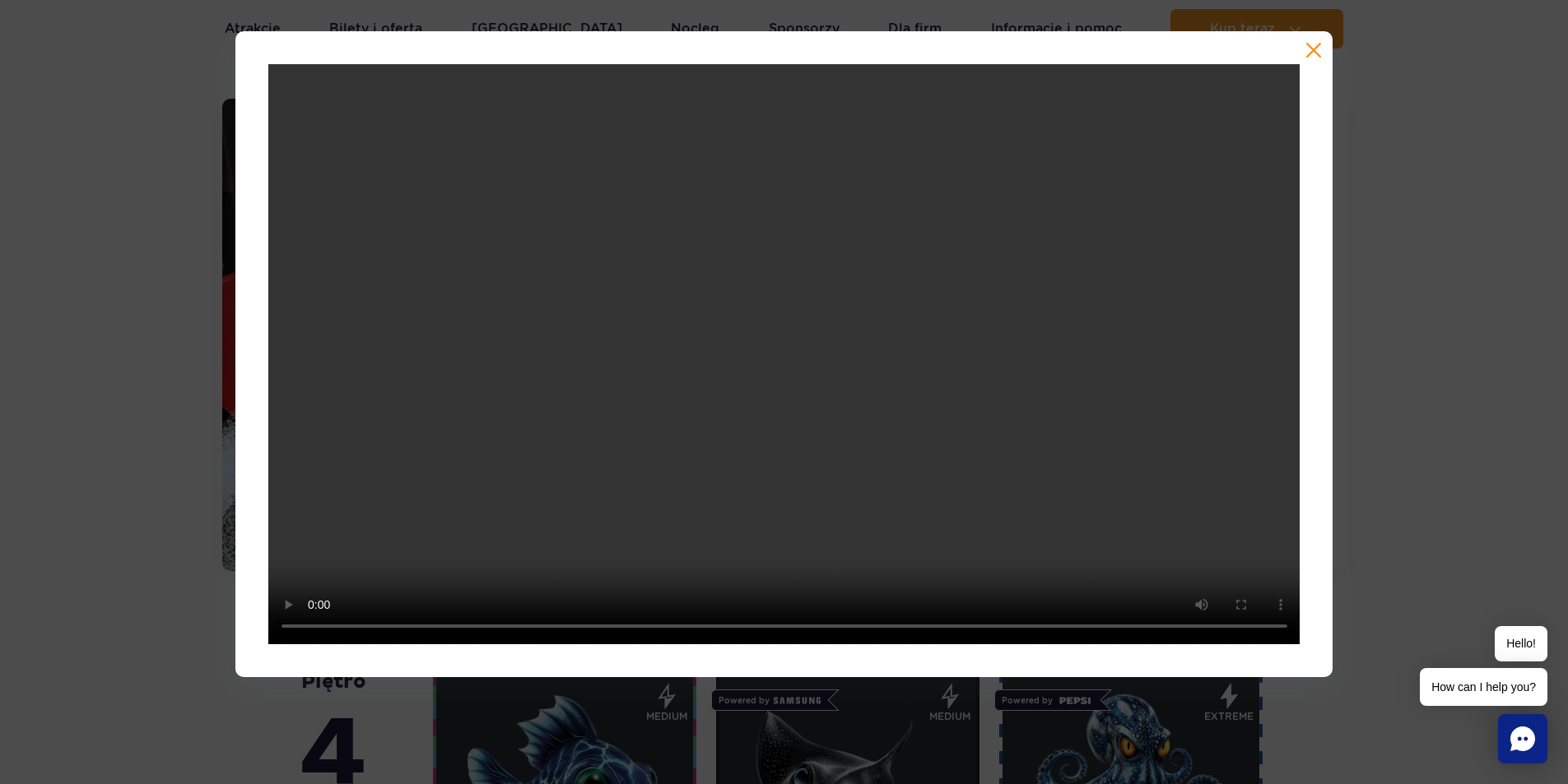
drag, startPoint x: 1322, startPoint y: 54, endPoint x: 1282, endPoint y: 81, distance: 48.3
click at [1323, 54] on div at bounding box center [784, 354] width 1098 height 646
click at [1313, 47] on button "button" at bounding box center [1314, 50] width 16 height 16
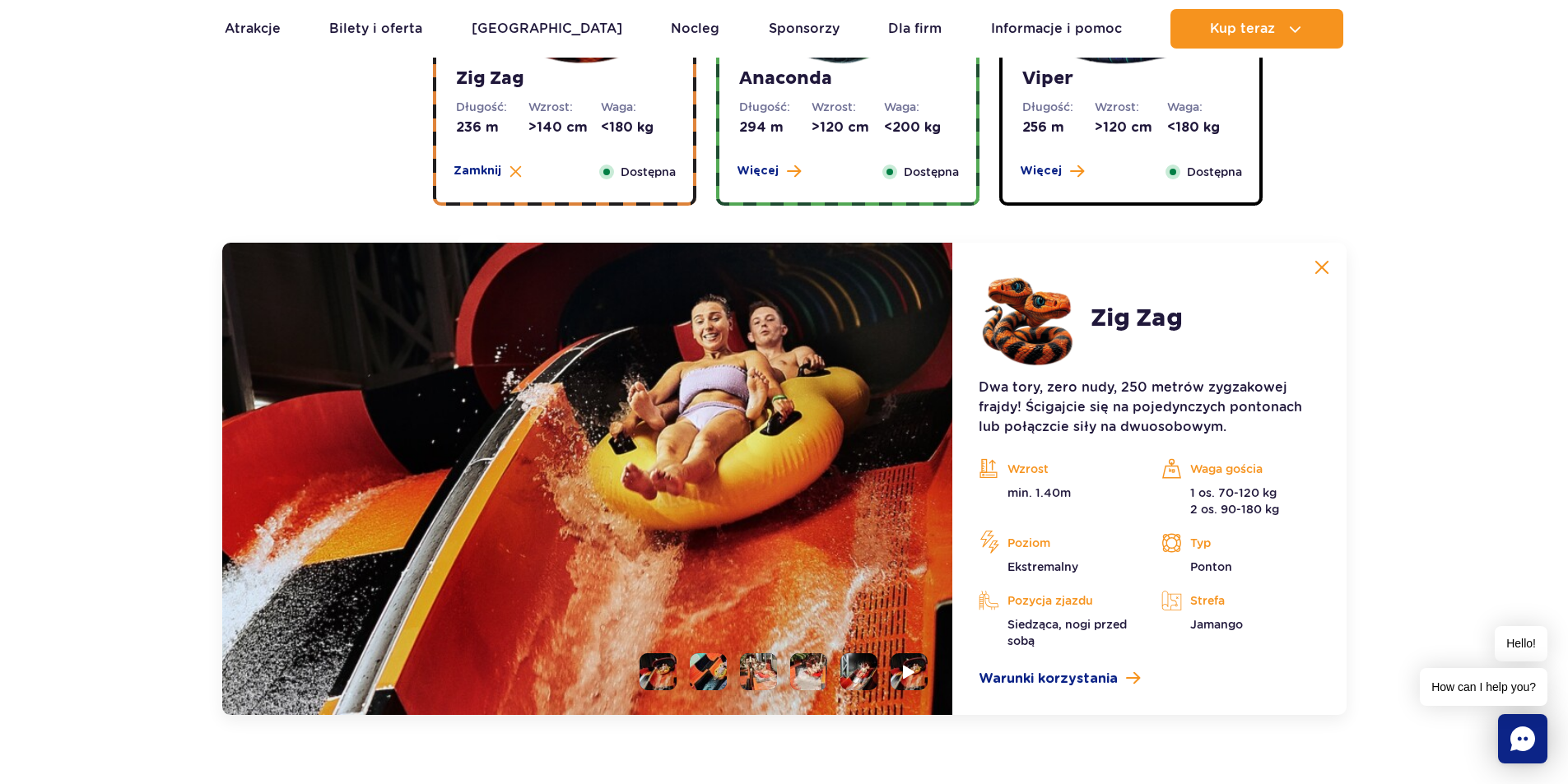
scroll to position [972, 0]
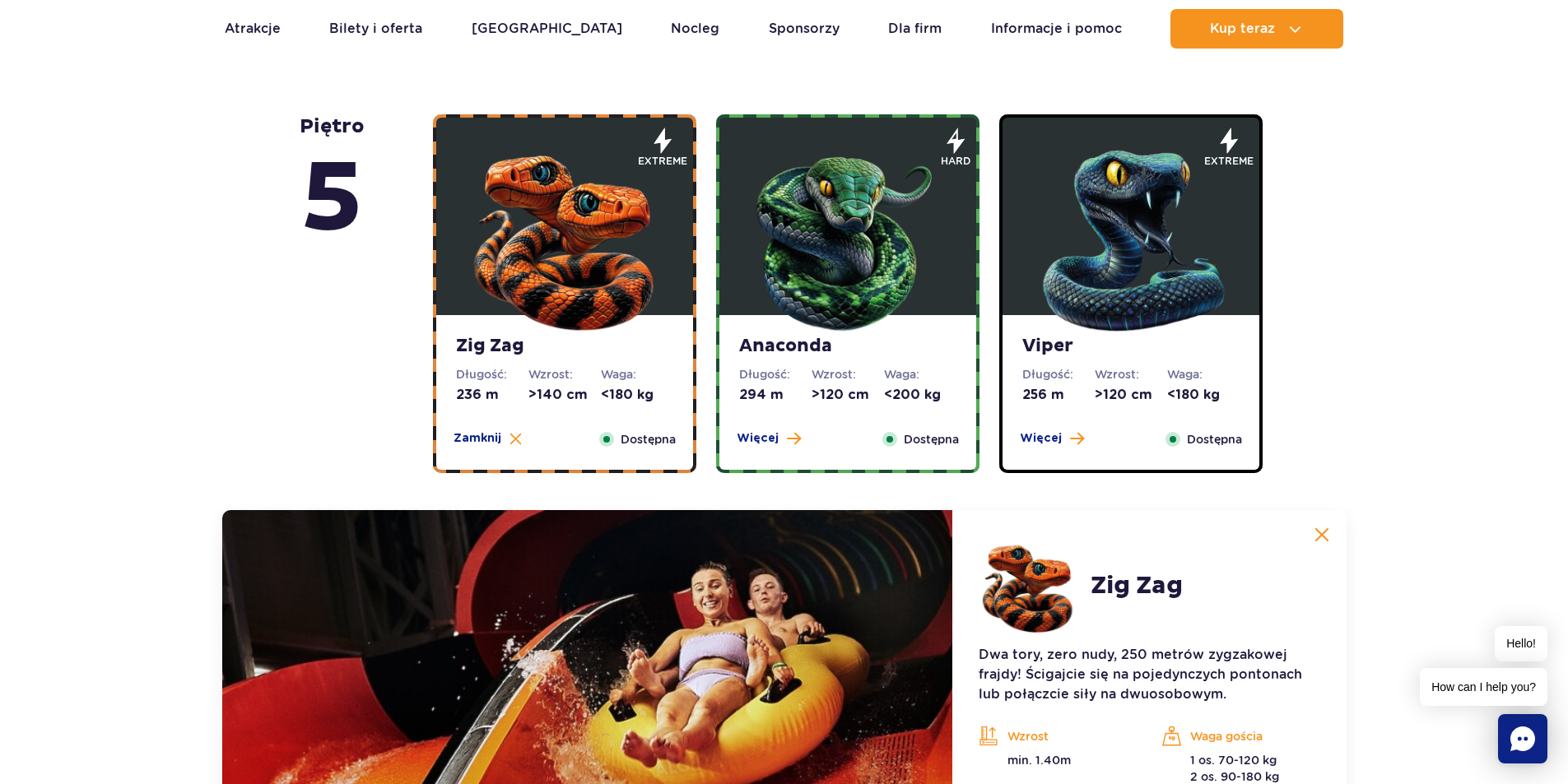
click at [839, 207] on img at bounding box center [848, 236] width 198 height 198
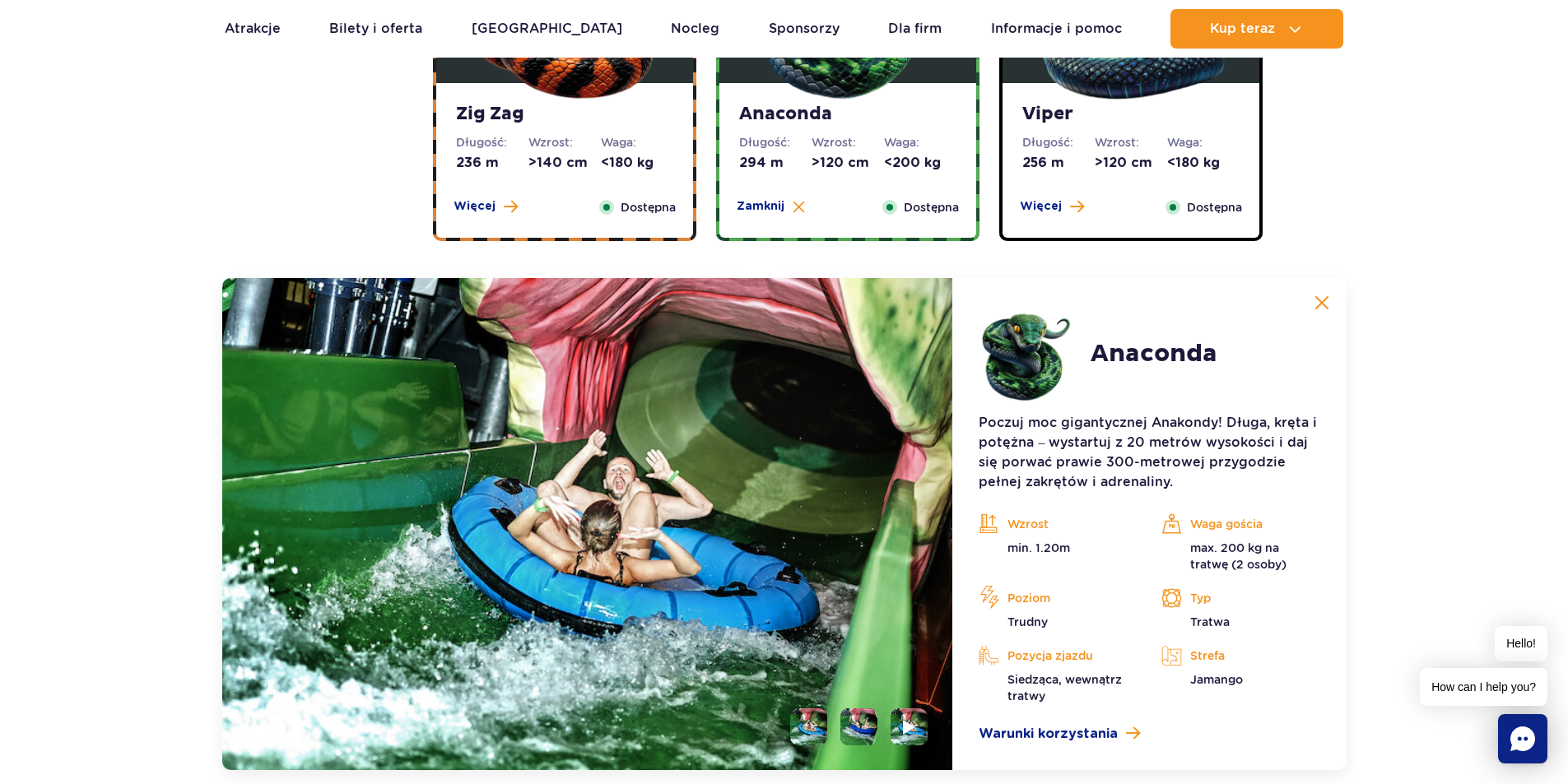
scroll to position [1383, 0]
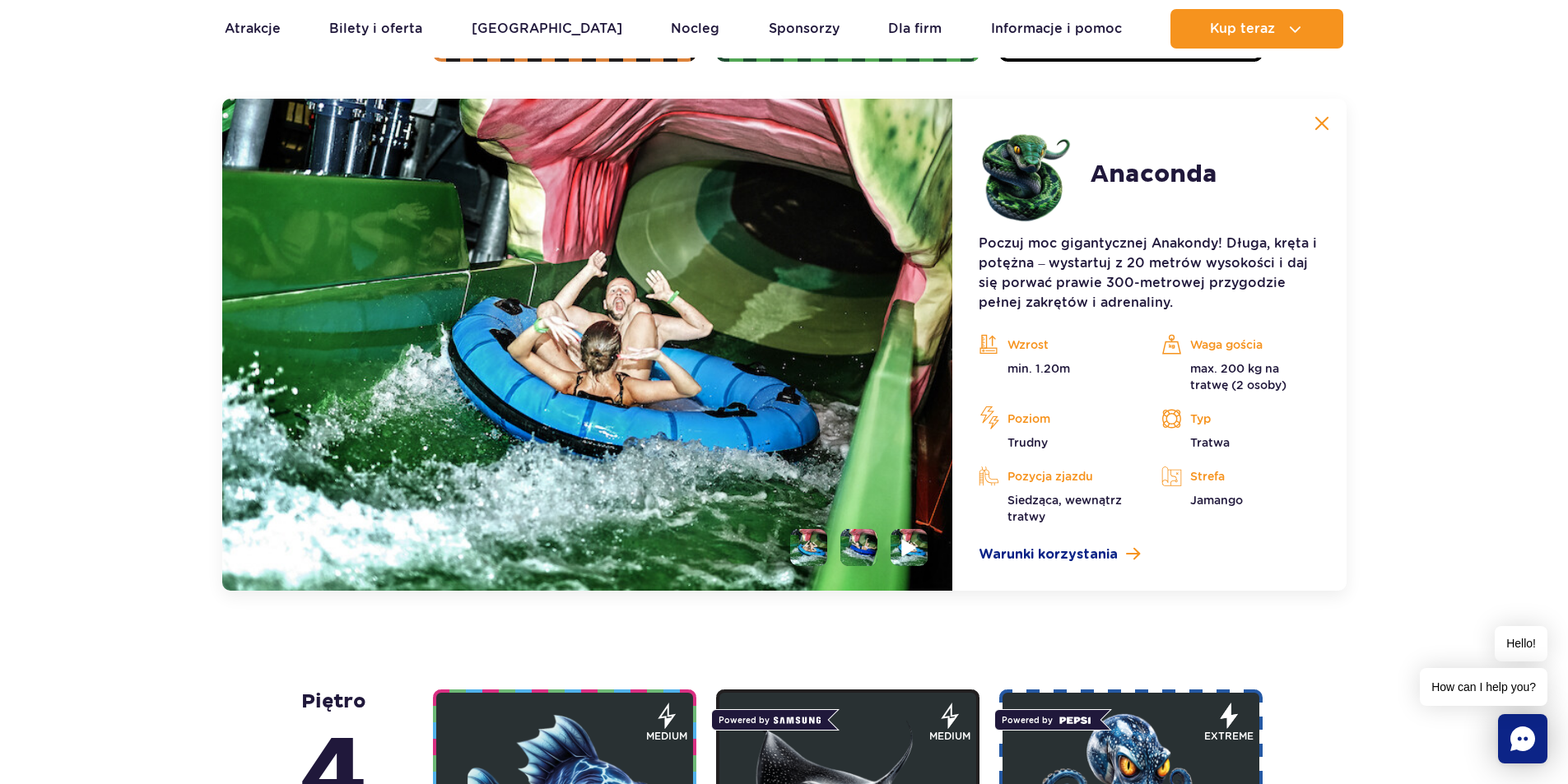
click at [908, 546] on img at bounding box center [910, 547] width 15 height 19
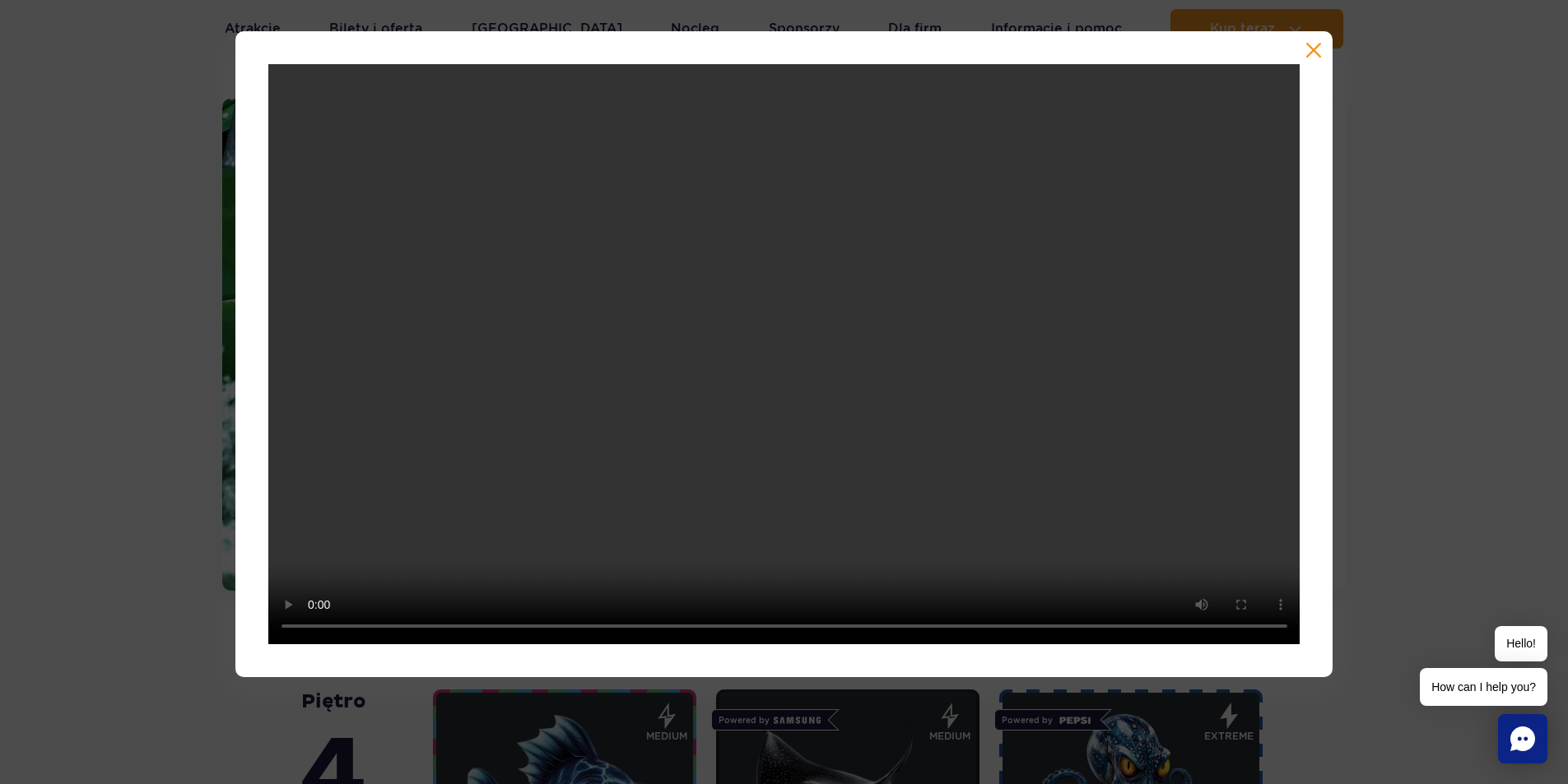
click at [1315, 47] on button "button" at bounding box center [1314, 50] width 16 height 16
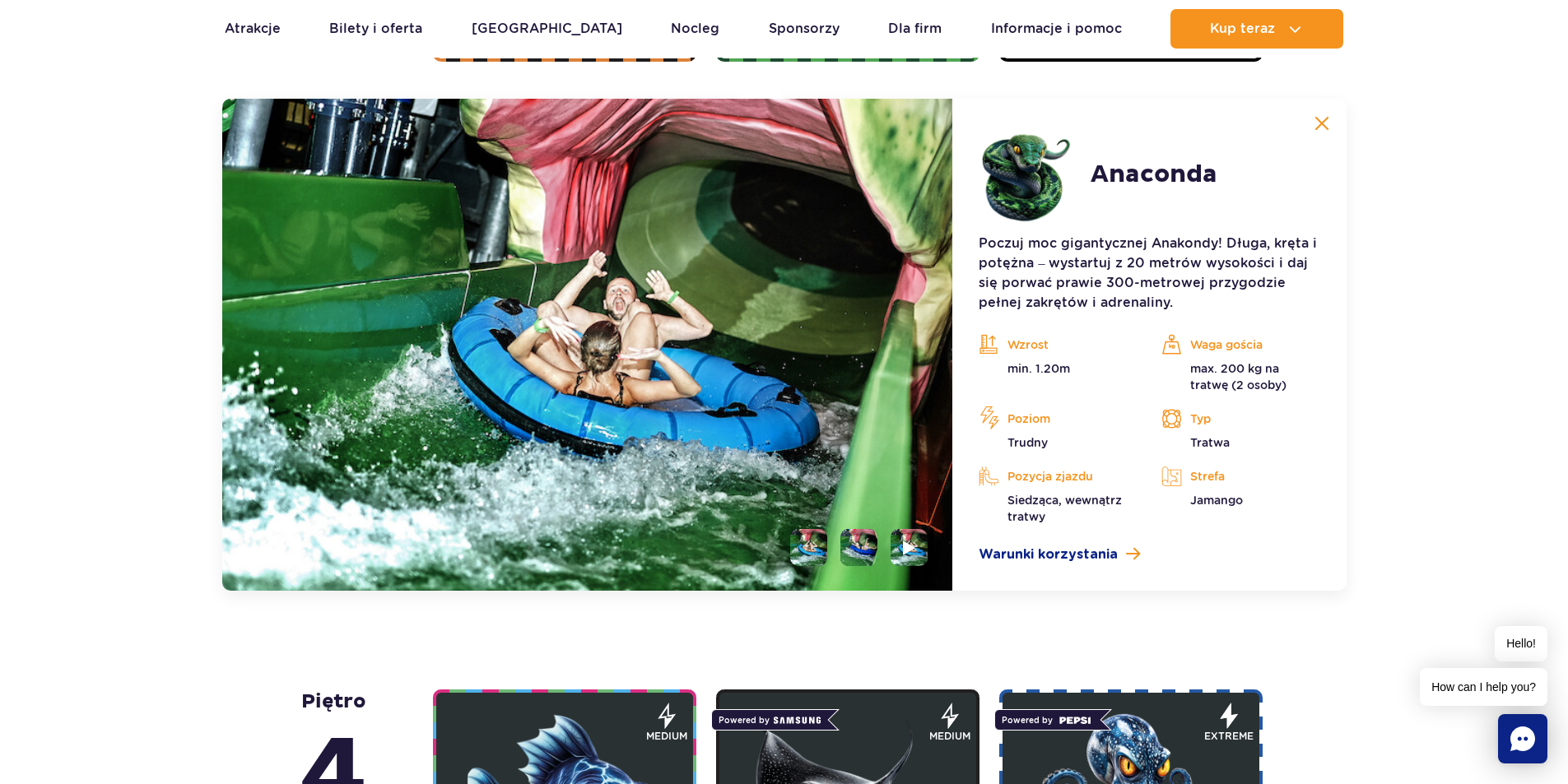
click at [1325, 121] on img at bounding box center [1322, 124] width 15 height 15
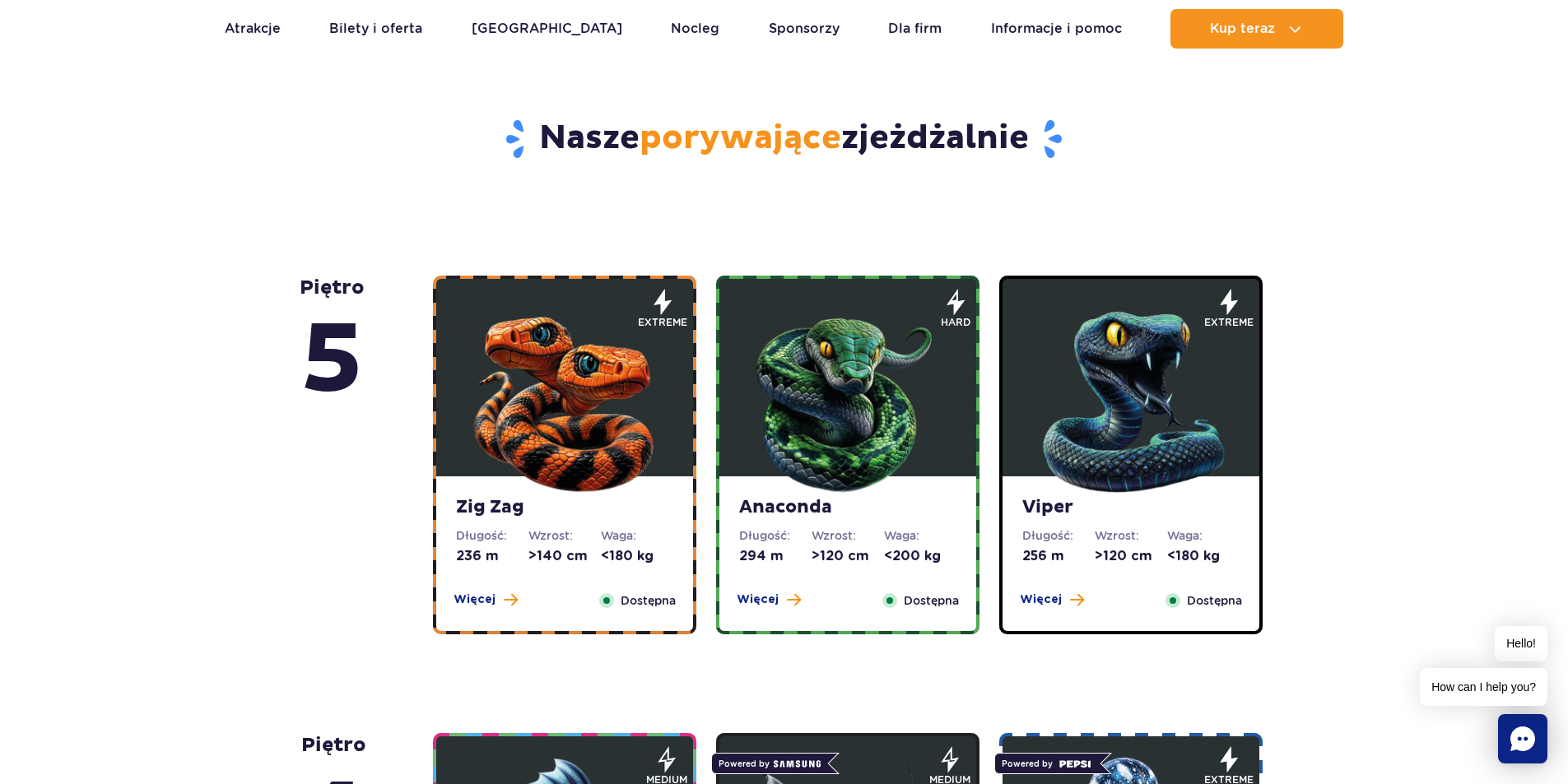
scroll to position [807, 0]
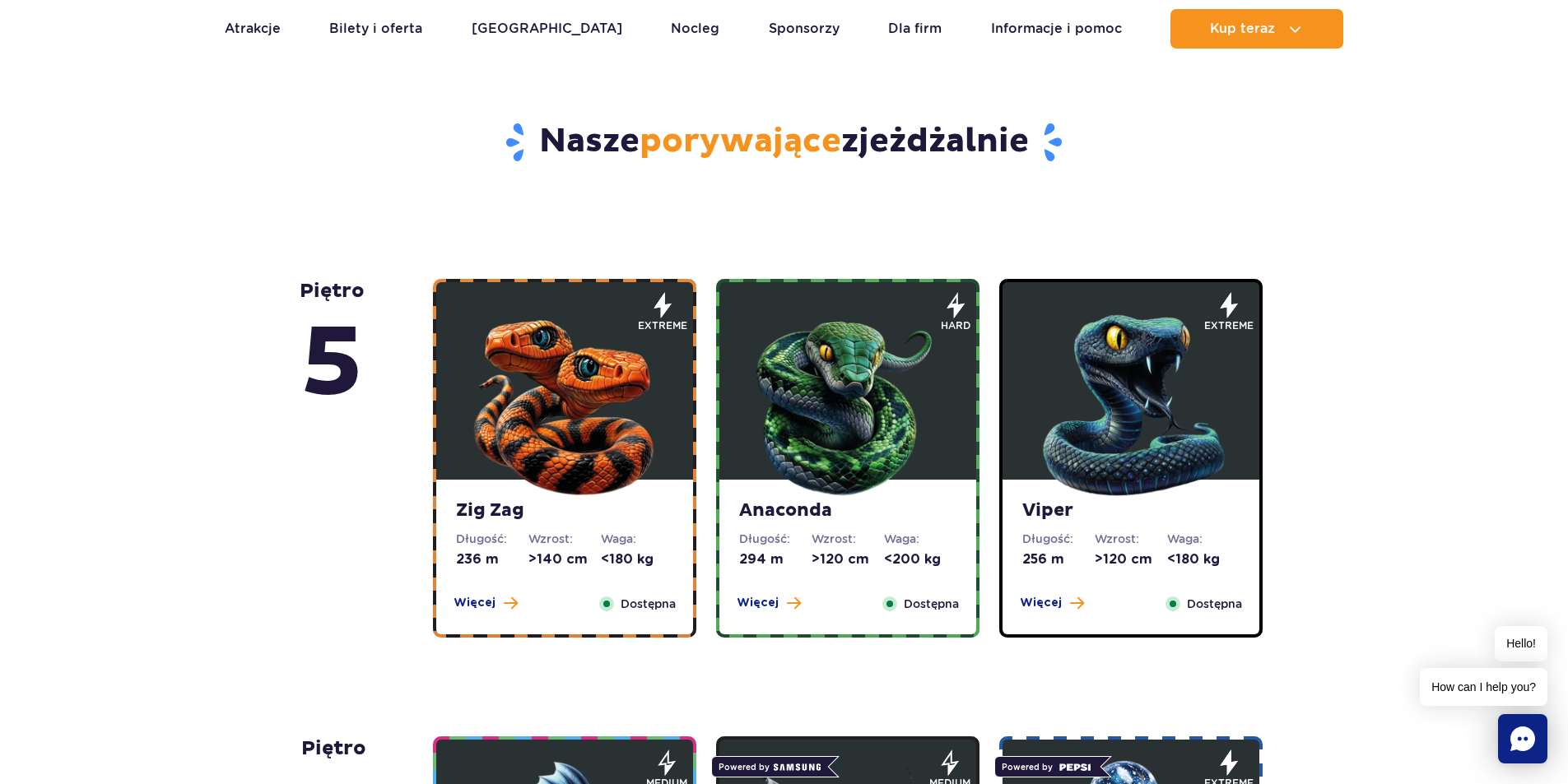
click at [1121, 346] on img at bounding box center [1131, 401] width 198 height 198
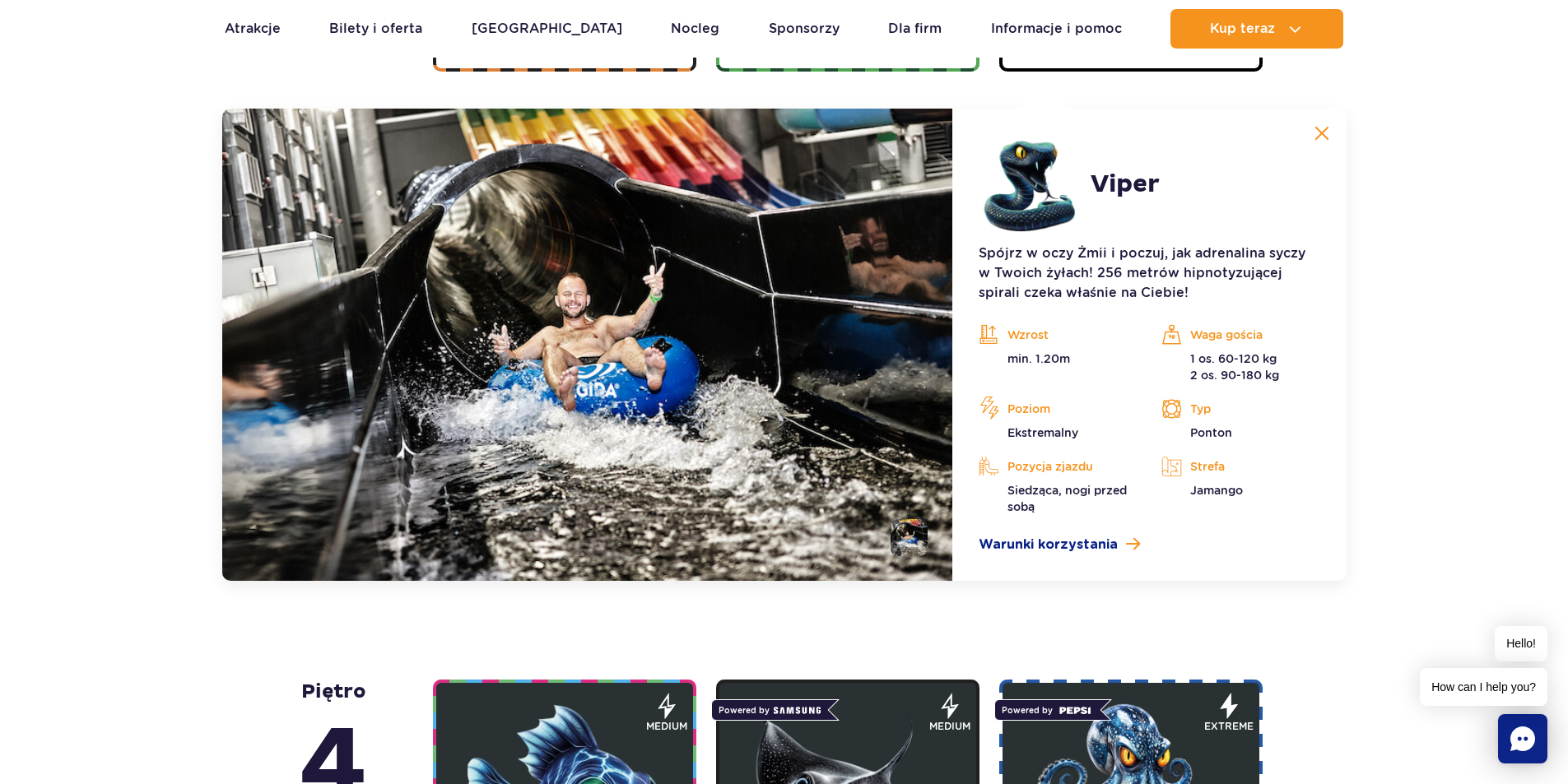
scroll to position [1383, 0]
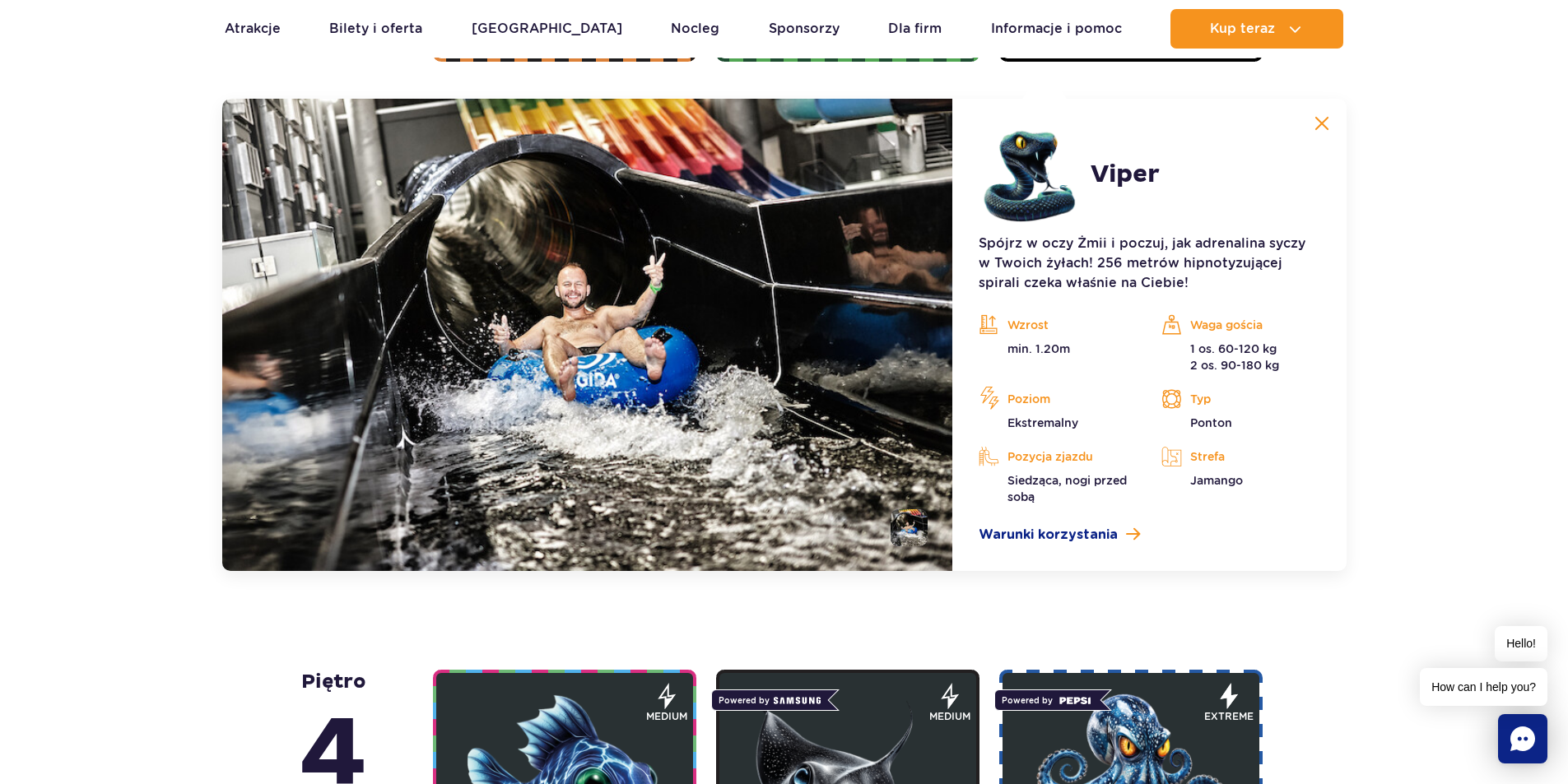
click at [908, 526] on li at bounding box center [909, 527] width 37 height 37
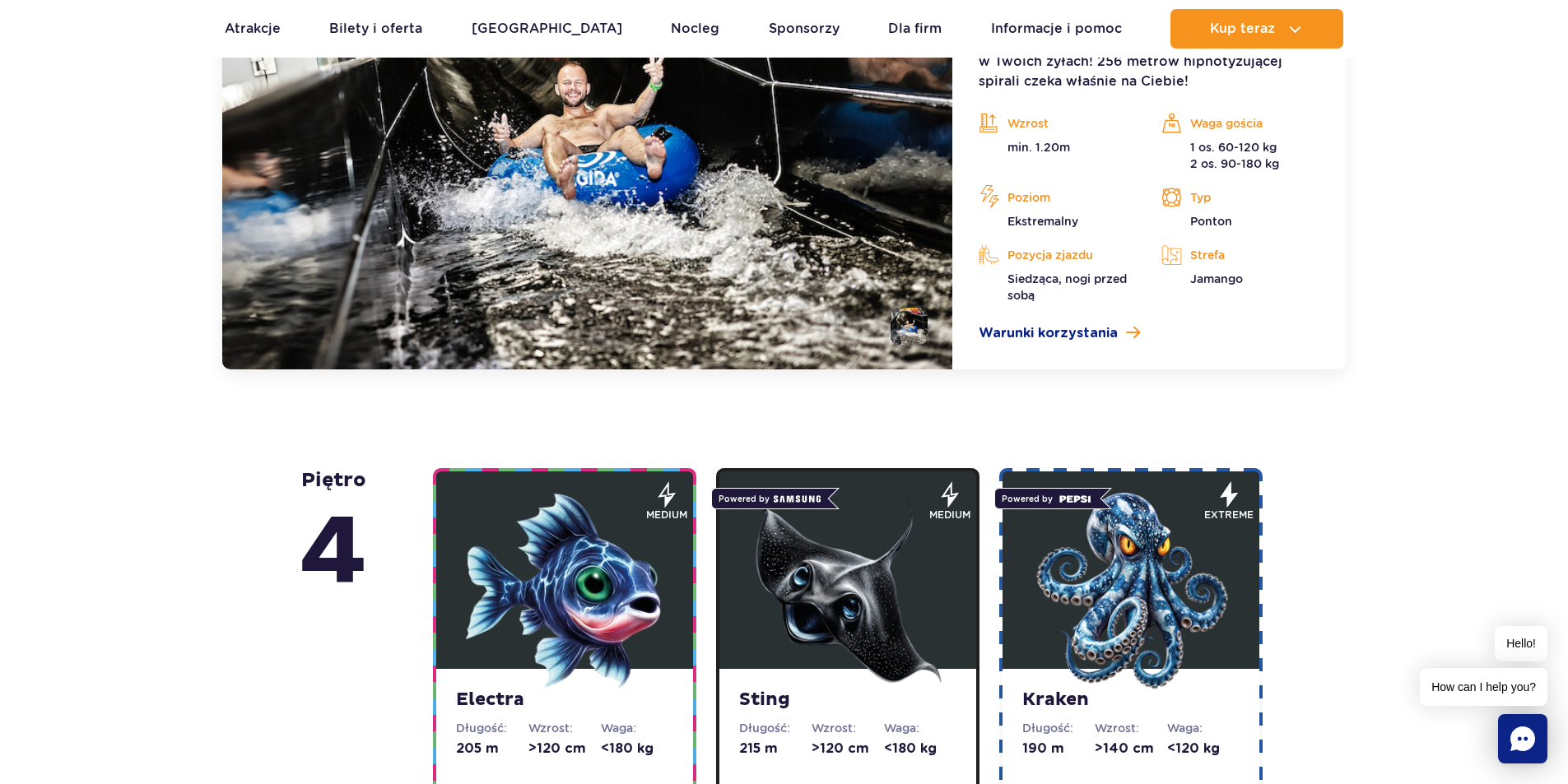
scroll to position [1630, 0]
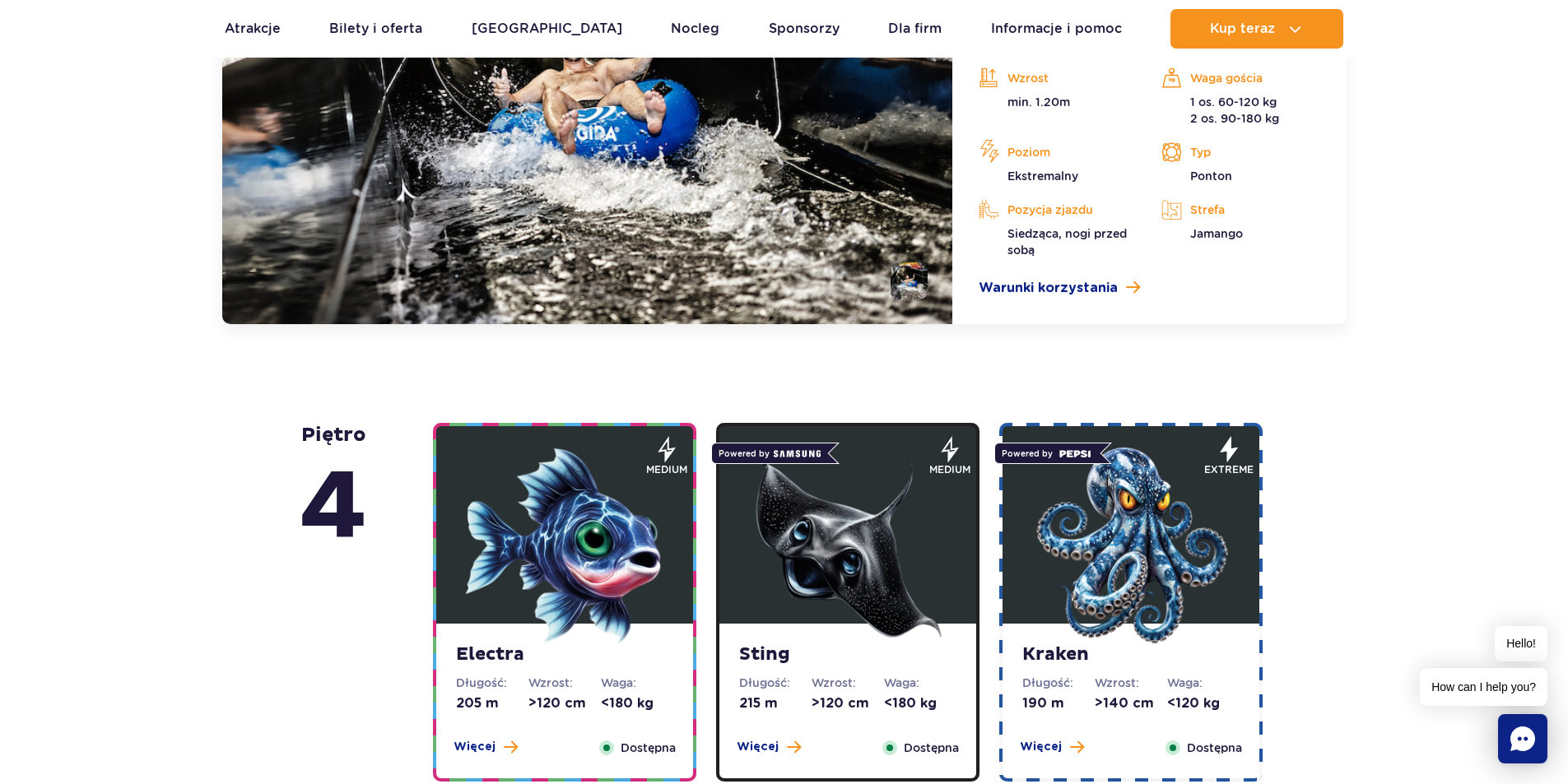
click at [568, 527] on img at bounding box center [564, 545] width 198 height 198
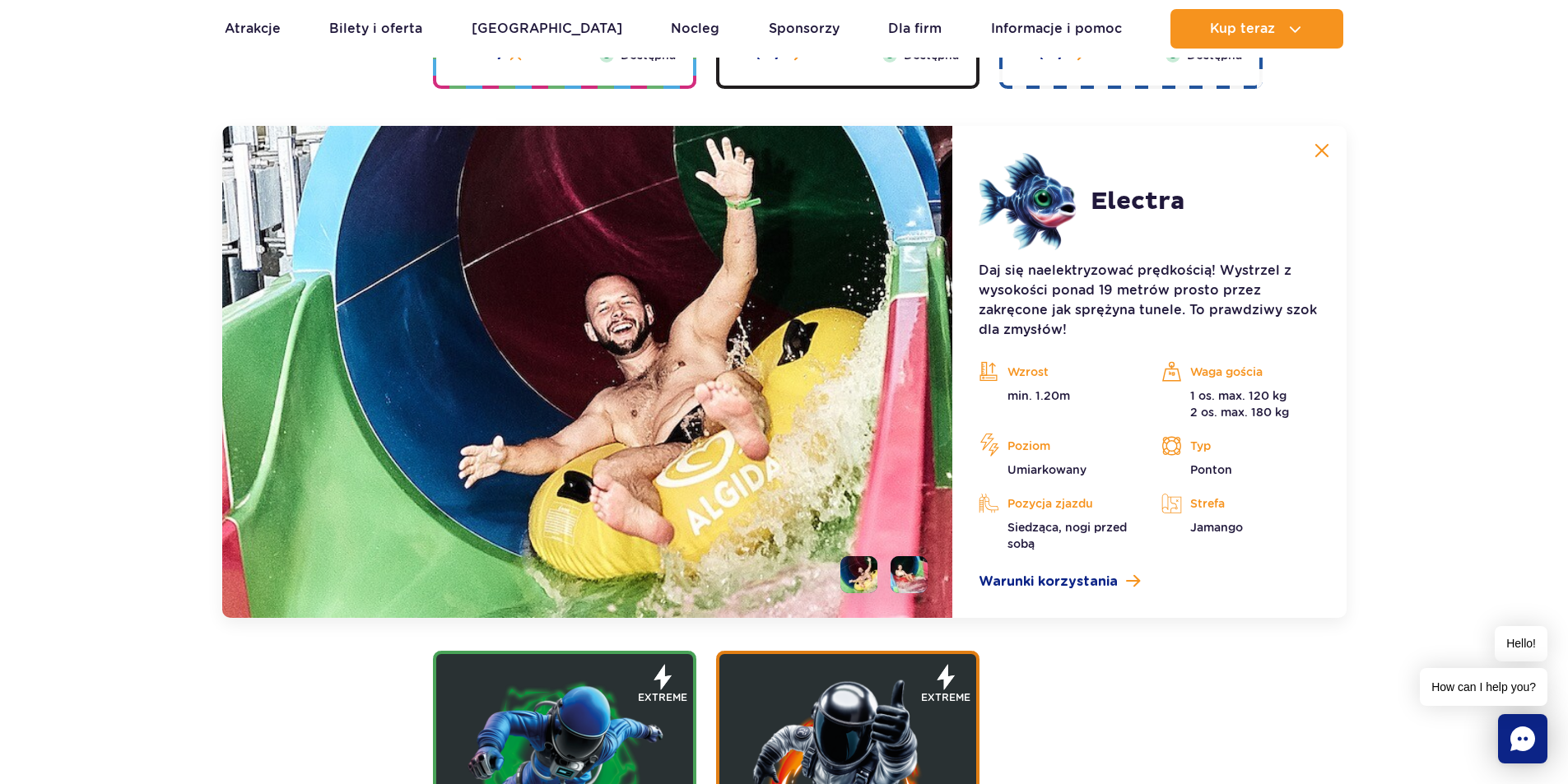
scroll to position [1841, 0]
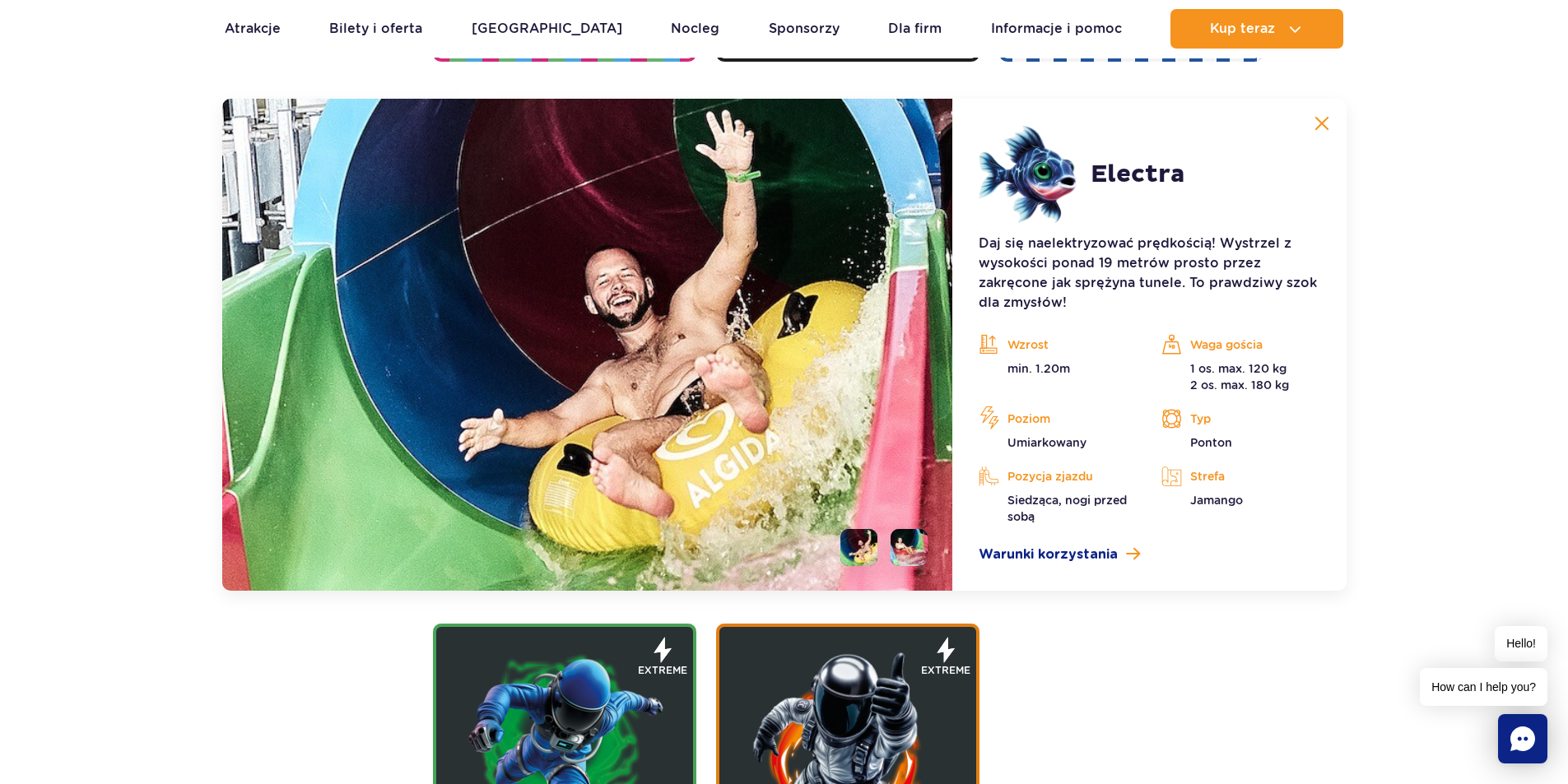
click at [912, 553] on li at bounding box center [909, 547] width 37 height 37
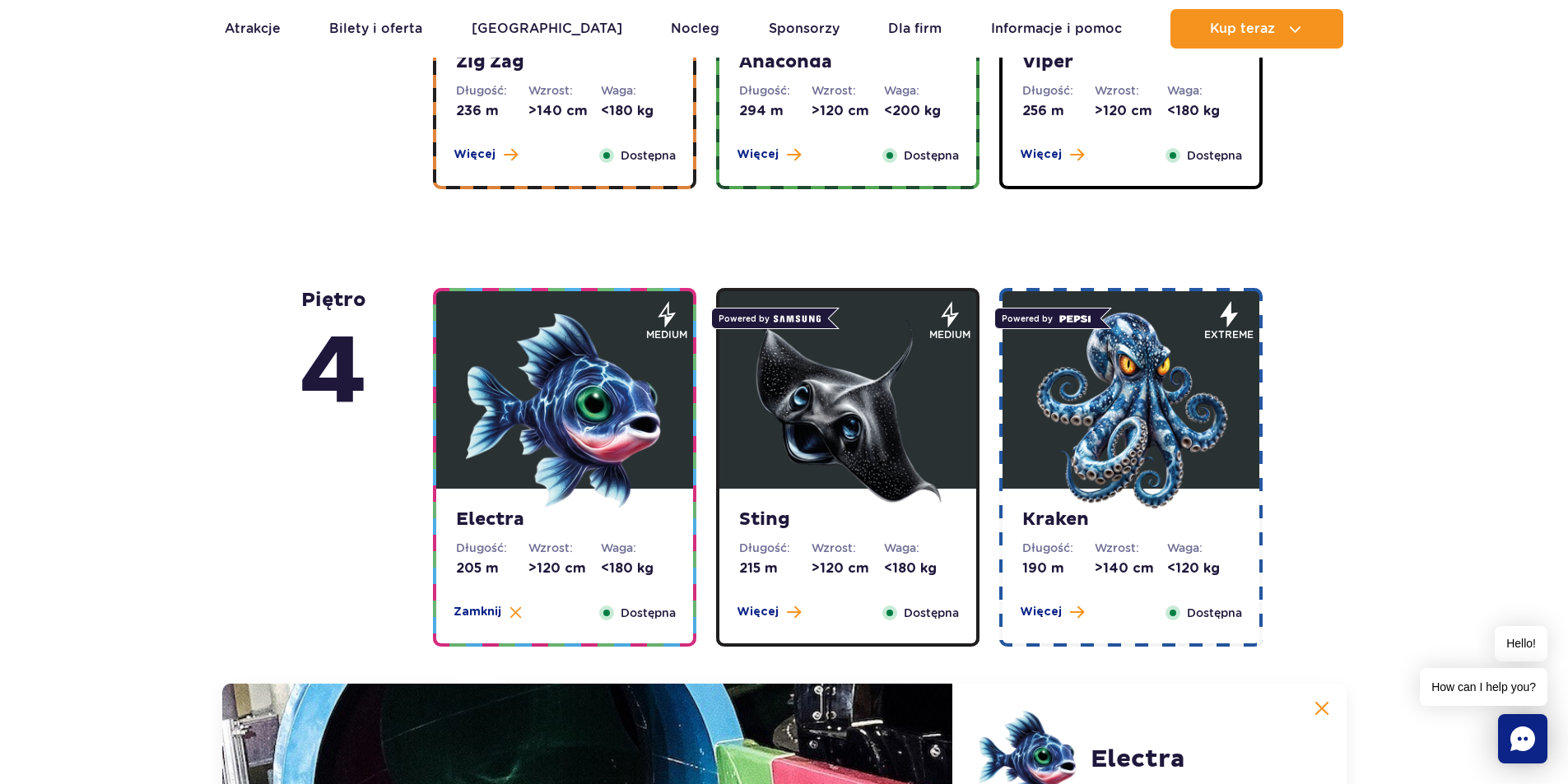
scroll to position [1182, 0]
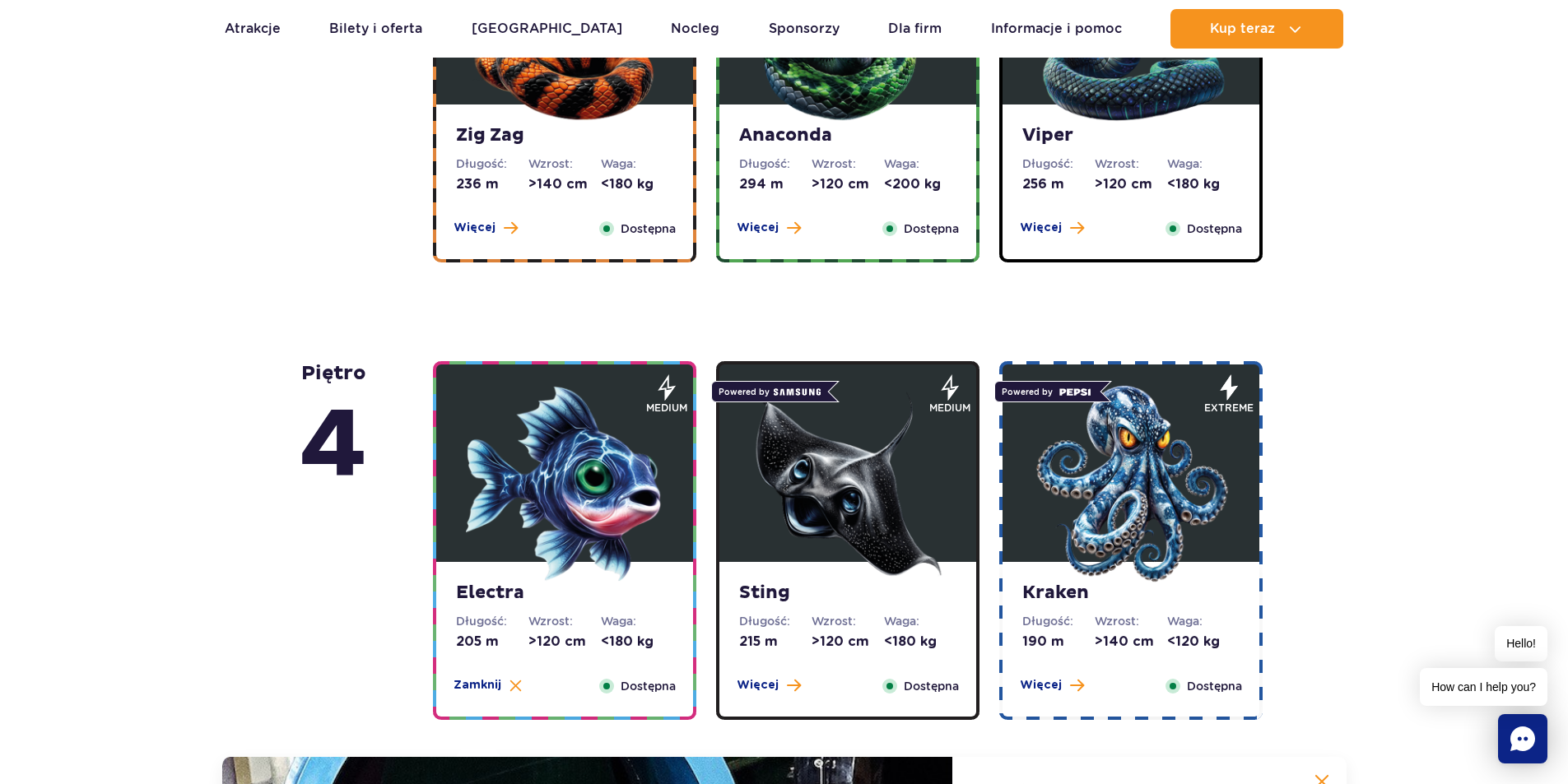
click at [852, 514] on img at bounding box center [848, 483] width 198 height 198
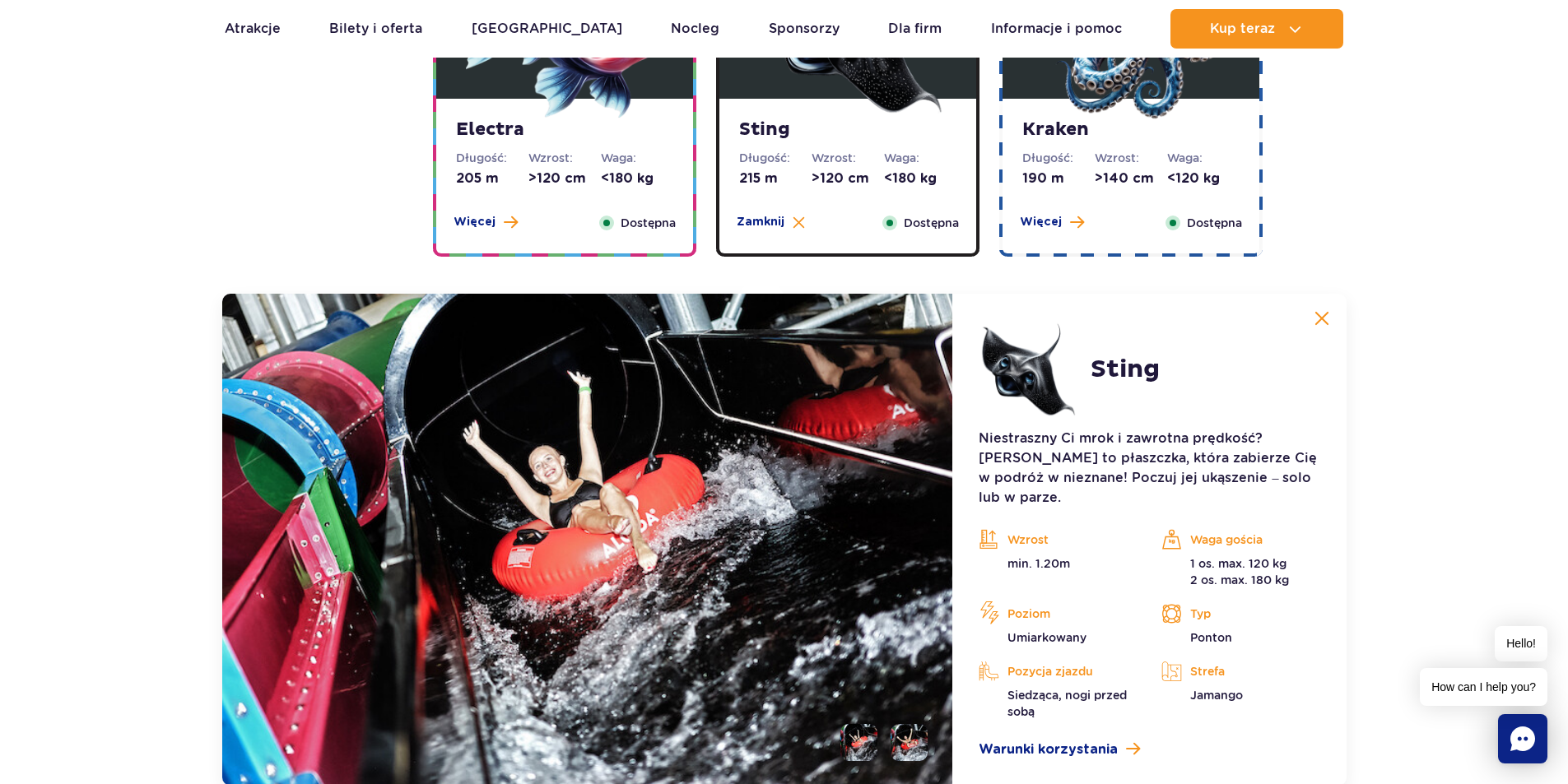
scroll to position [1841, 0]
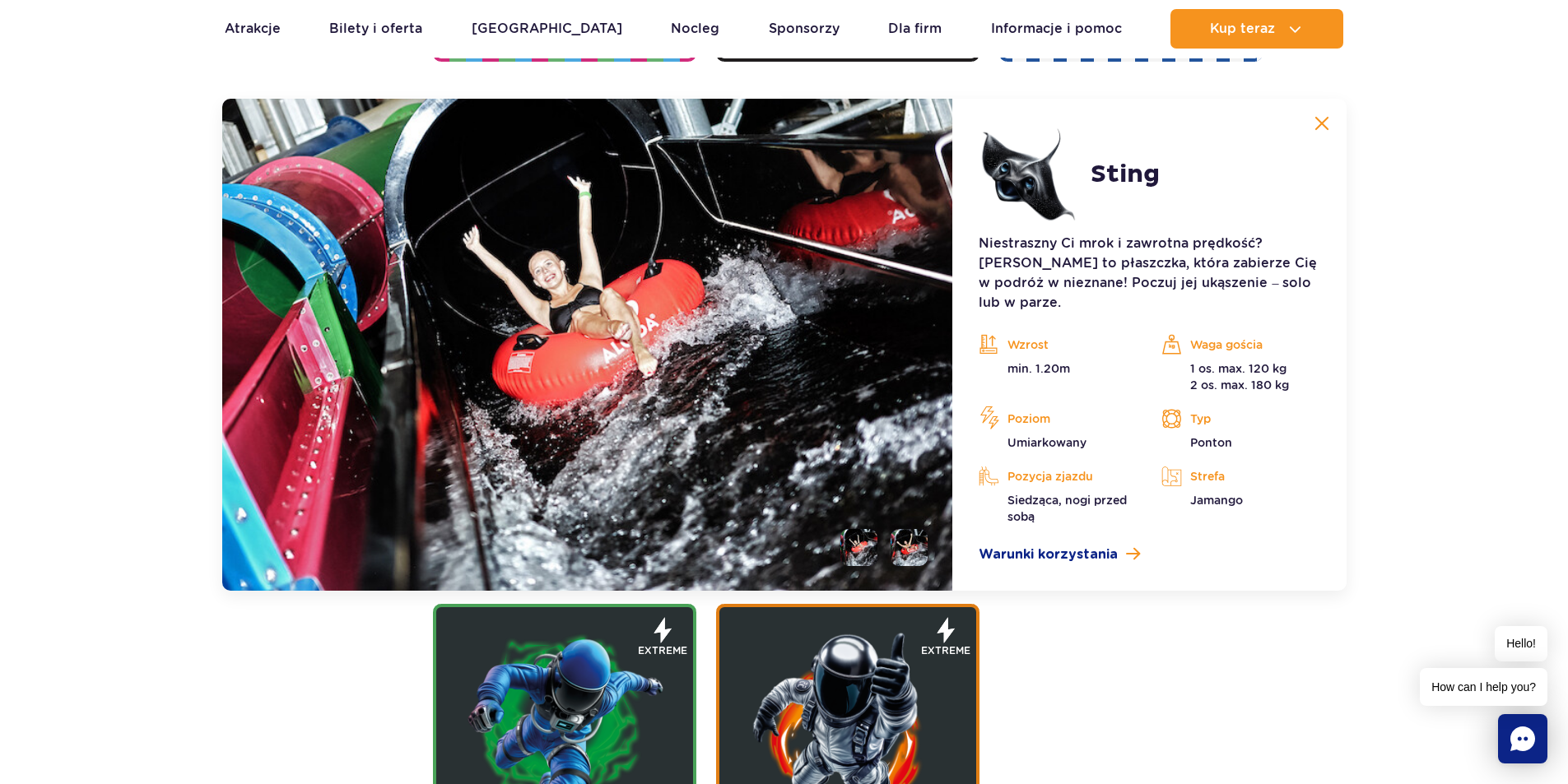
click at [891, 529] on li at bounding box center [909, 547] width 37 height 37
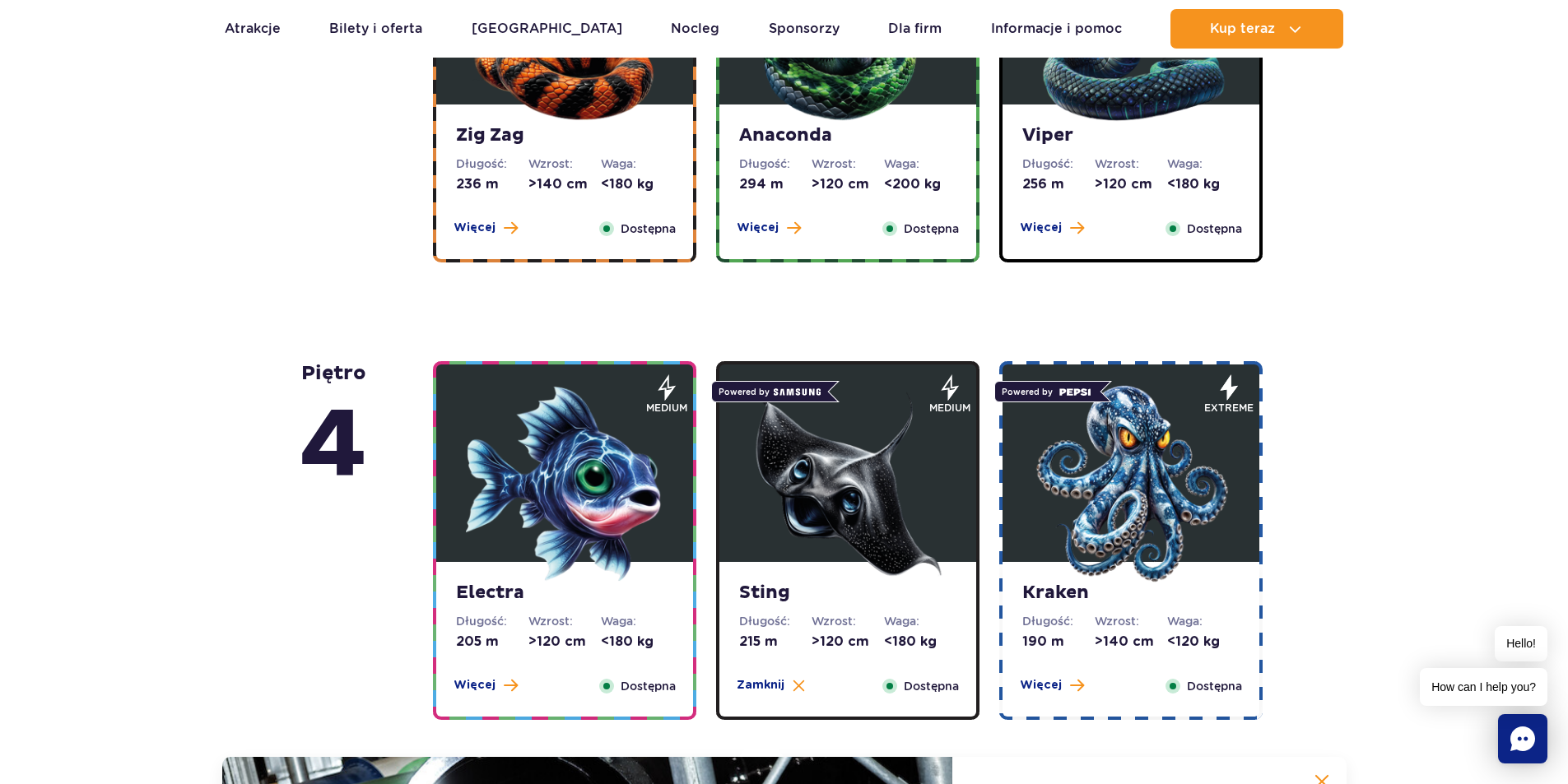
click at [1142, 455] on img at bounding box center [1131, 483] width 198 height 198
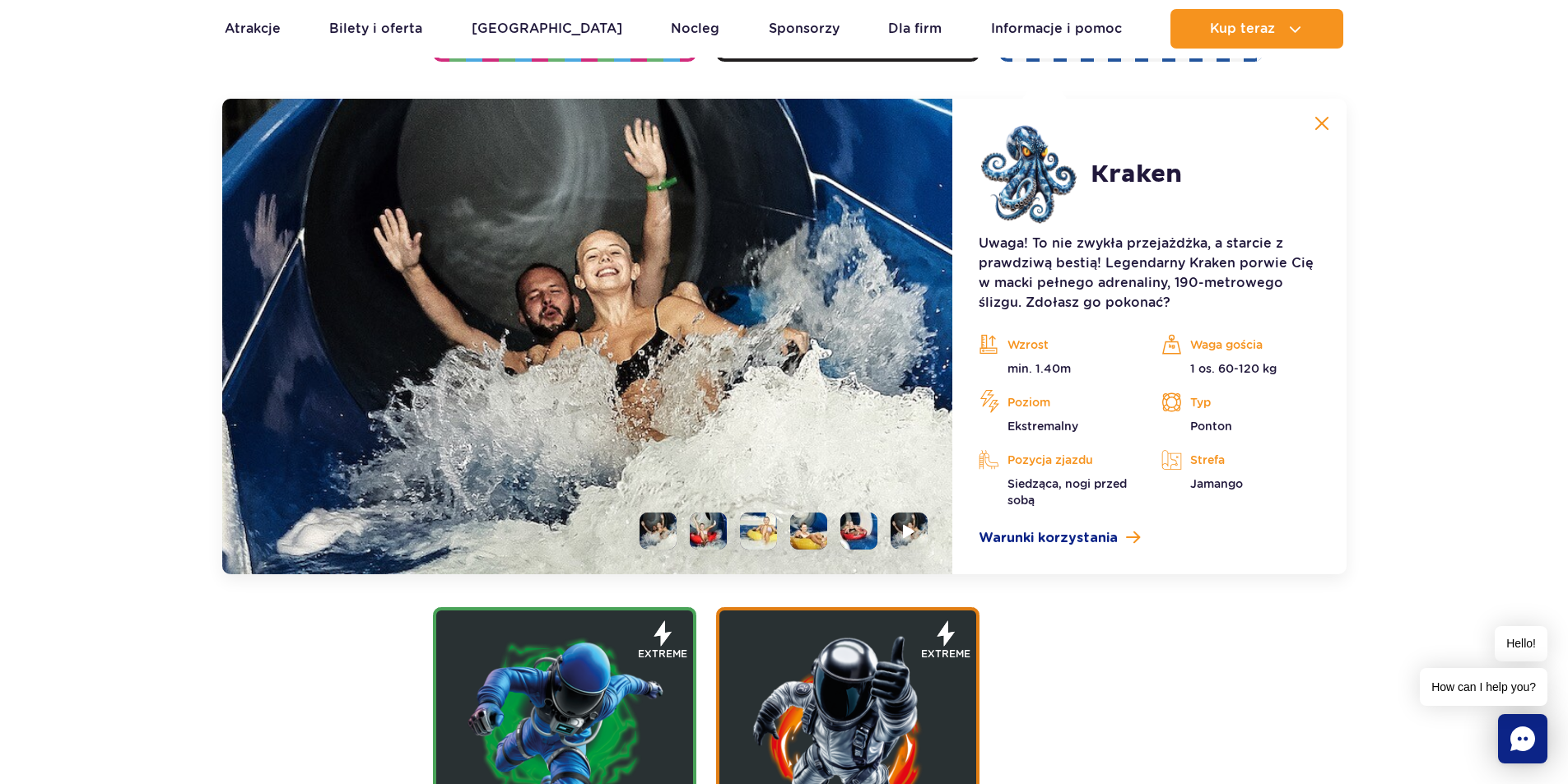
click at [710, 525] on li at bounding box center [707, 531] width 37 height 37
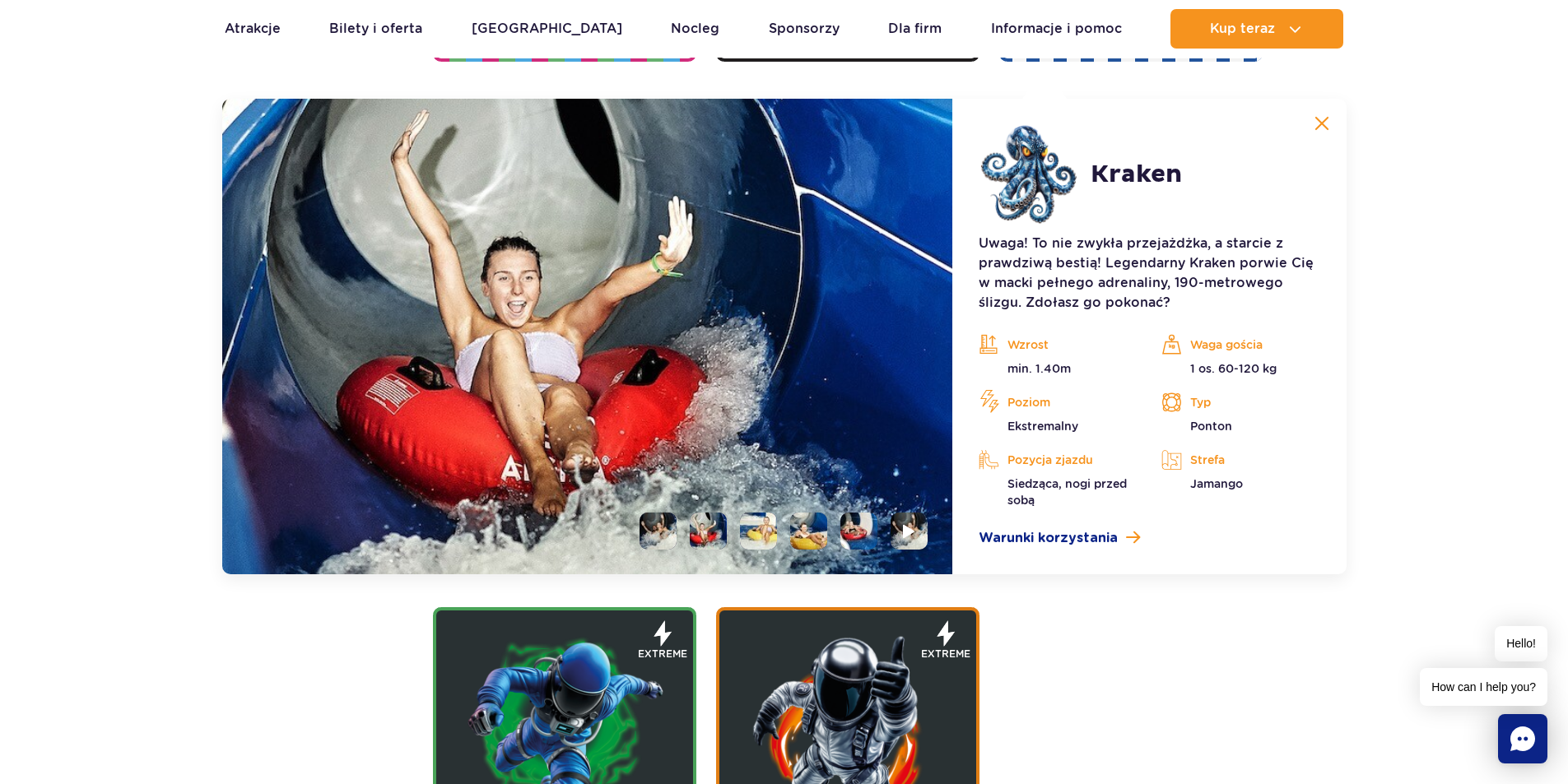
click at [751, 529] on li at bounding box center [758, 531] width 37 height 37
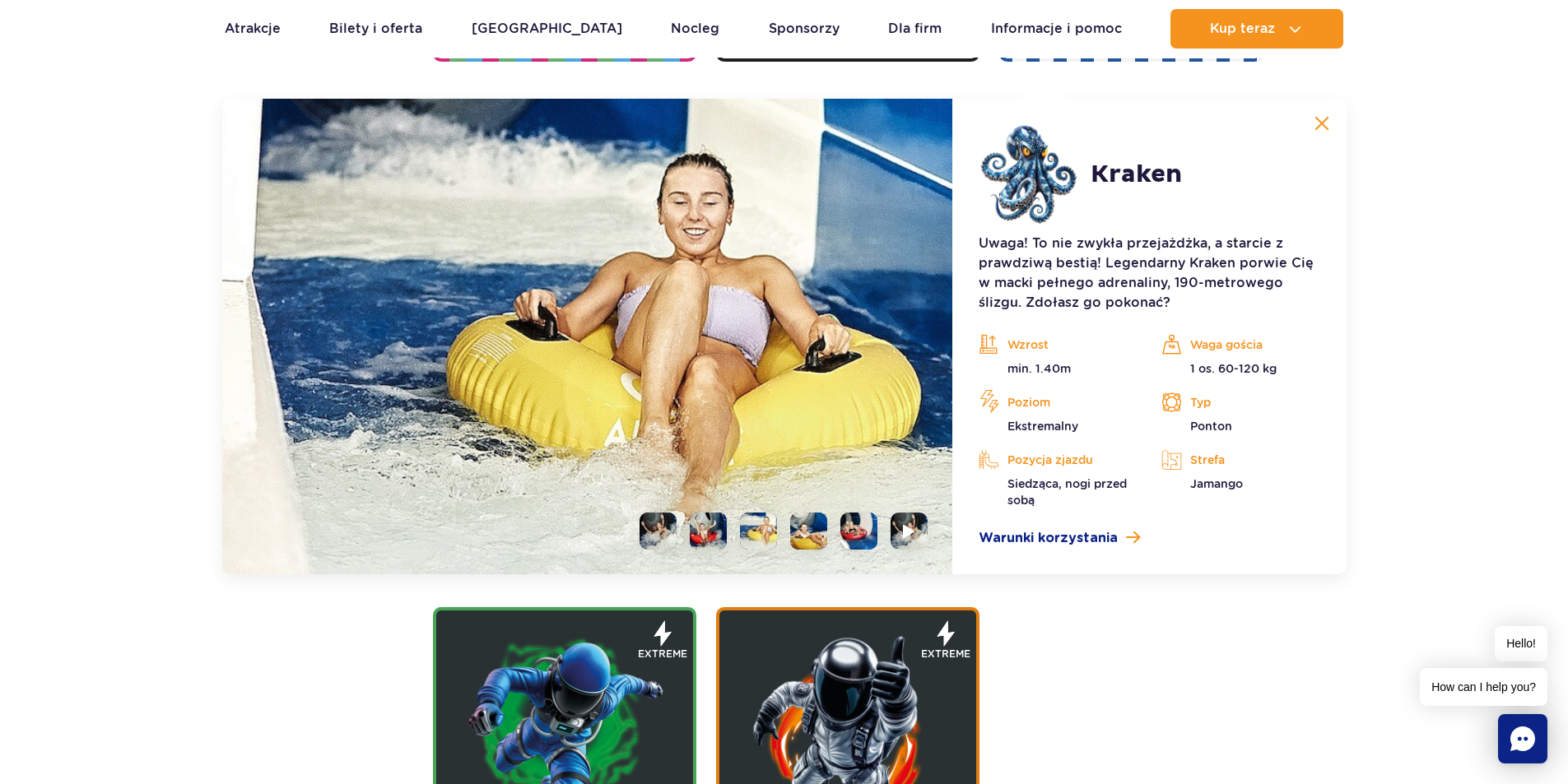
click at [695, 530] on li at bounding box center [707, 531] width 37 height 37
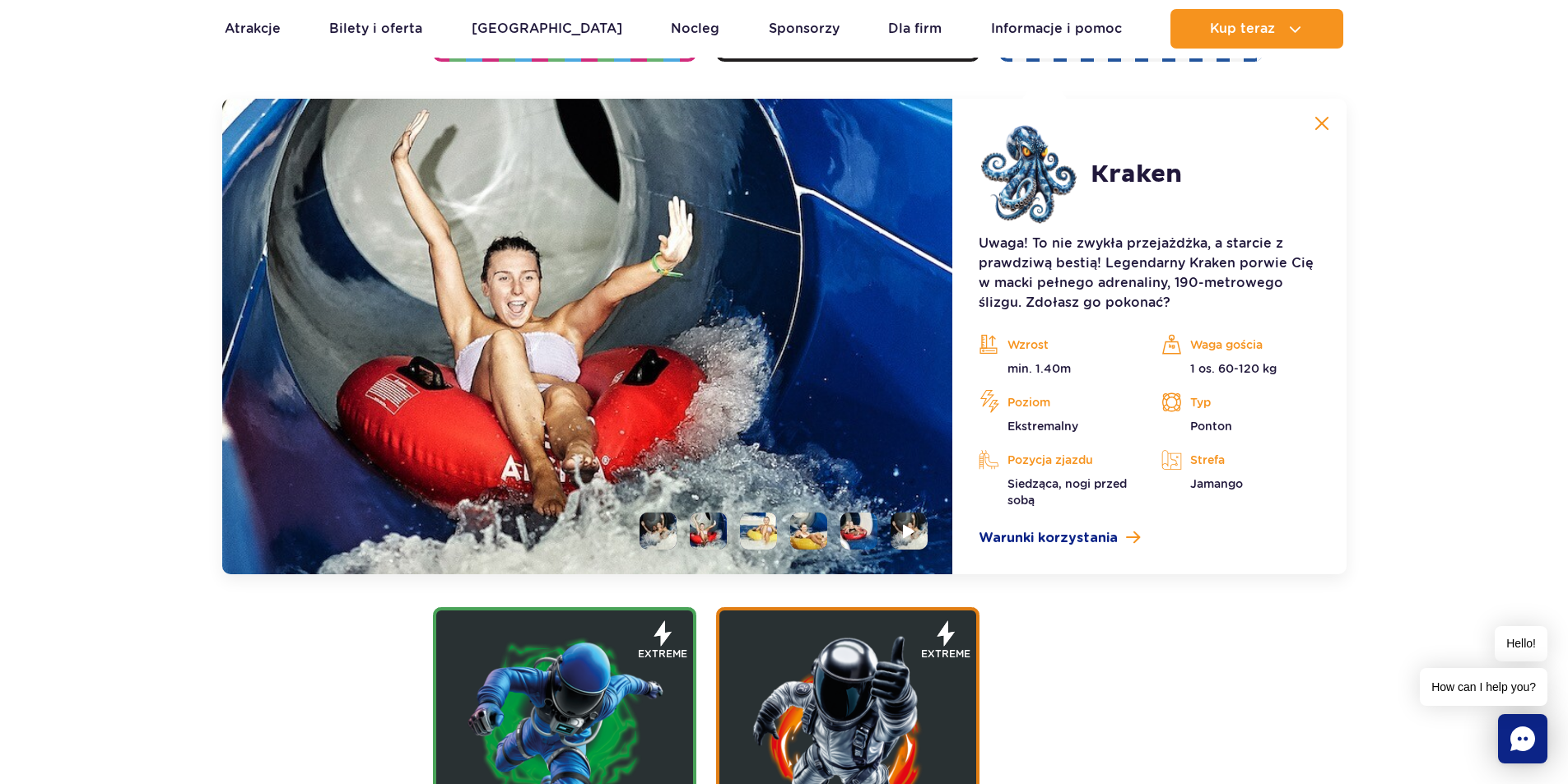
click at [796, 533] on li at bounding box center [809, 531] width 37 height 37
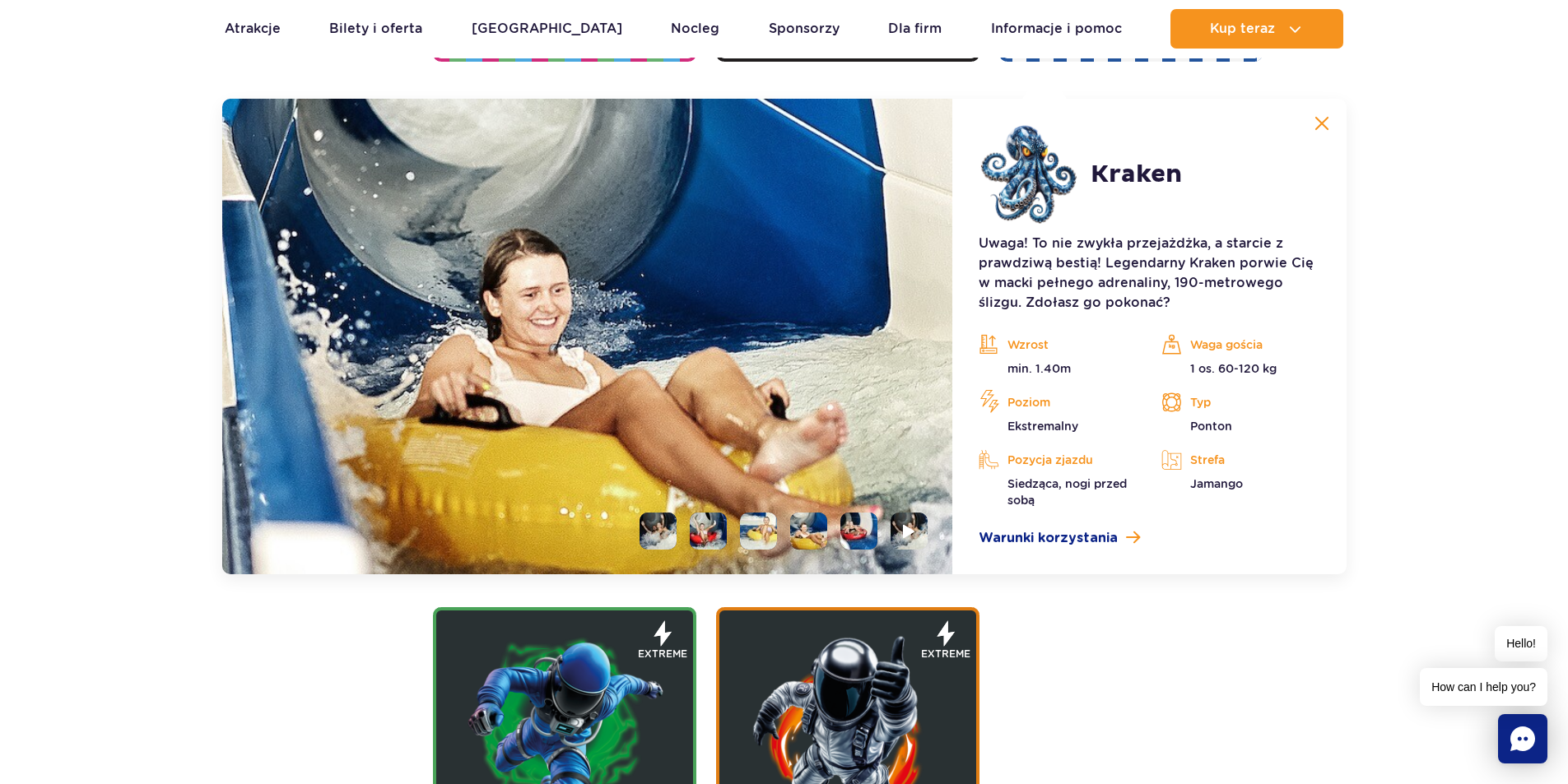
click at [864, 533] on li at bounding box center [859, 531] width 37 height 37
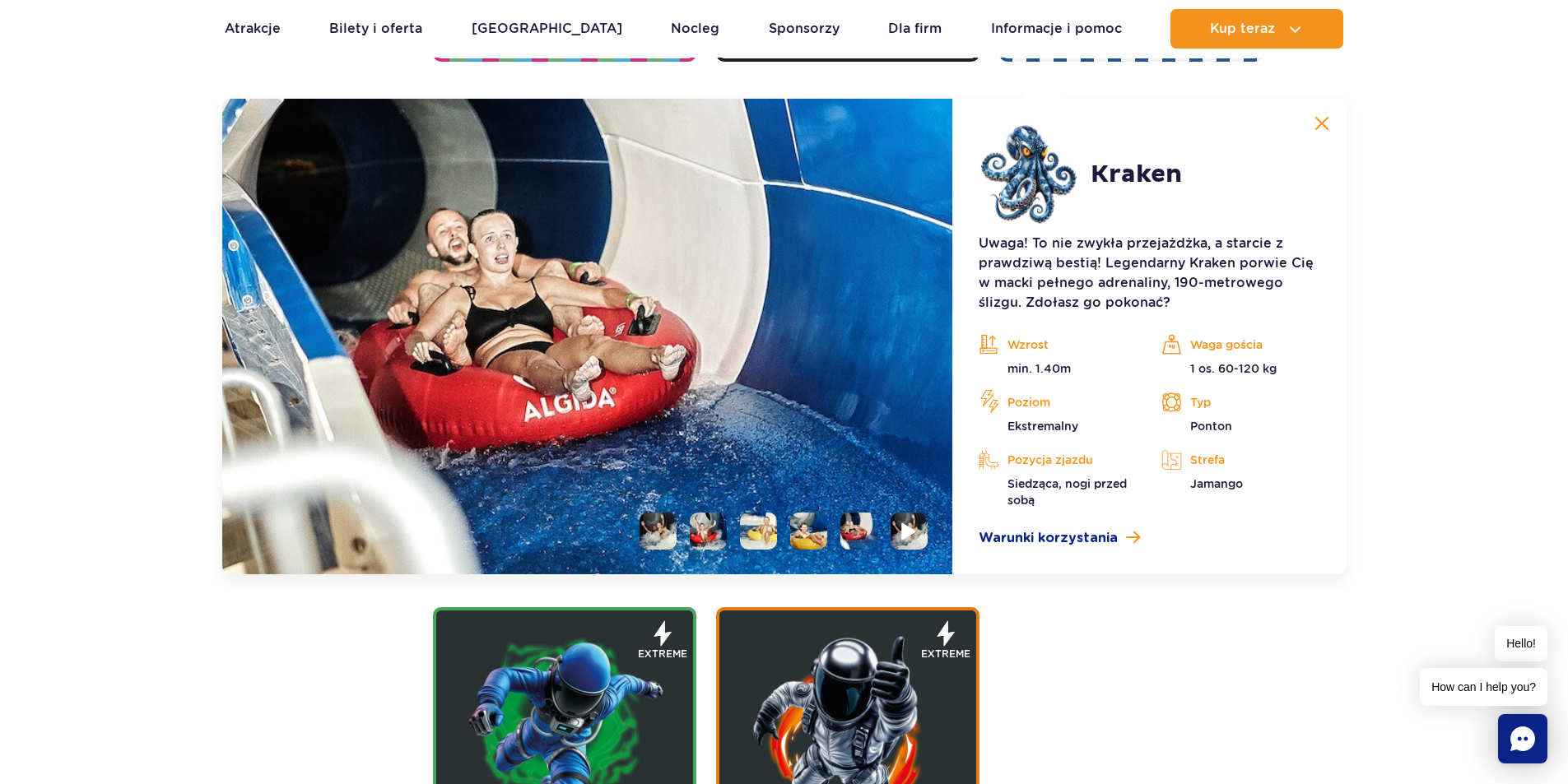
click at [897, 525] on li at bounding box center [909, 531] width 37 height 37
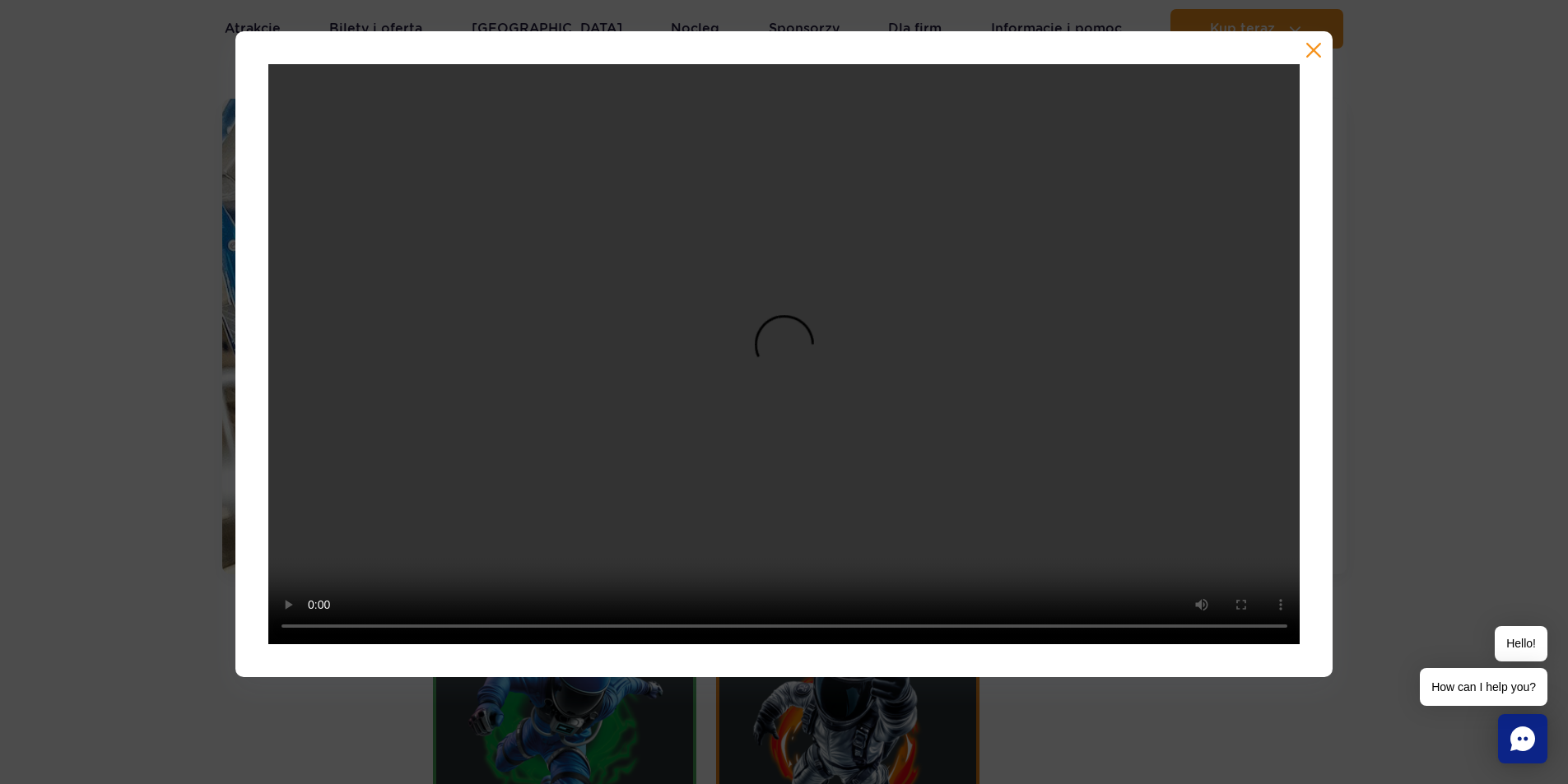
click at [1319, 49] on button "button" at bounding box center [1314, 50] width 16 height 16
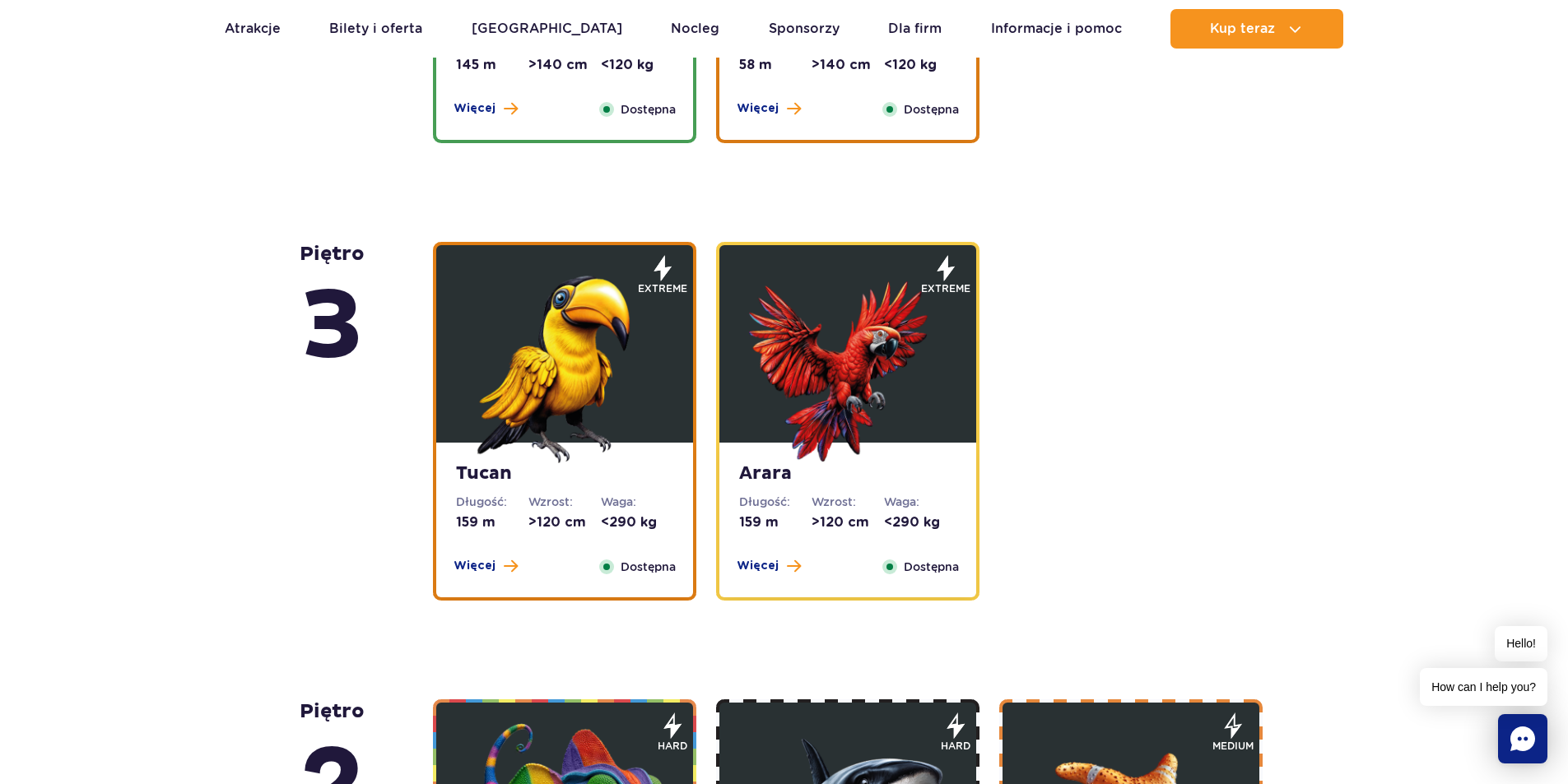
click at [587, 363] on img at bounding box center [564, 364] width 198 height 198
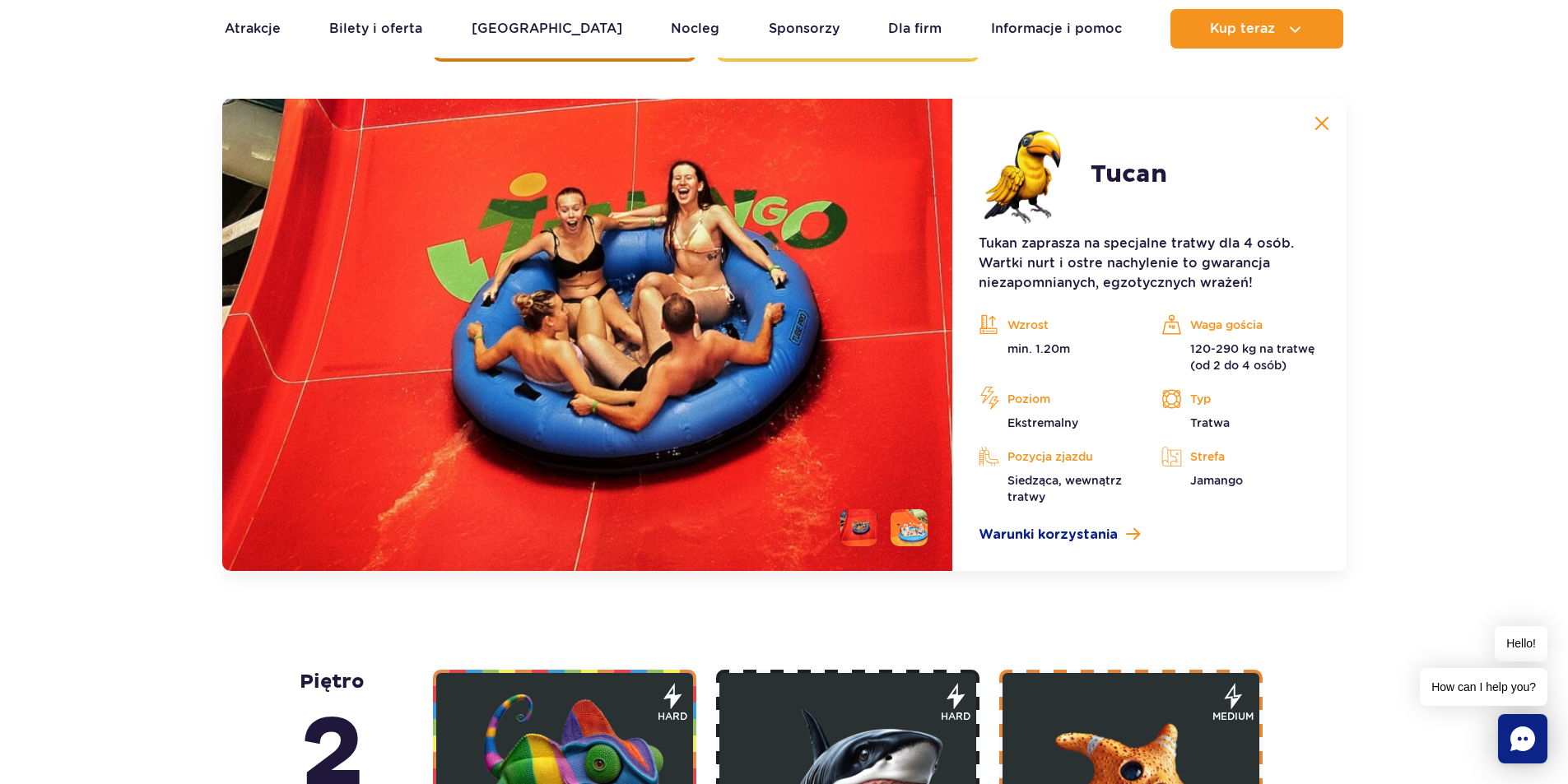
click at [867, 524] on li at bounding box center [859, 527] width 37 height 37
click at [909, 533] on li at bounding box center [909, 527] width 37 height 37
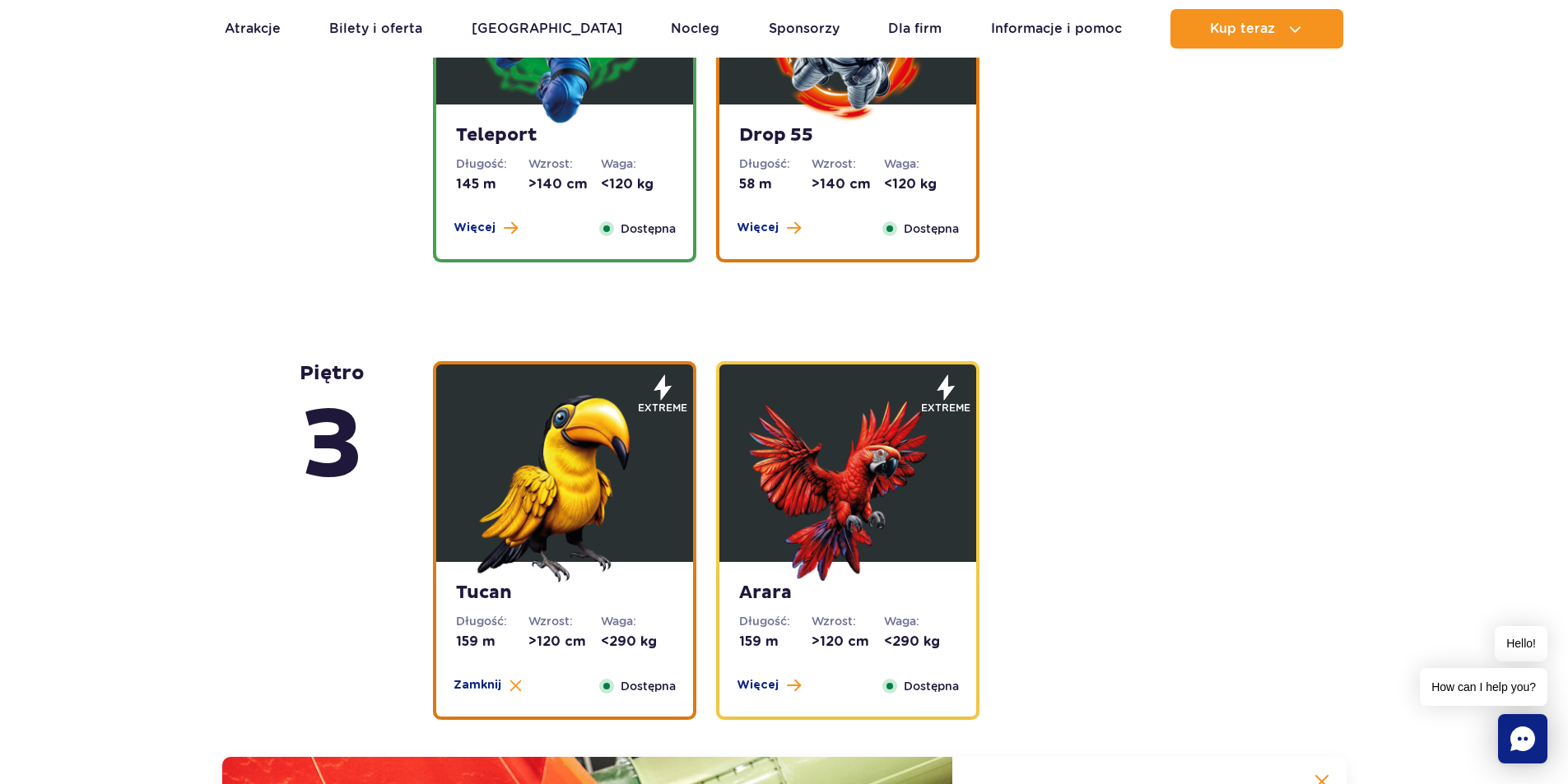
click at [884, 480] on img at bounding box center [848, 483] width 198 height 198
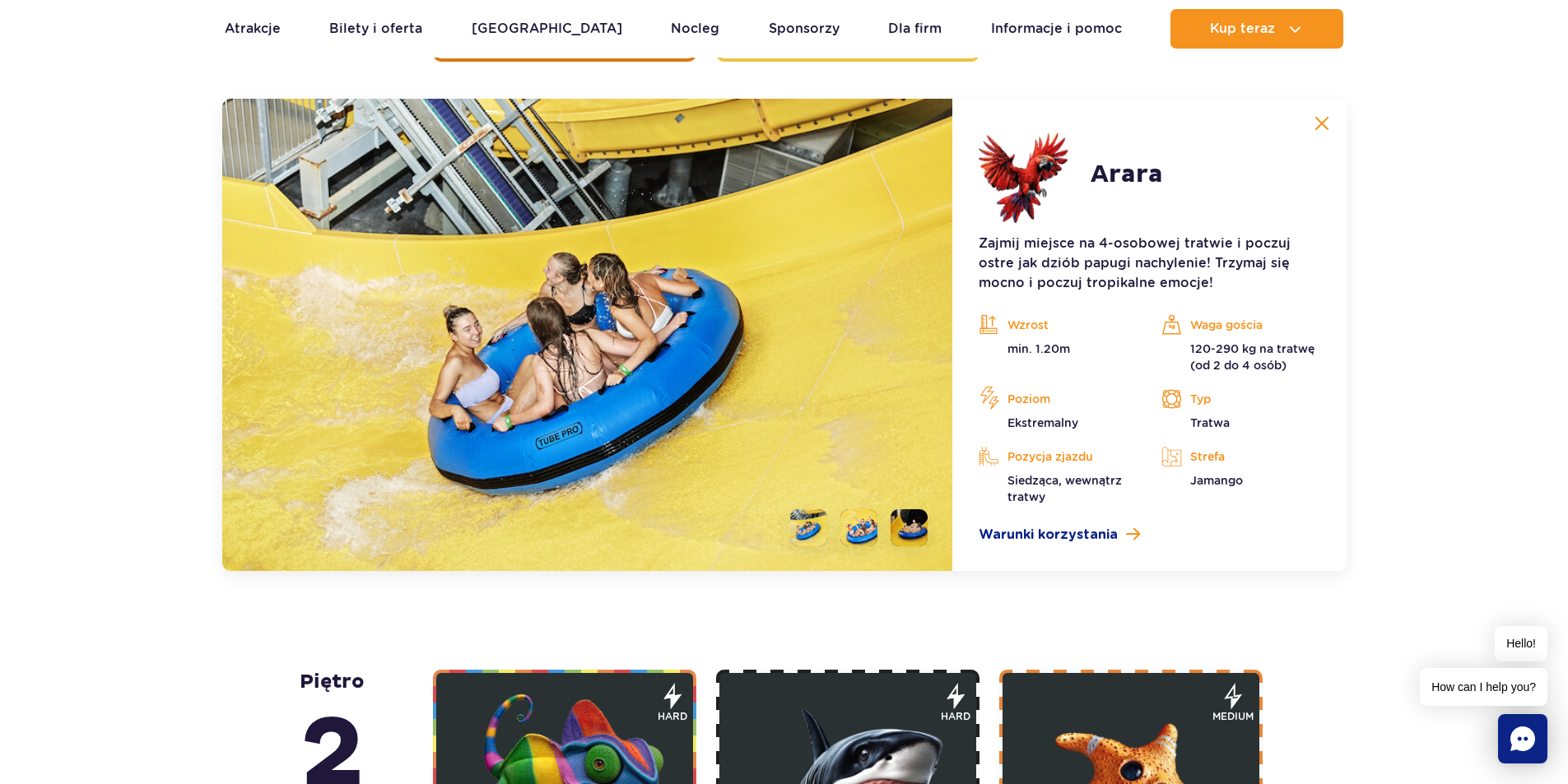
click at [858, 524] on li at bounding box center [859, 527] width 37 height 37
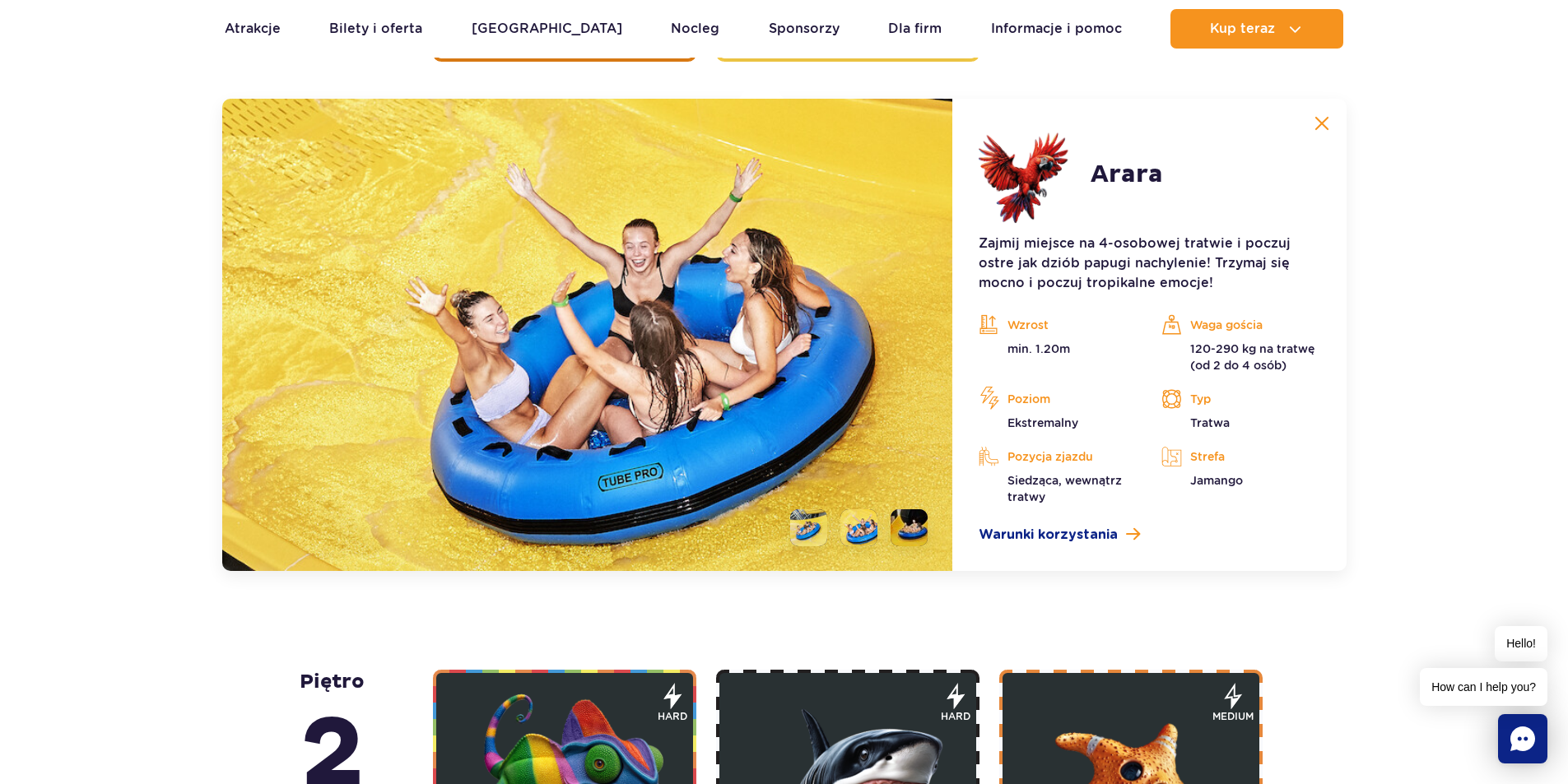
click at [802, 524] on li at bounding box center [809, 527] width 37 height 37
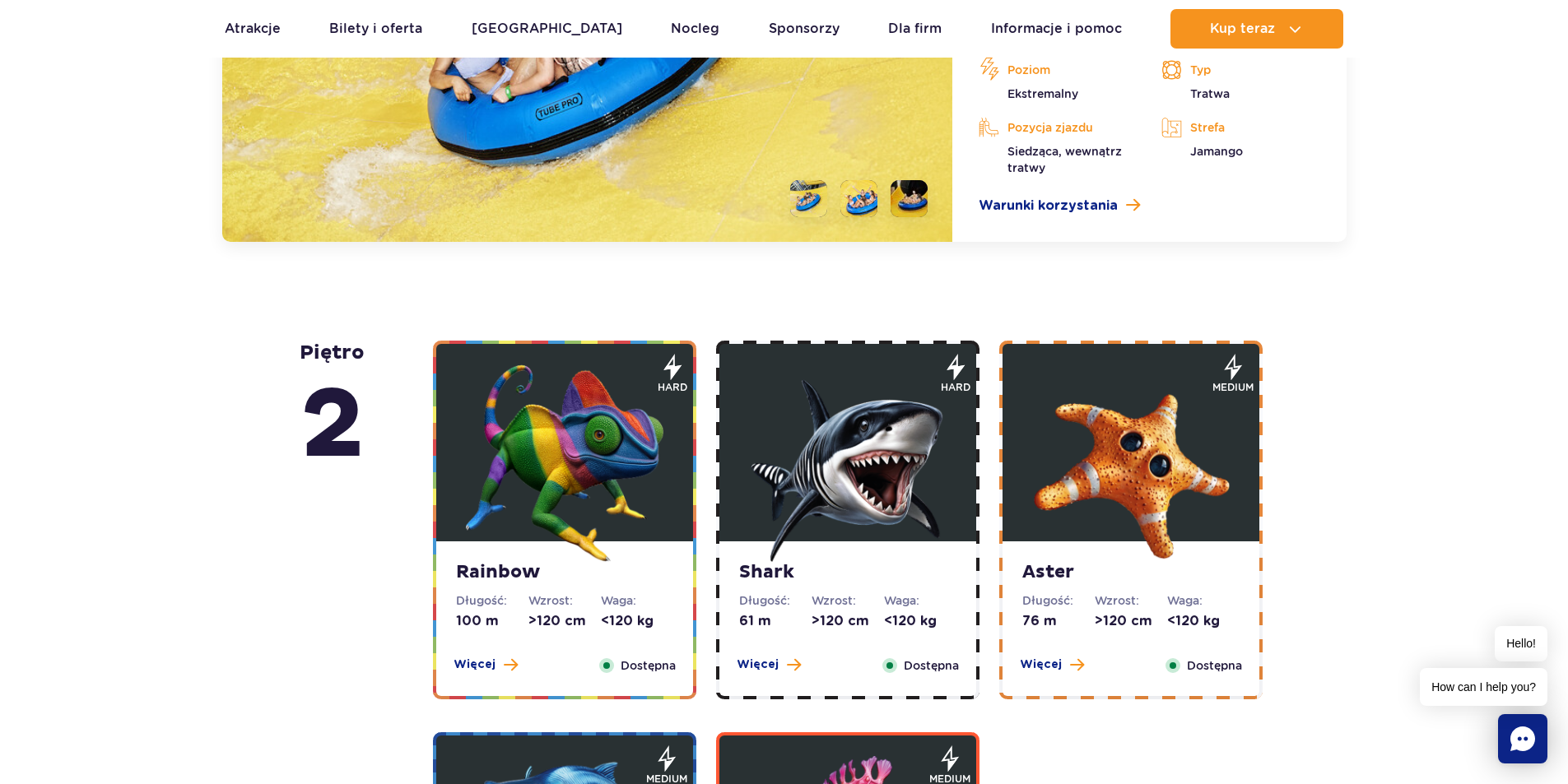
click at [637, 466] on img at bounding box center [564, 463] width 198 height 198
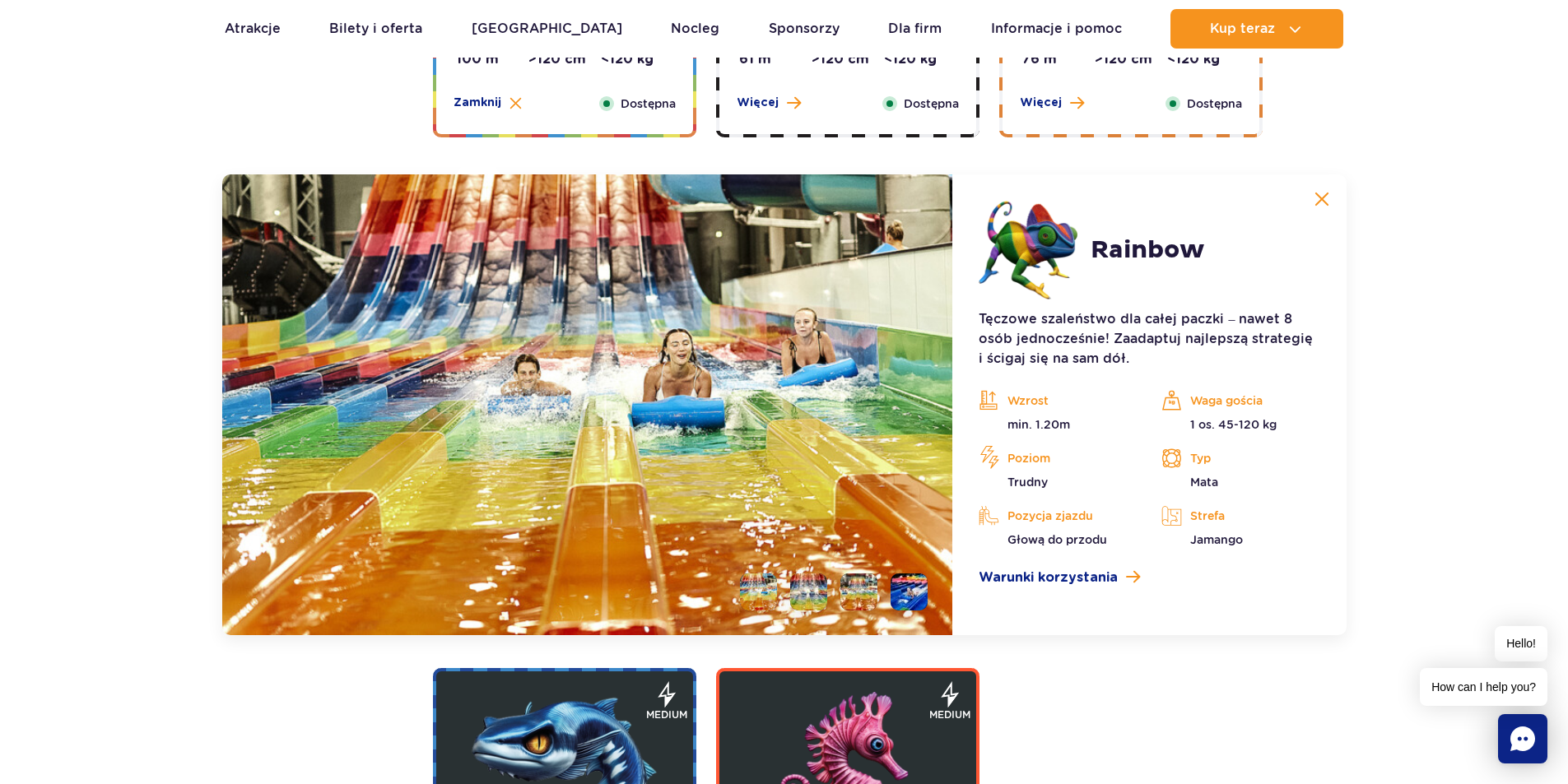
scroll to position [3148, 0]
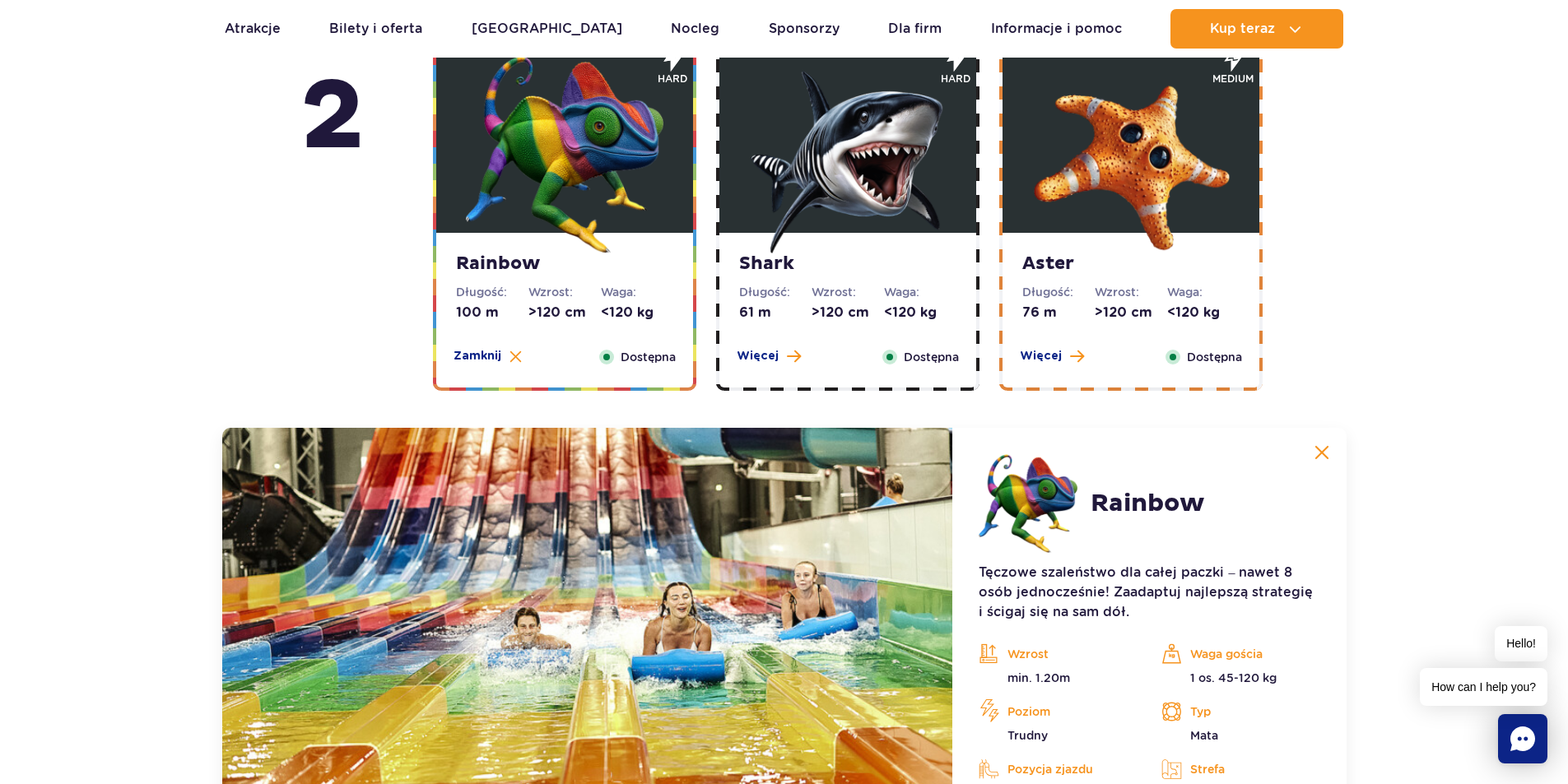
click at [809, 184] on img at bounding box center [848, 155] width 198 height 198
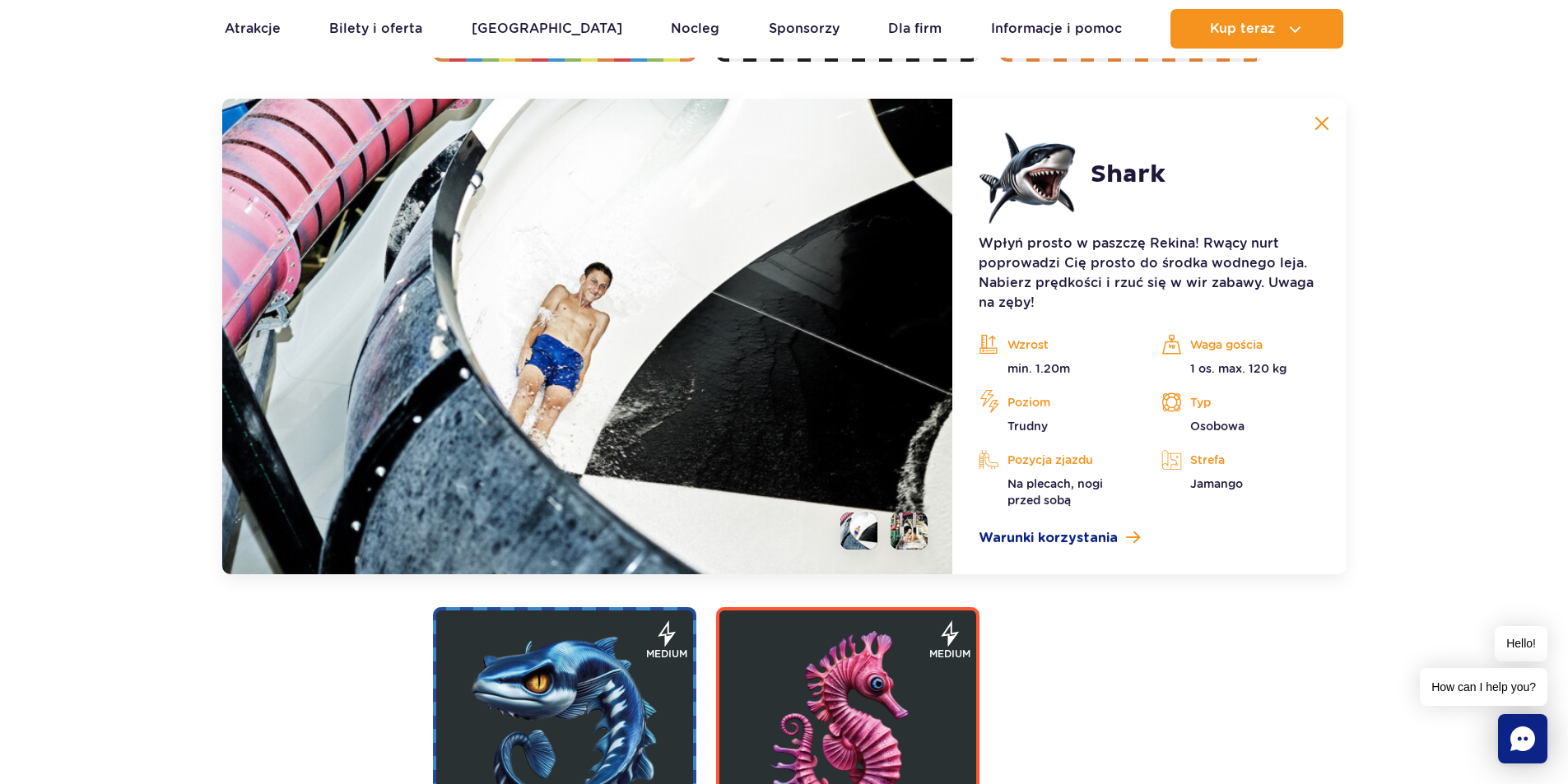
click at [913, 536] on li at bounding box center [909, 531] width 37 height 37
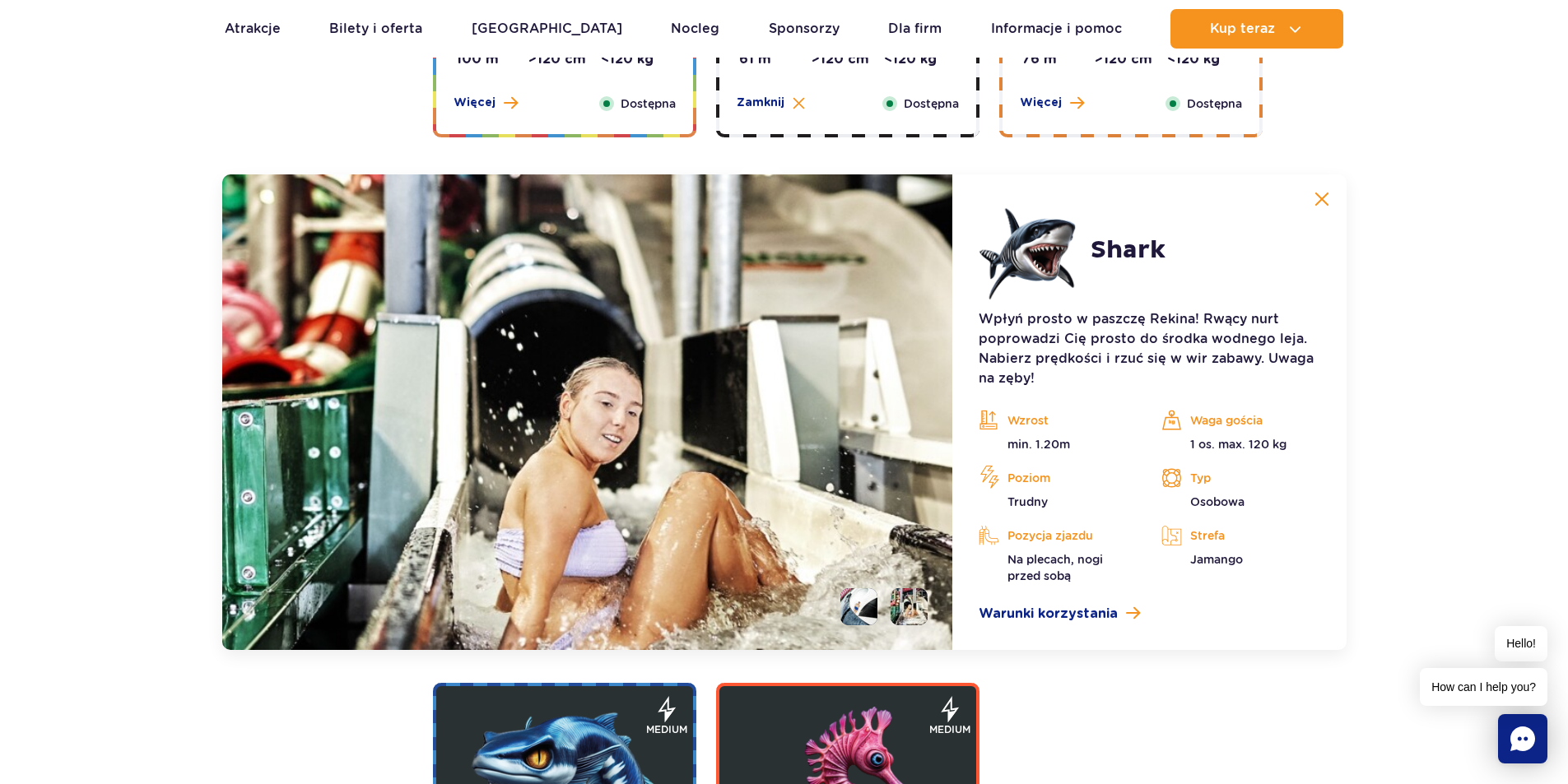
scroll to position [2818, 0]
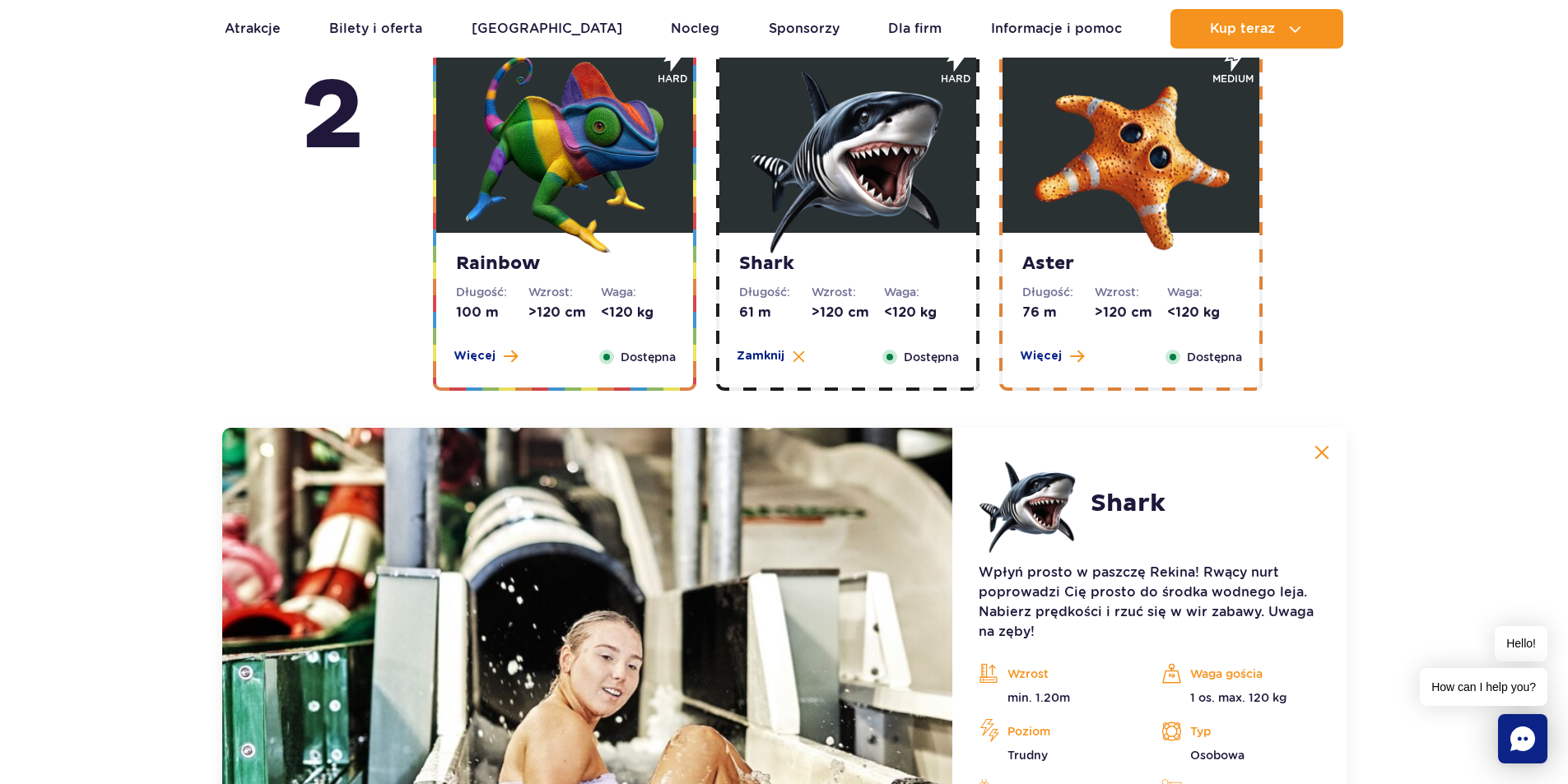
click at [1105, 148] on img at bounding box center [1131, 155] width 198 height 198
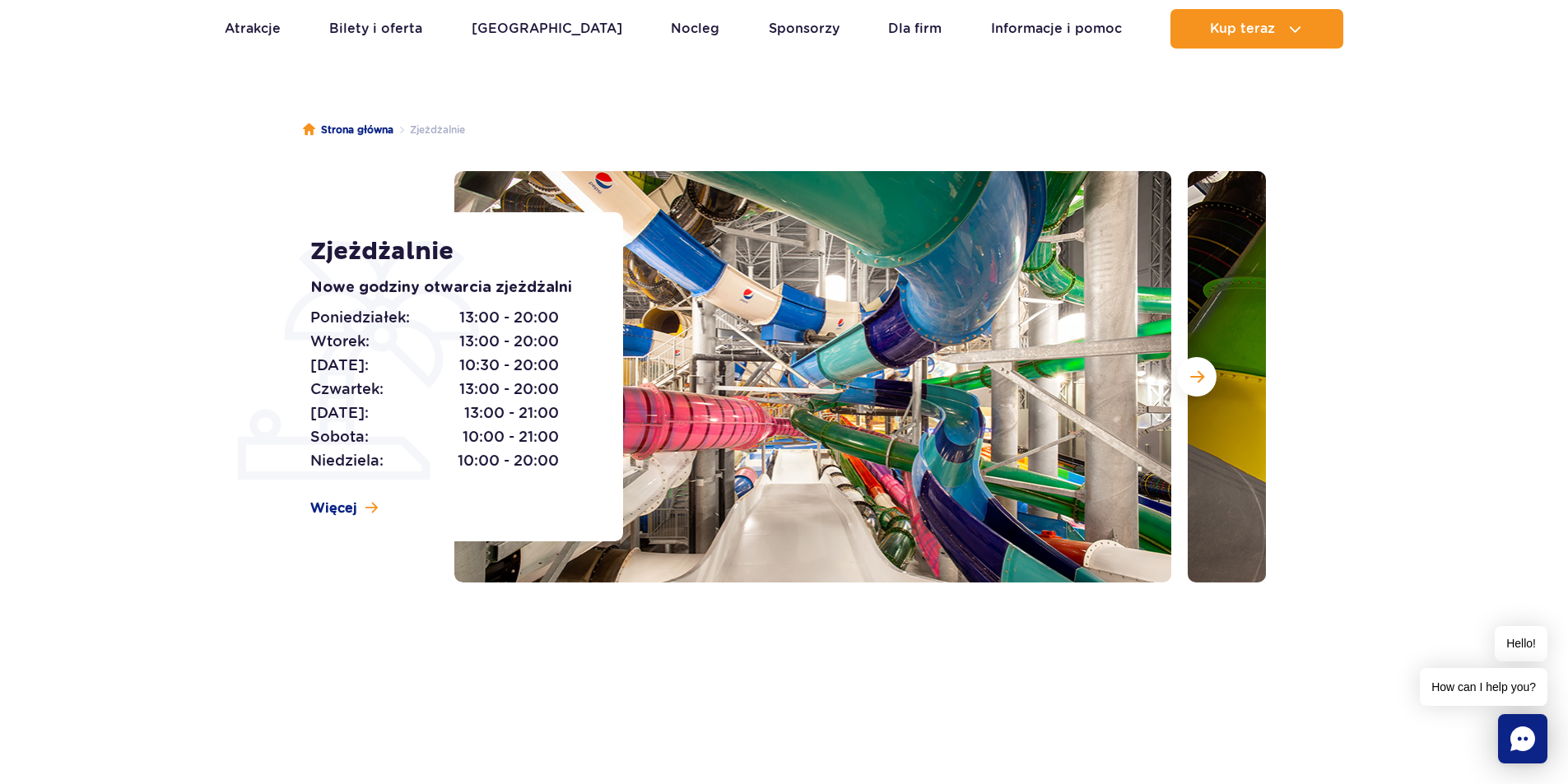
scroll to position [46, 0]
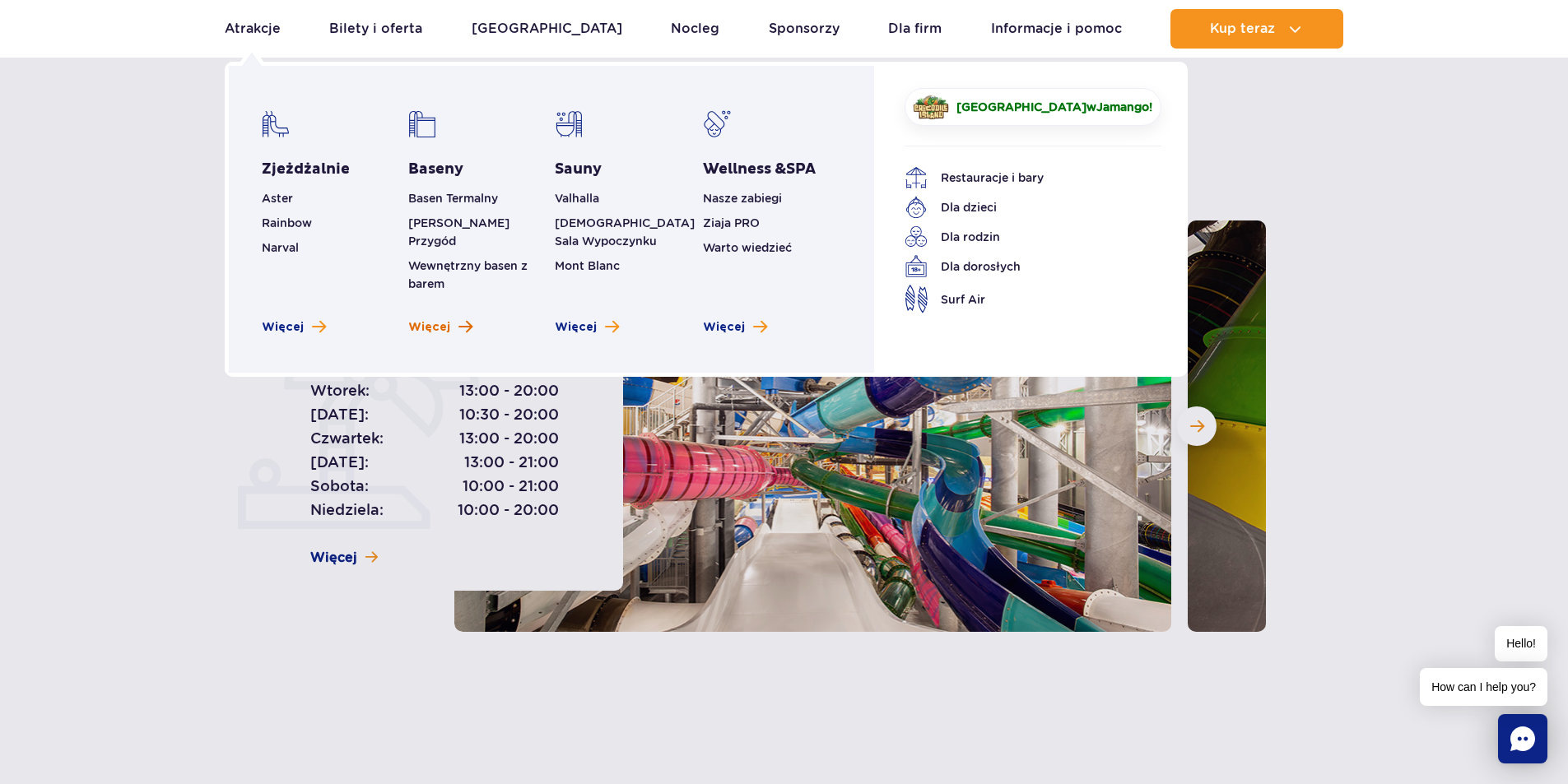
click at [430, 320] on span "Więcej" at bounding box center [429, 328] width 42 height 16
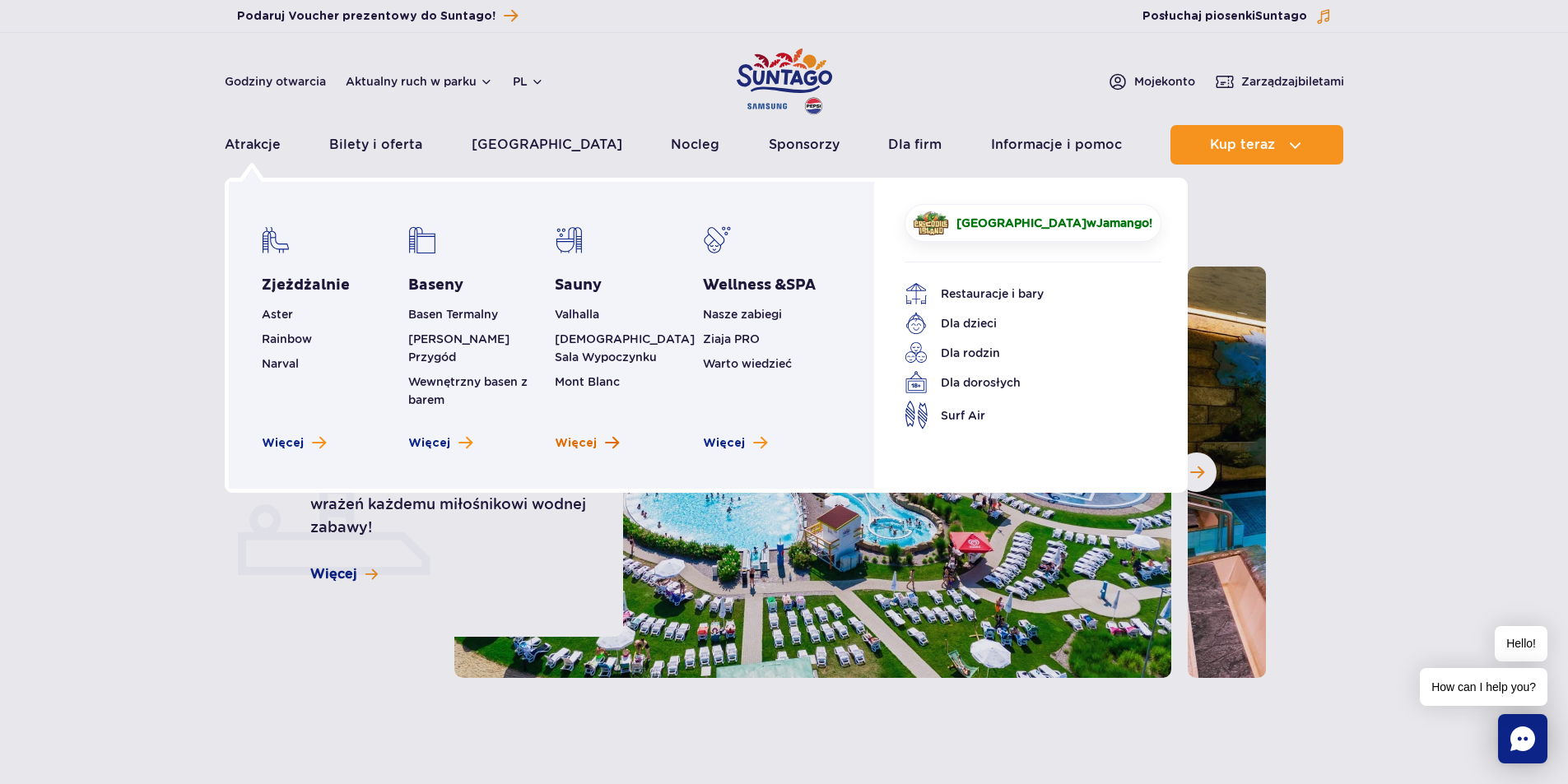
click at [566, 435] on span "Więcej" at bounding box center [576, 443] width 42 height 16
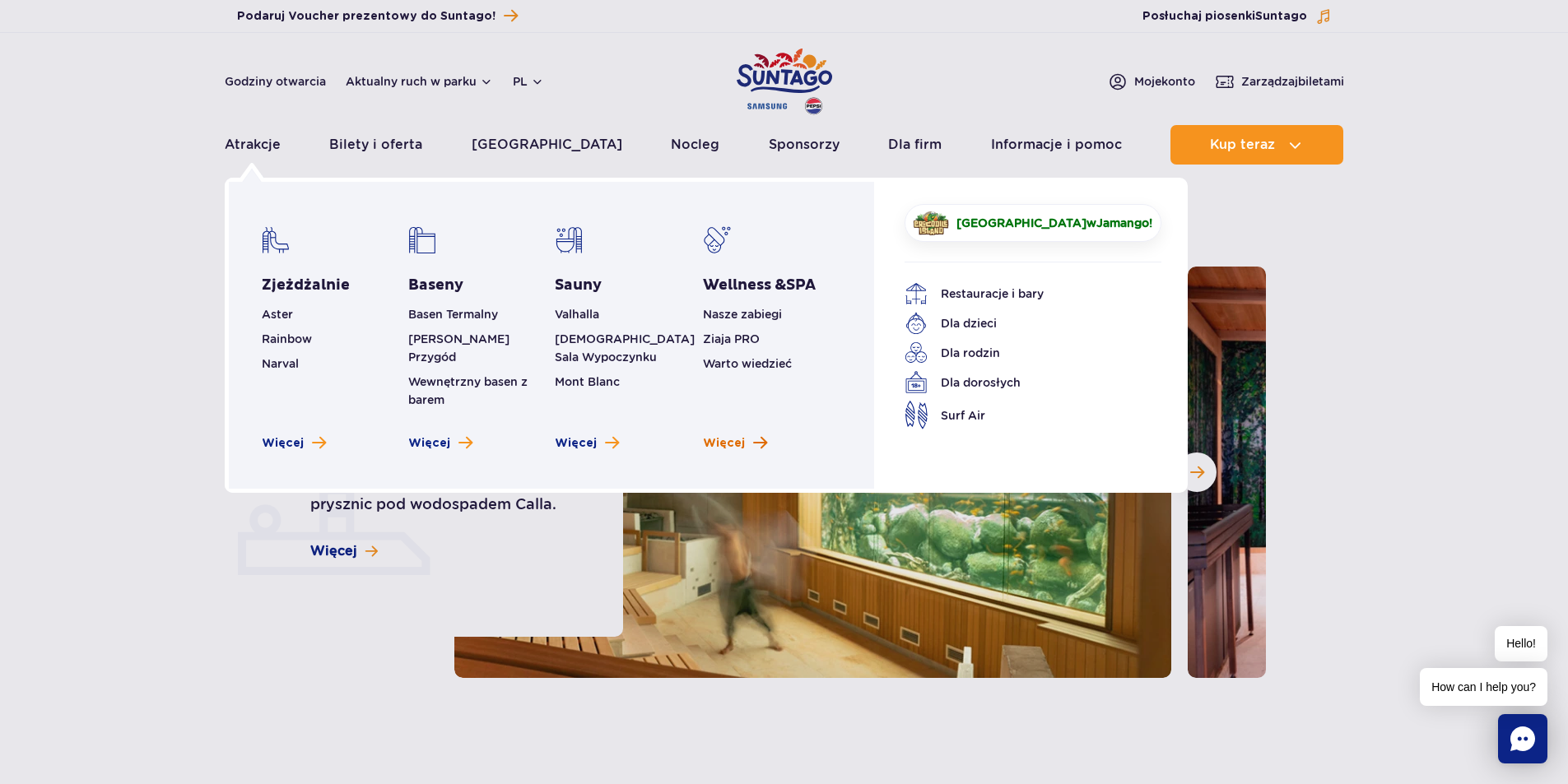
click at [720, 435] on span "Więcej" at bounding box center [724, 443] width 42 height 16
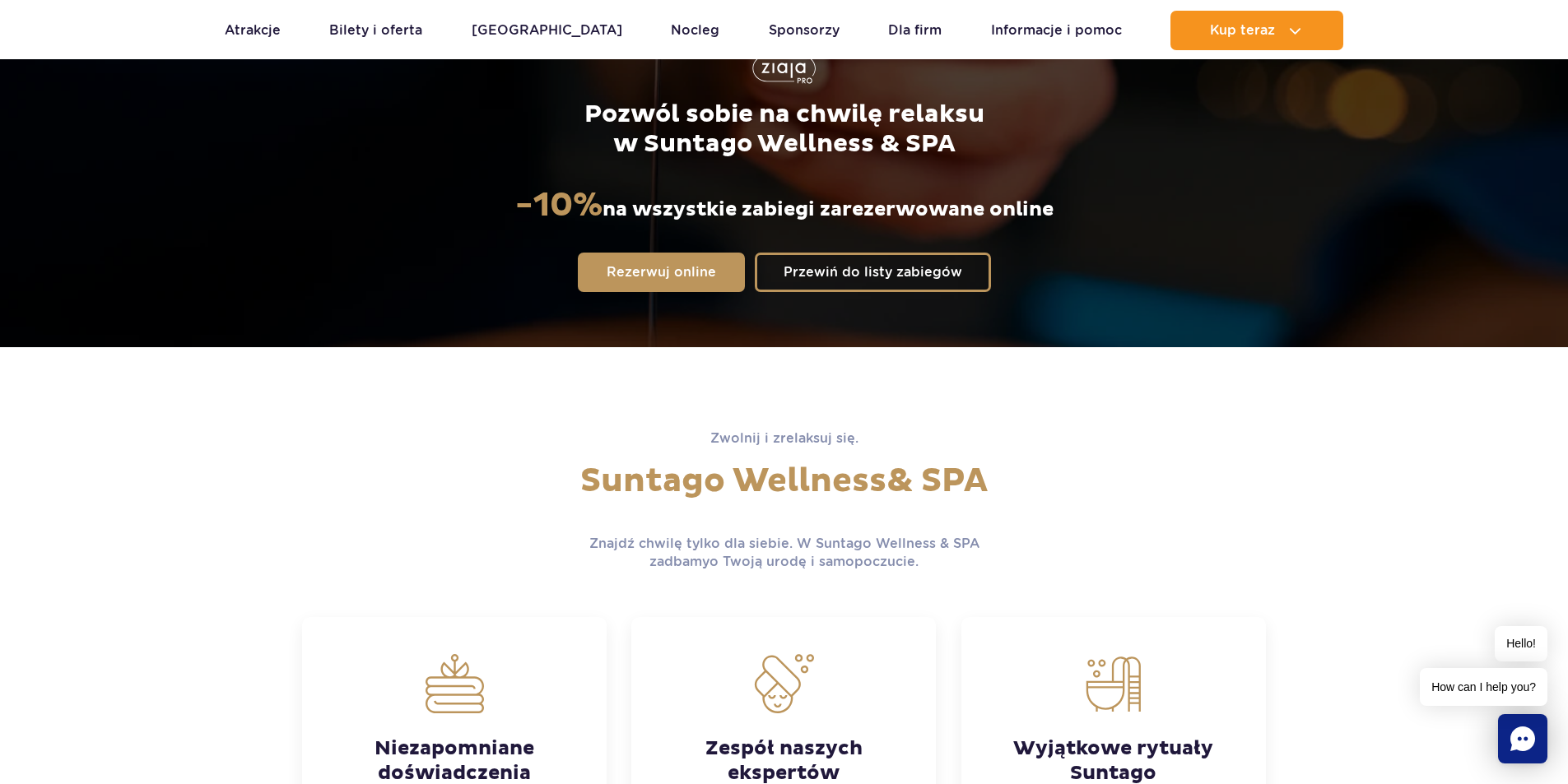
scroll to position [247, 0]
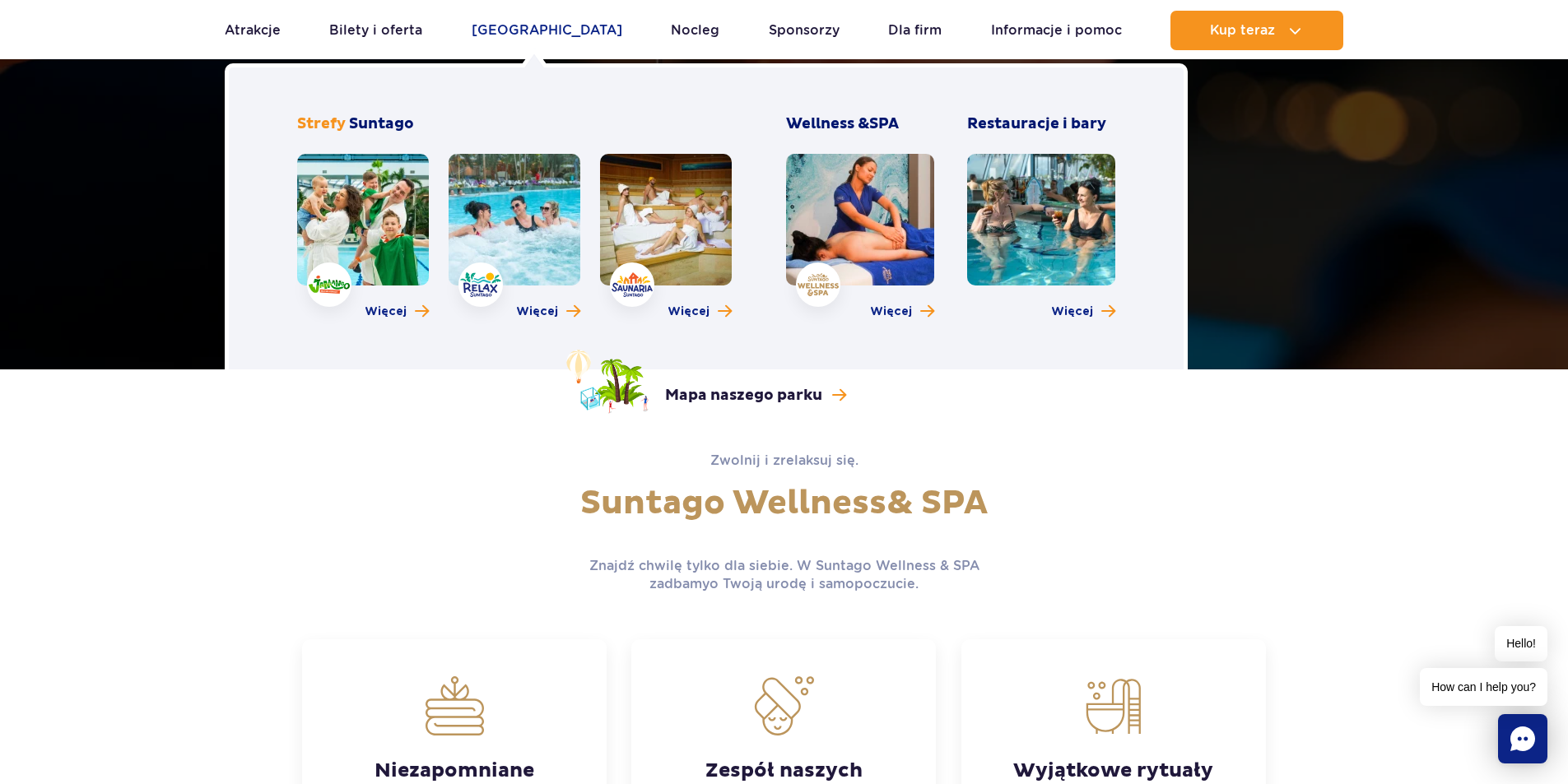
click at [506, 36] on link "[GEOGRAPHIC_DATA]" at bounding box center [547, 30] width 150 height 39
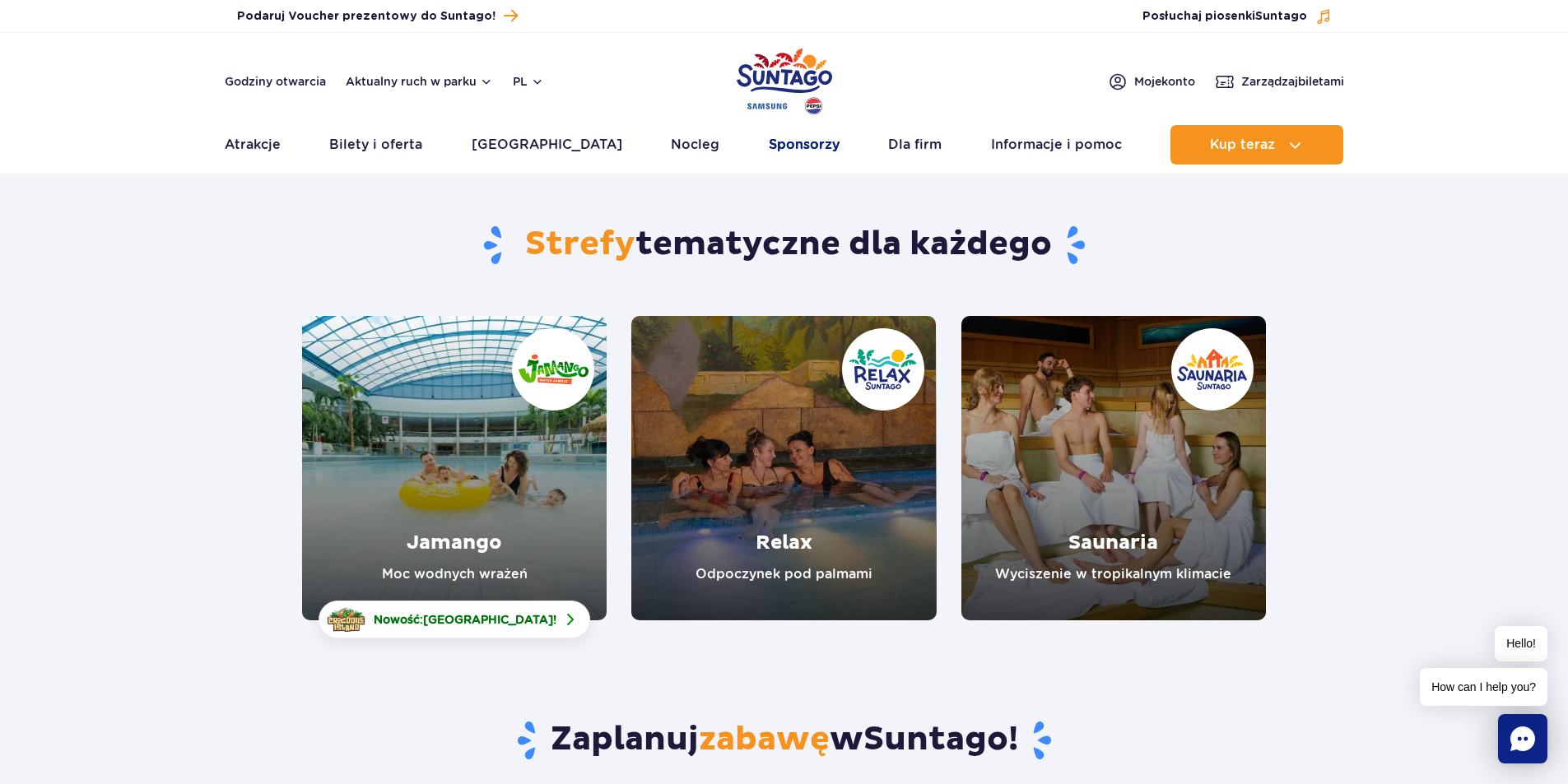
click at [769, 148] on link "Sponsorzy" at bounding box center [804, 145] width 71 height 39
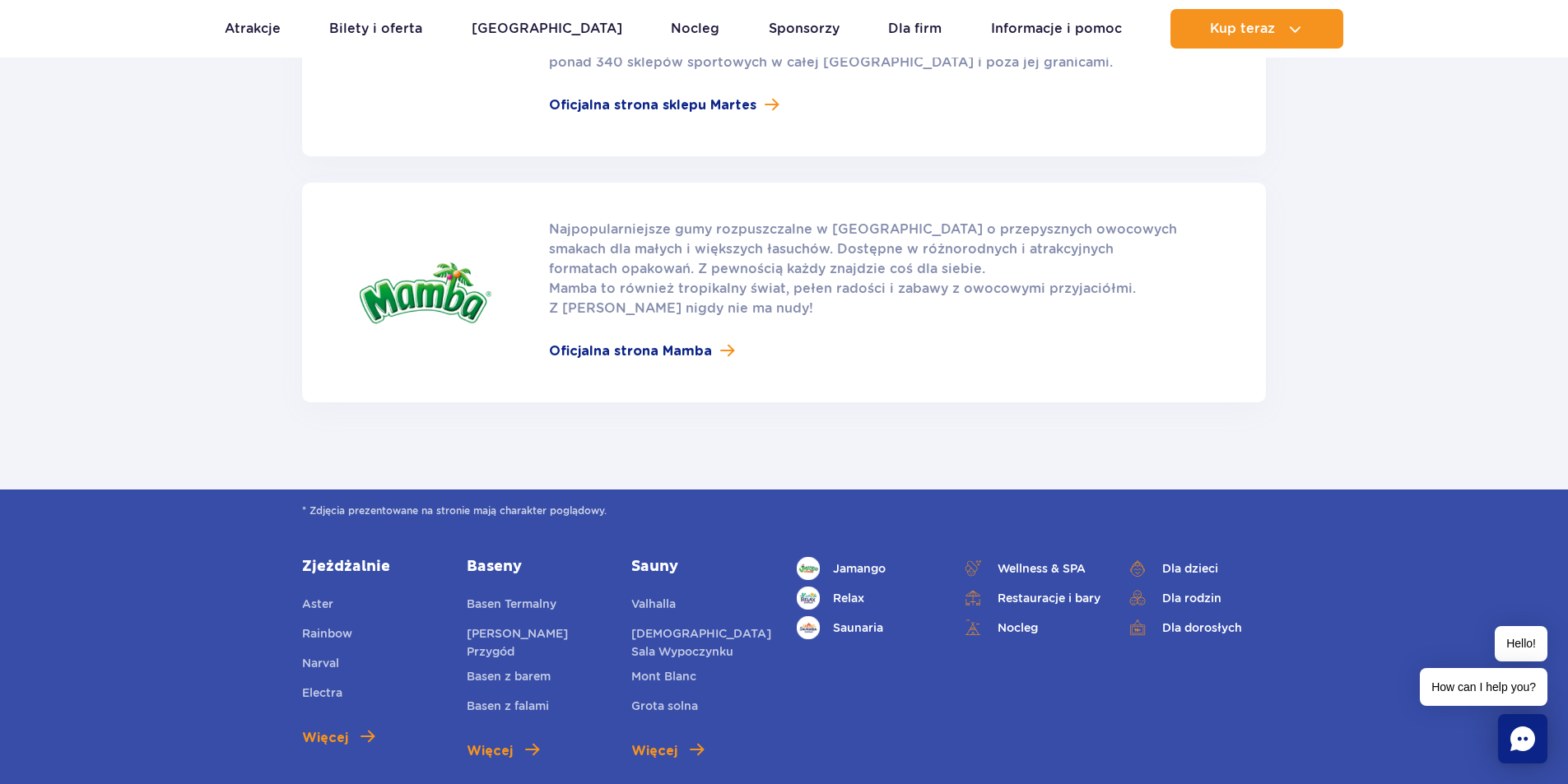
scroll to position [2304, 0]
